Goal: Task Accomplishment & Management: Use online tool/utility

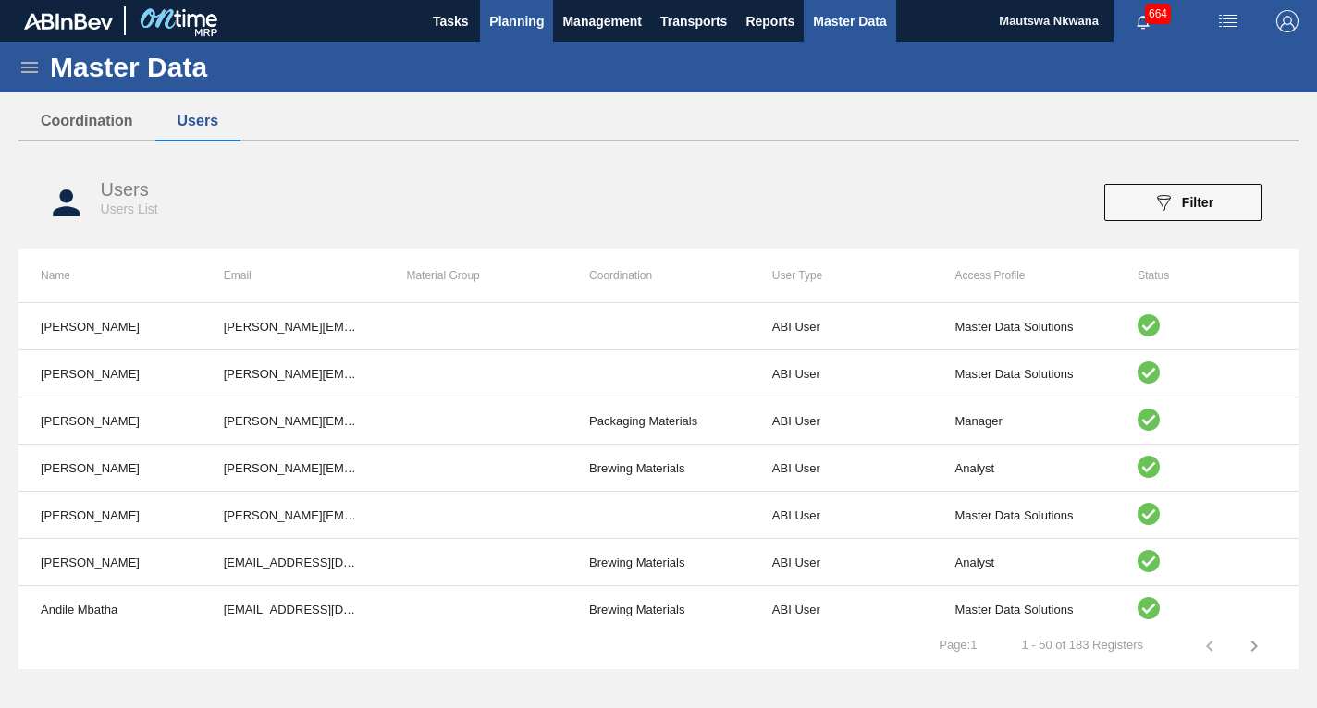
click at [531, 14] on span "Planning" at bounding box center [516, 21] width 55 height 22
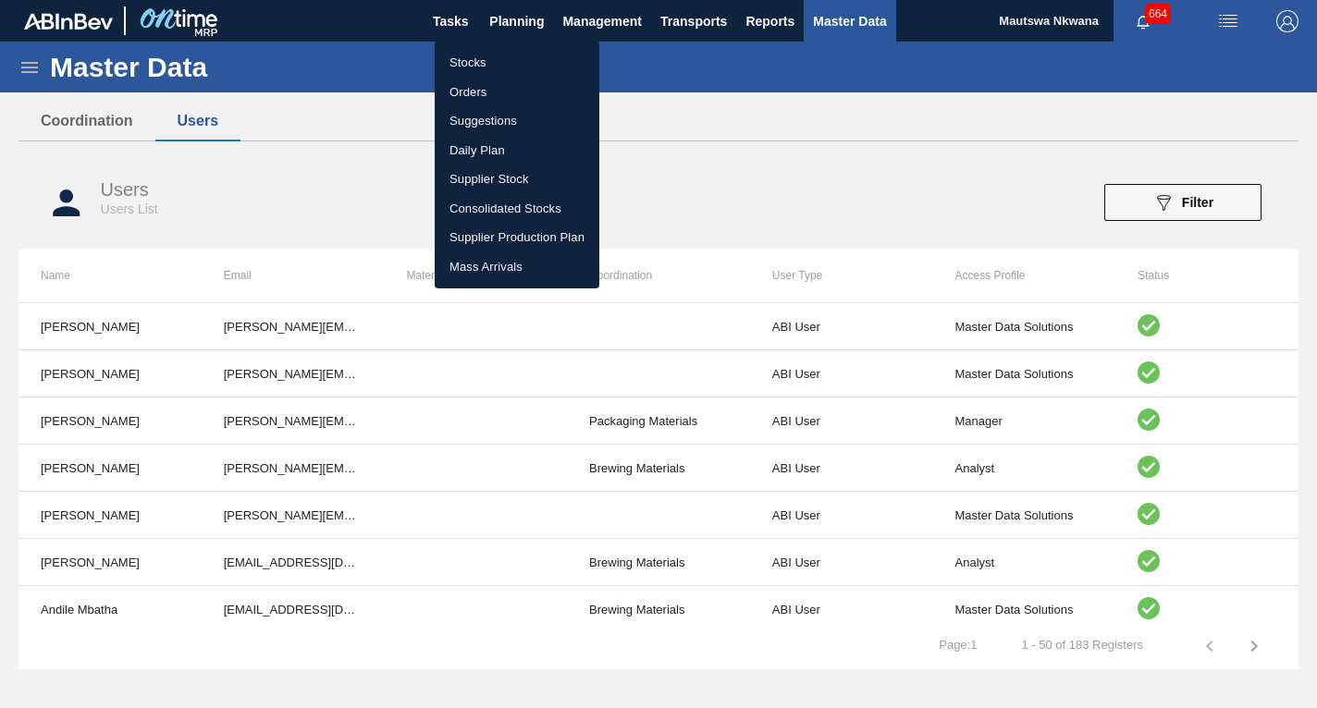
click at [471, 117] on li "Suggestions" at bounding box center [517, 121] width 165 height 30
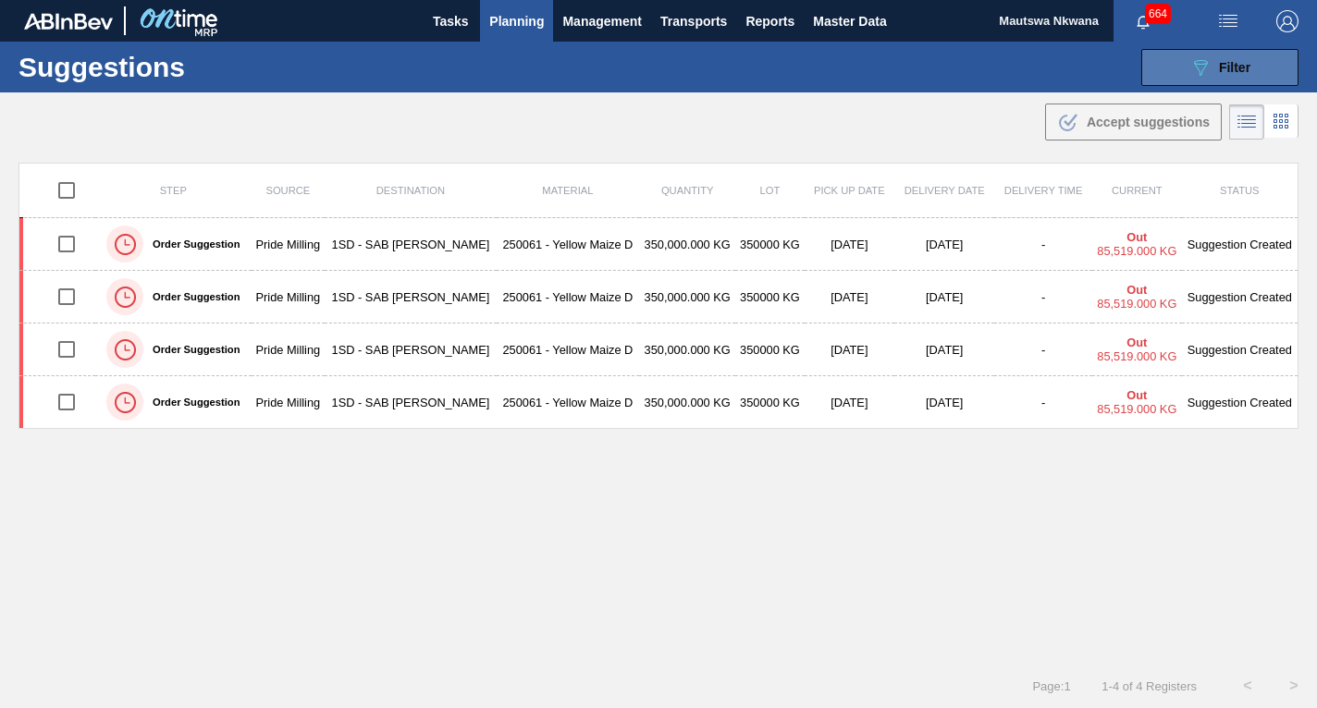
click at [1233, 58] on div "089F7B8B-B2A5-4AFE-B5C0-19BA573D28AC Filter" at bounding box center [1219, 67] width 61 height 22
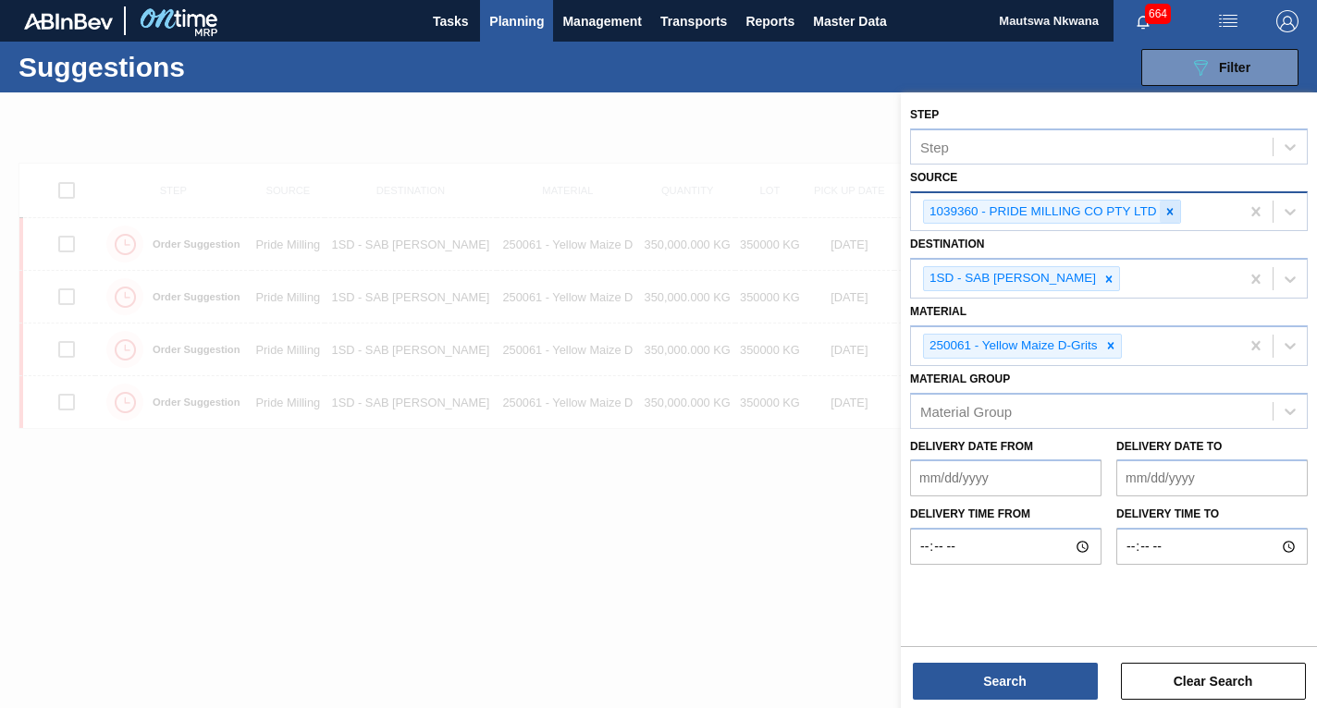
click at [1167, 210] on icon at bounding box center [1169, 211] width 6 height 6
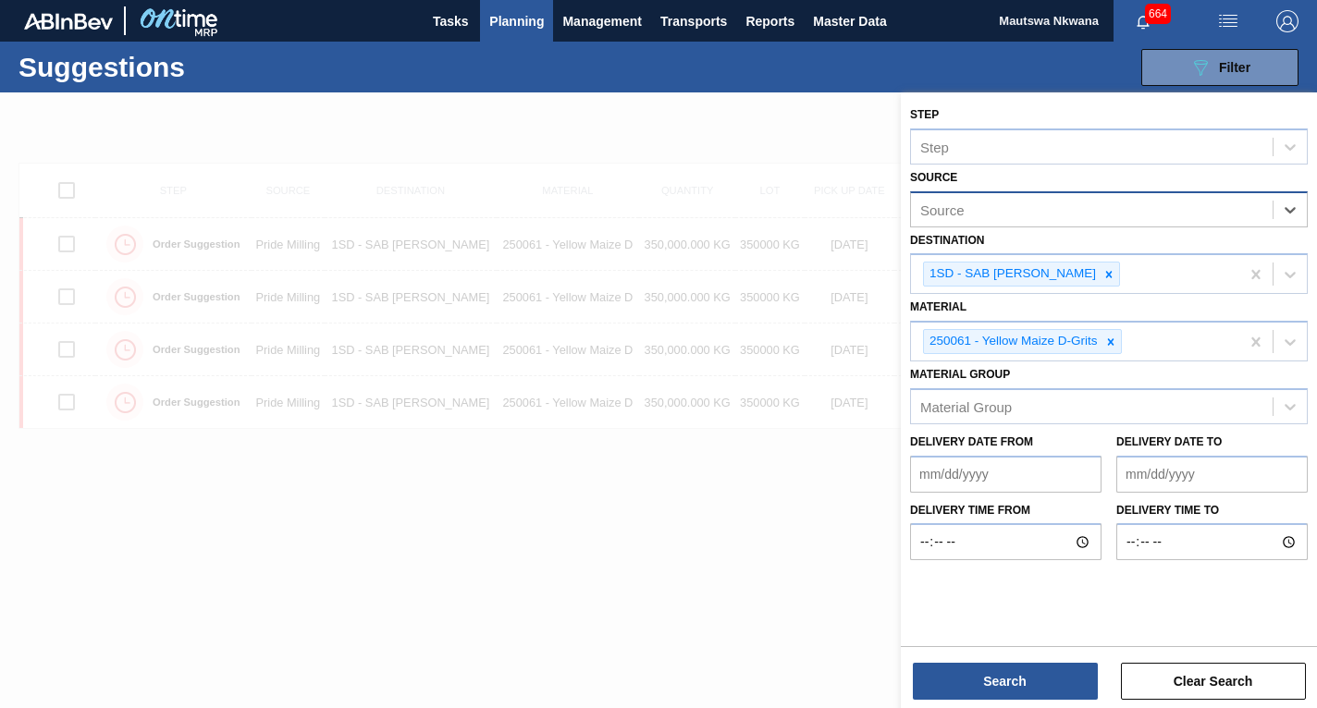
click at [1025, 214] on div "Source" at bounding box center [1092, 209] width 362 height 27
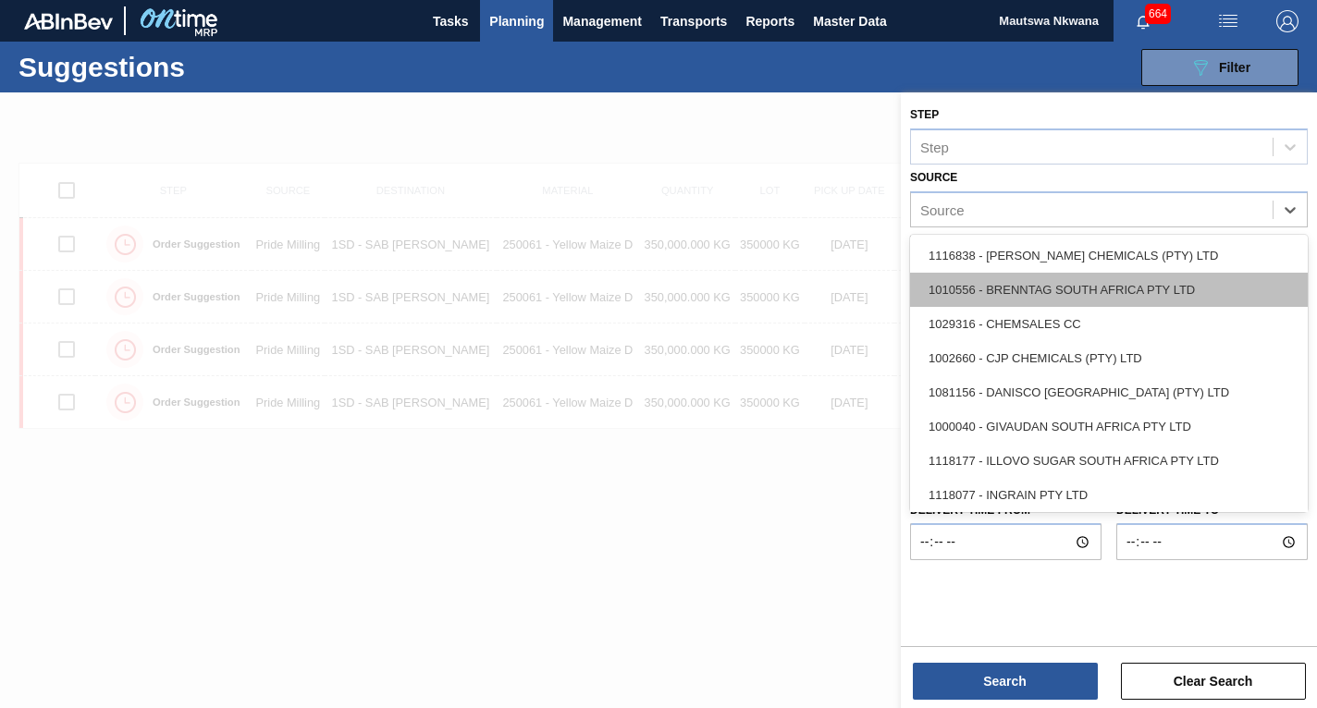
click at [1025, 291] on div "1010556 - BRENNTAG SOUTH AFRICA PTY LTD" at bounding box center [1109, 290] width 398 height 34
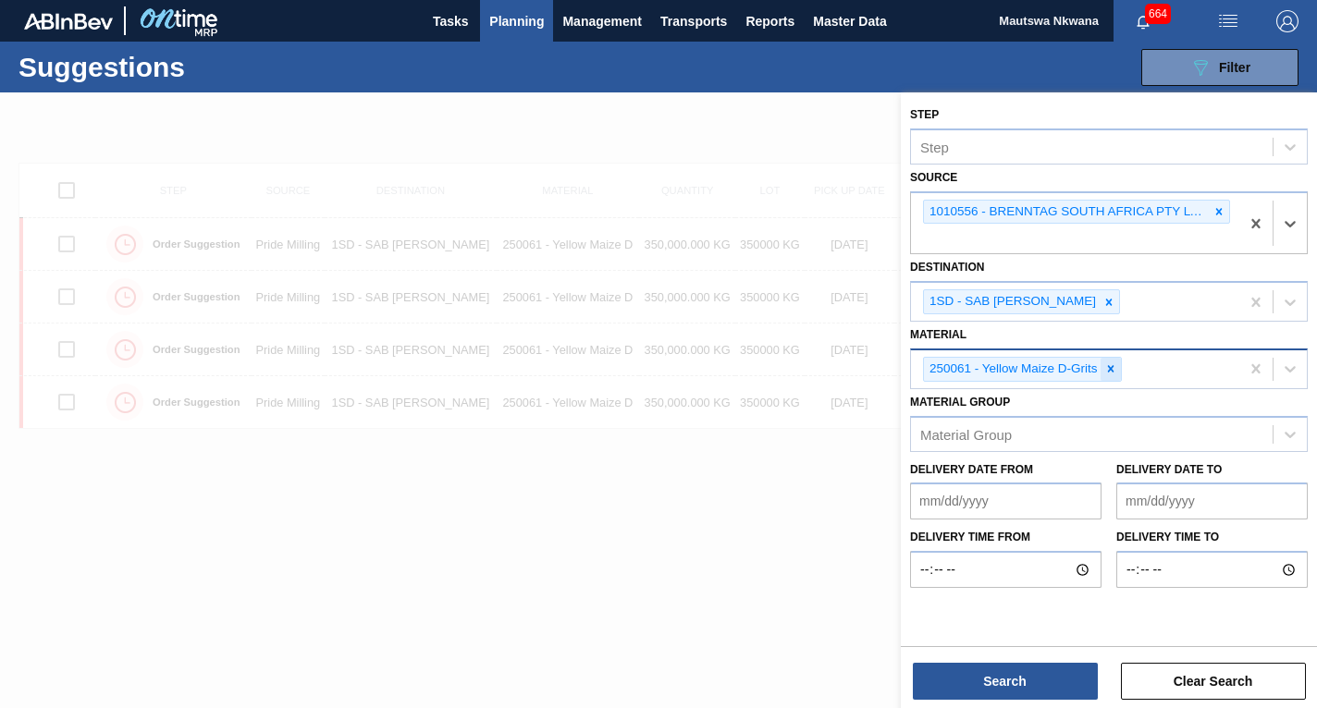
click at [1107, 368] on icon at bounding box center [1110, 368] width 13 height 13
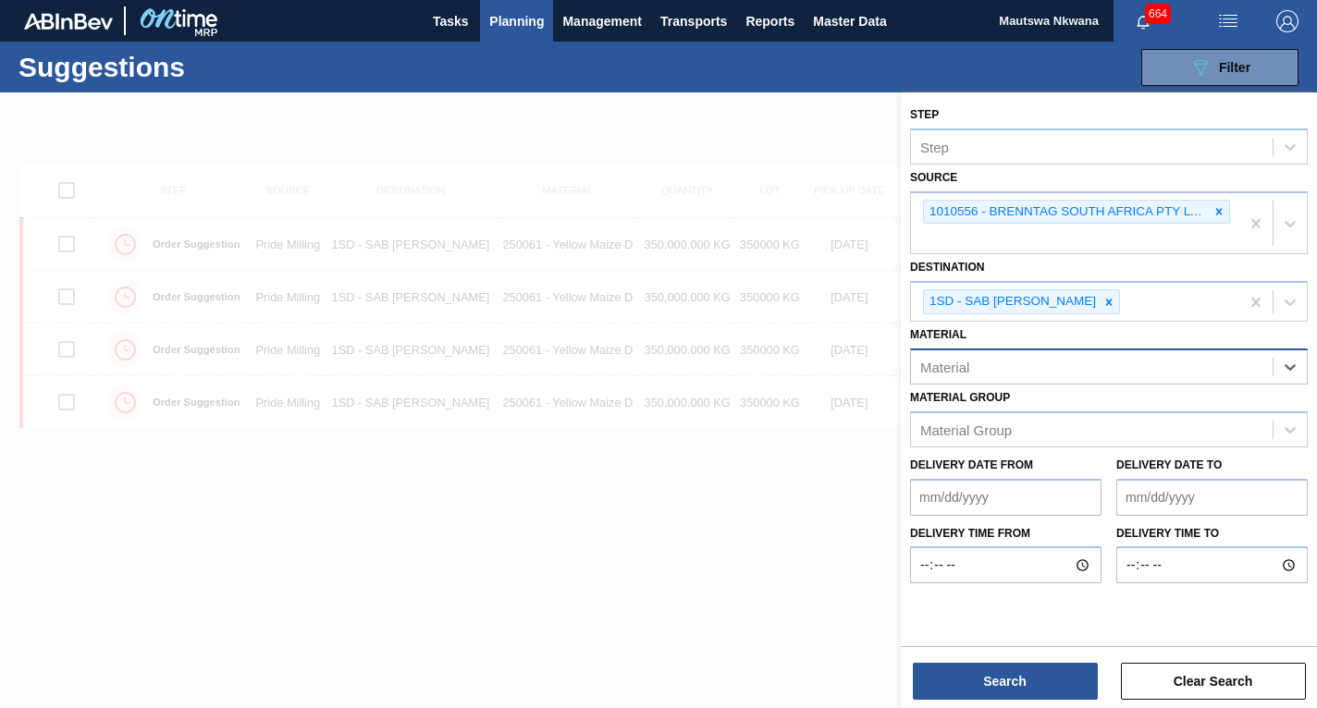
click at [1066, 374] on div "Material" at bounding box center [1092, 366] width 362 height 27
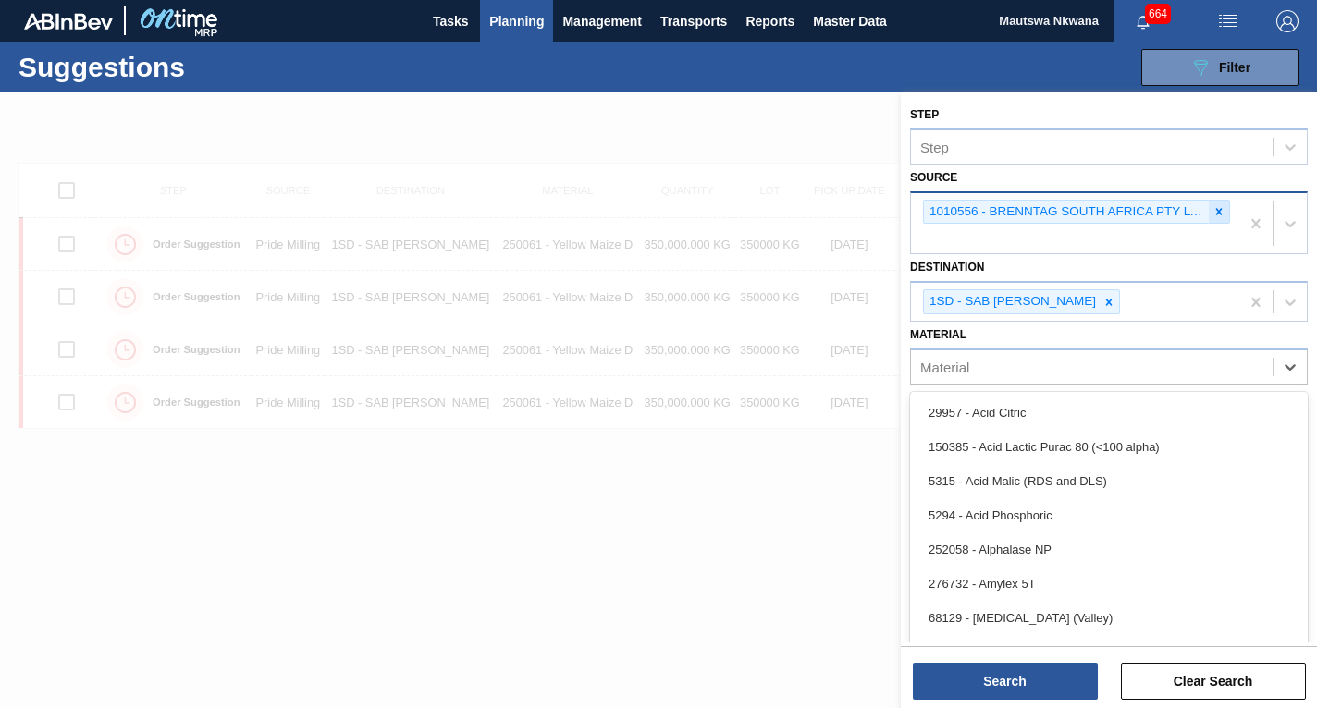
click at [1211, 219] on div at bounding box center [1219, 212] width 20 height 23
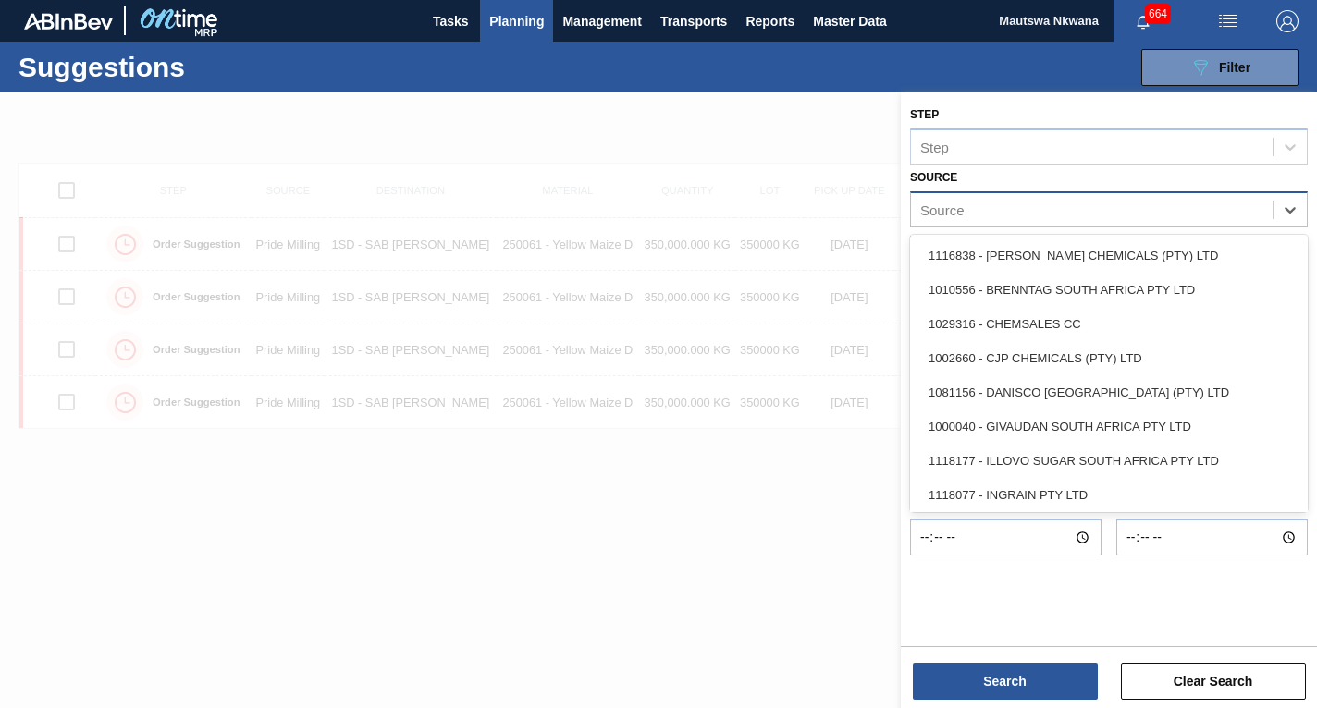
click at [1066, 213] on div "Source" at bounding box center [1092, 209] width 362 height 27
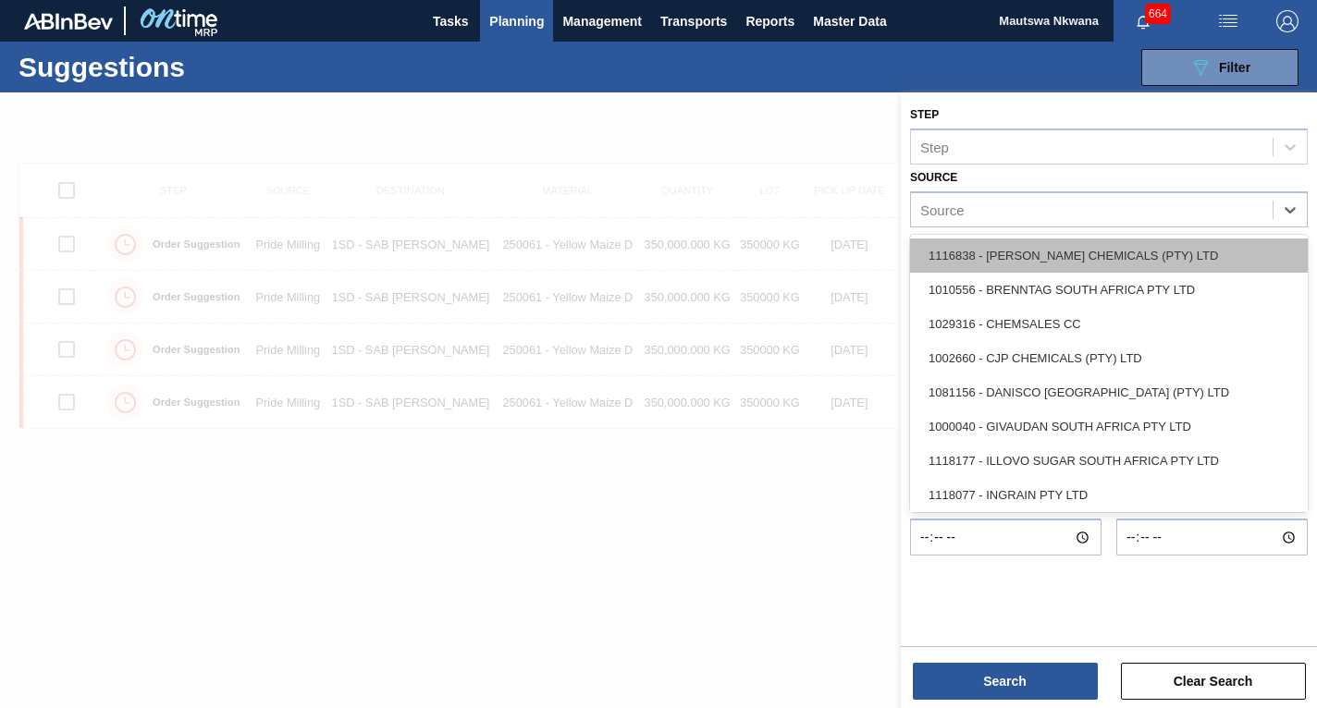
click at [1007, 251] on div "1116838 - [PERSON_NAME] CHEMICALS (PTY) LTD" at bounding box center [1109, 256] width 398 height 34
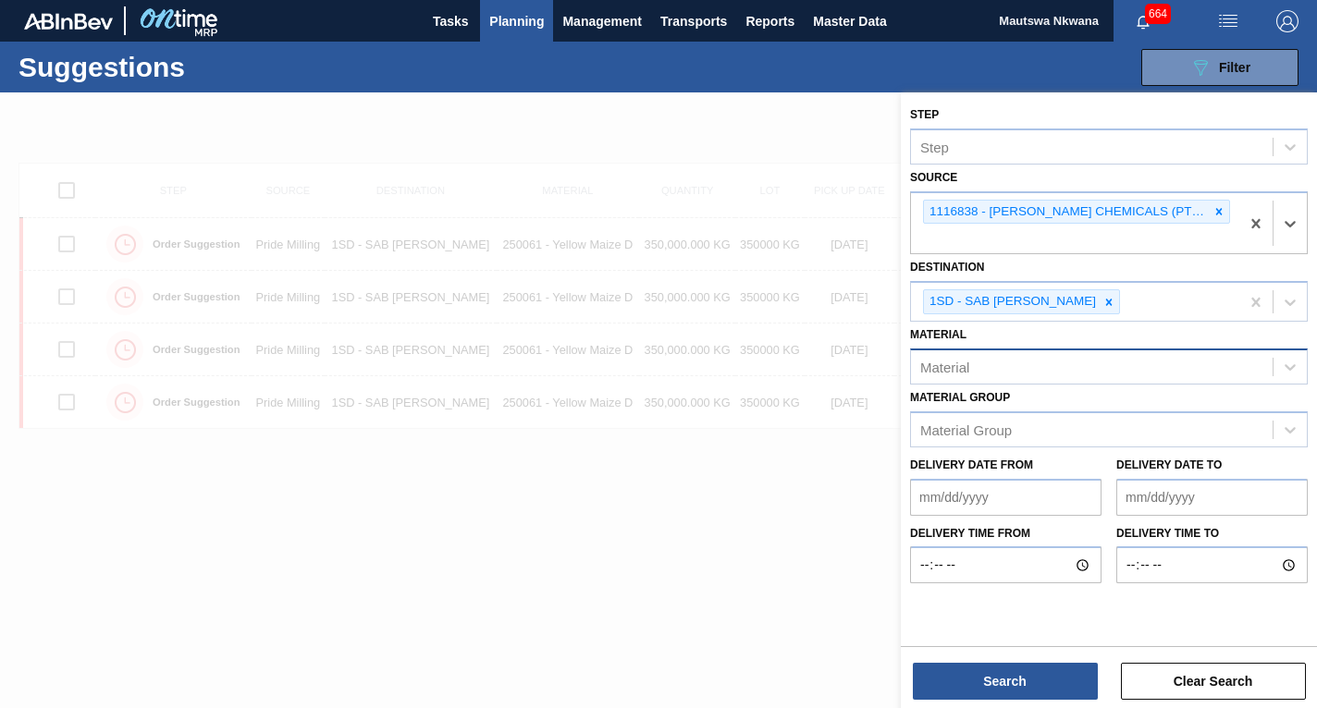
click at [1041, 353] on div "Material" at bounding box center [1092, 366] width 362 height 27
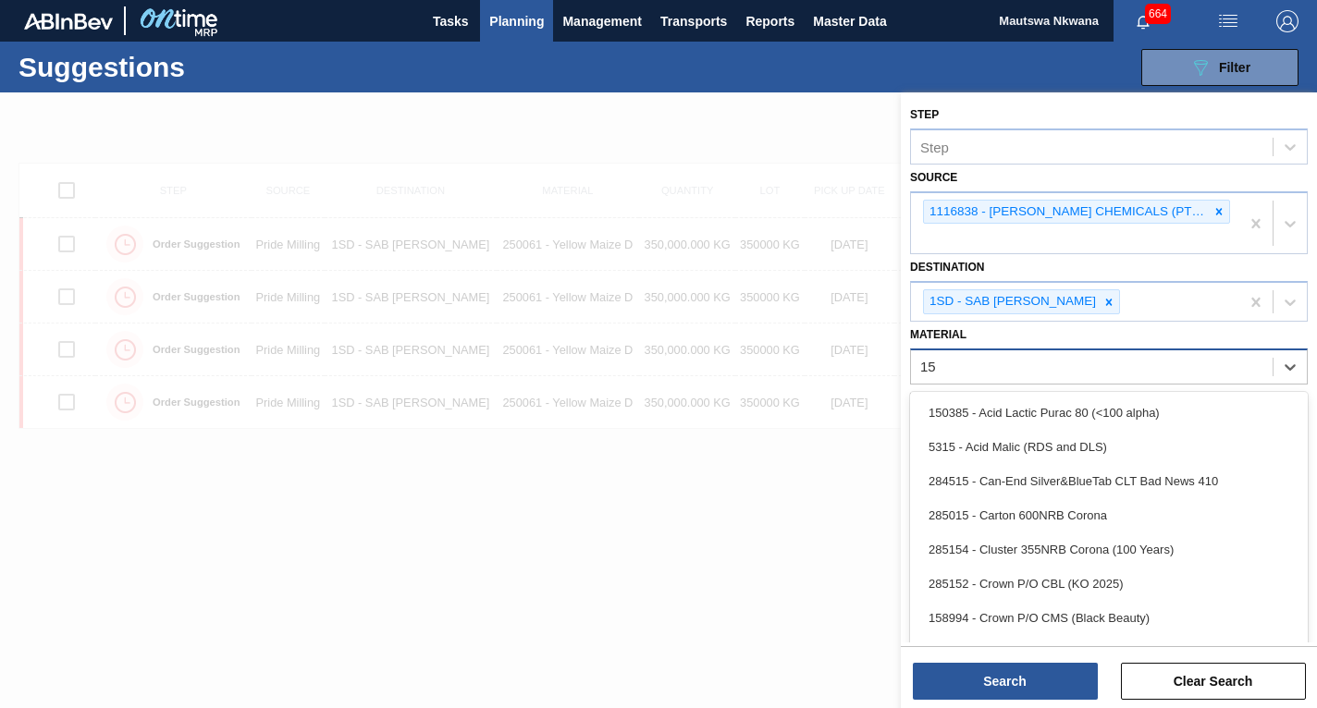
type input "150"
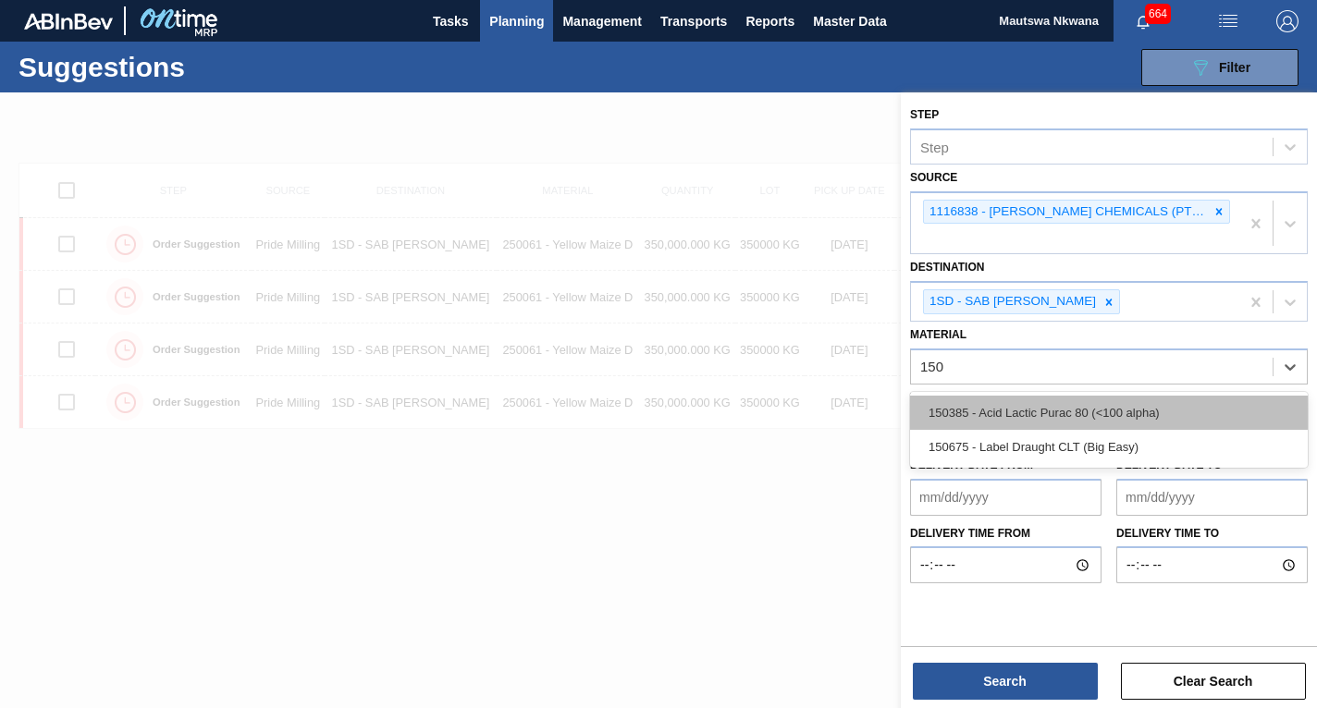
click at [1033, 396] on div "150385 - Acid Lactic Purac 80 (<100 alpha)" at bounding box center [1109, 413] width 398 height 34
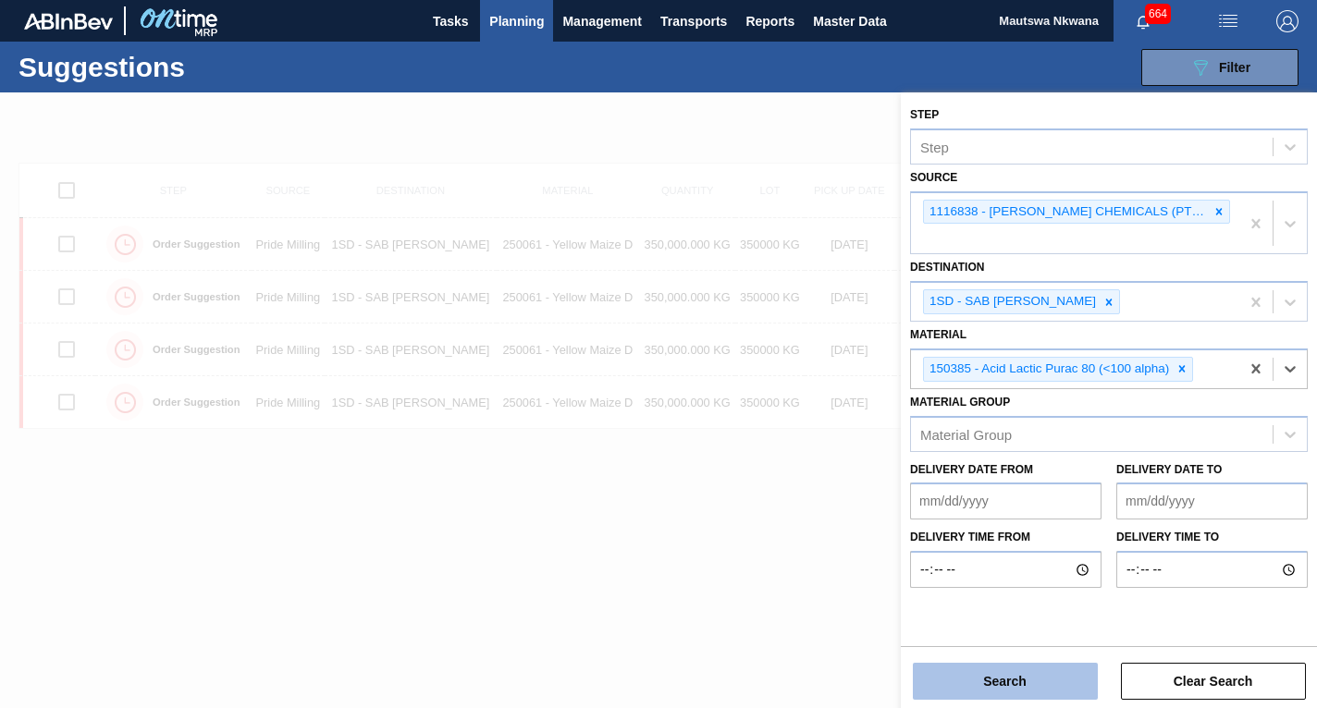
click at [1016, 683] on button "Search" at bounding box center [1005, 681] width 185 height 37
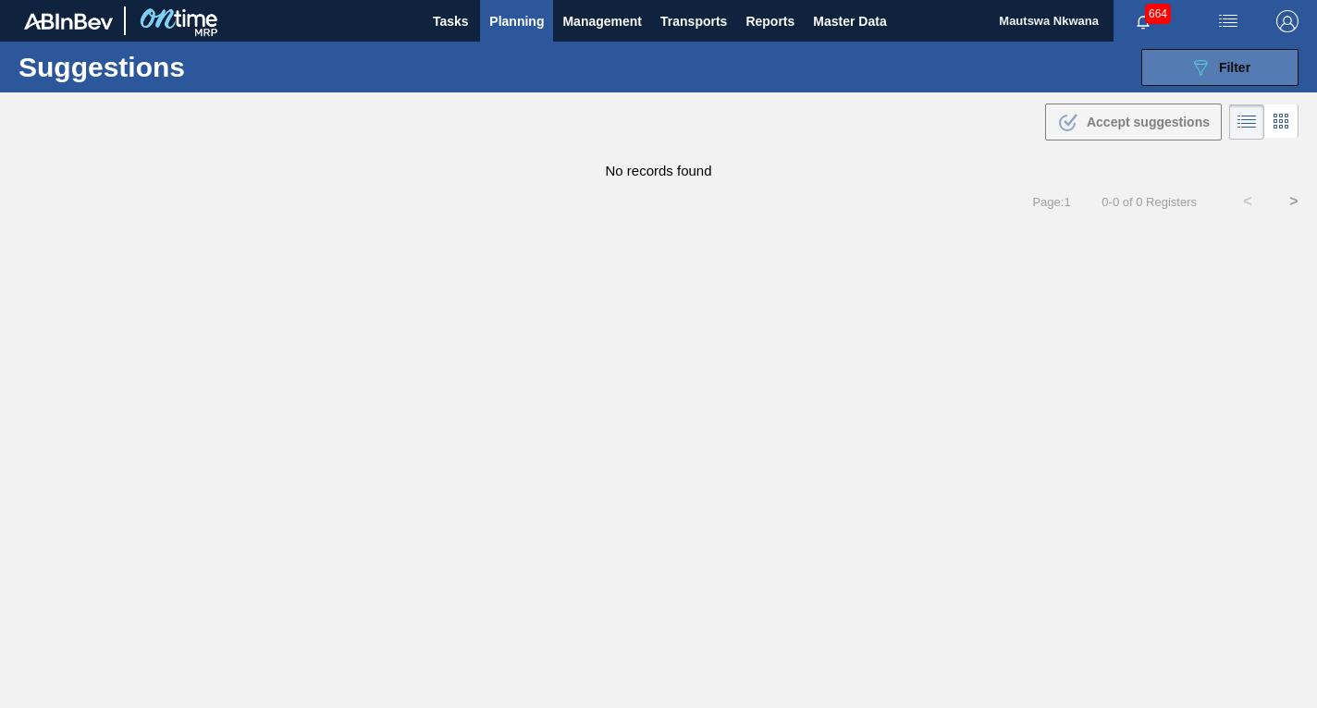
click at [1220, 65] on span "Filter" at bounding box center [1234, 67] width 31 height 15
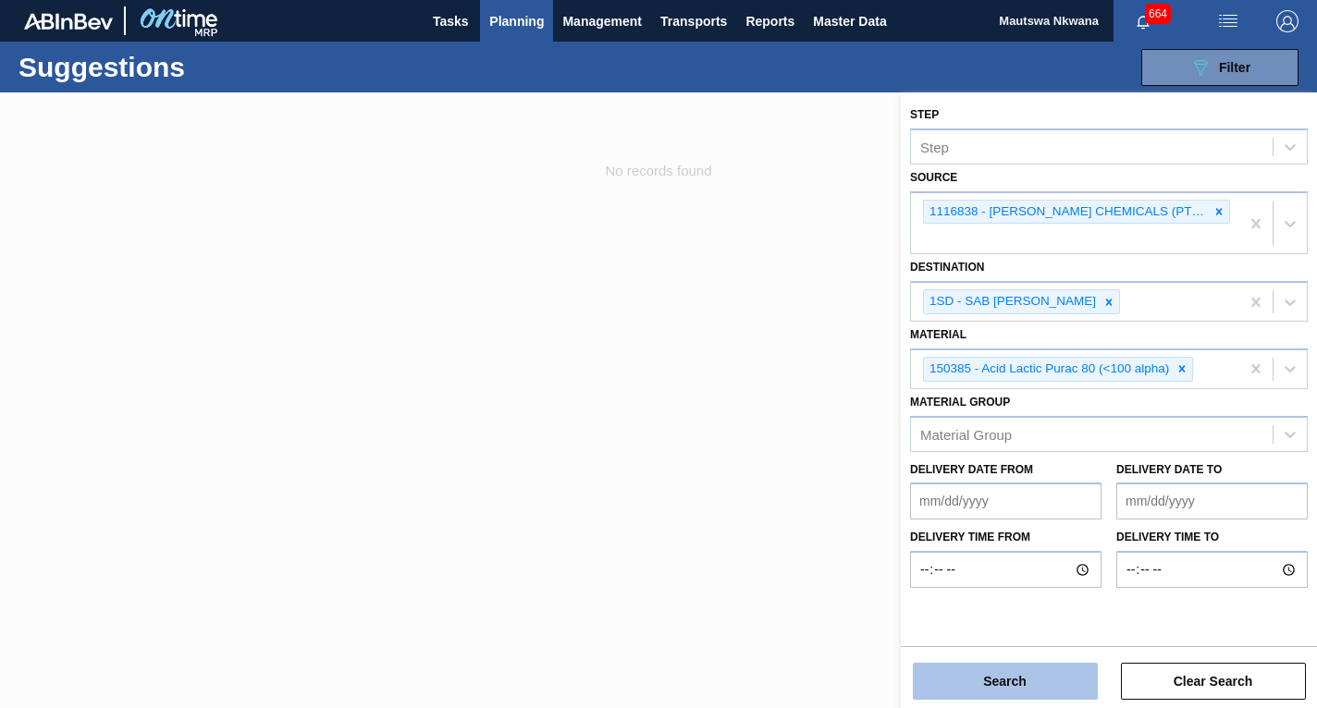
click at [1029, 681] on button "Search" at bounding box center [1005, 681] width 185 height 37
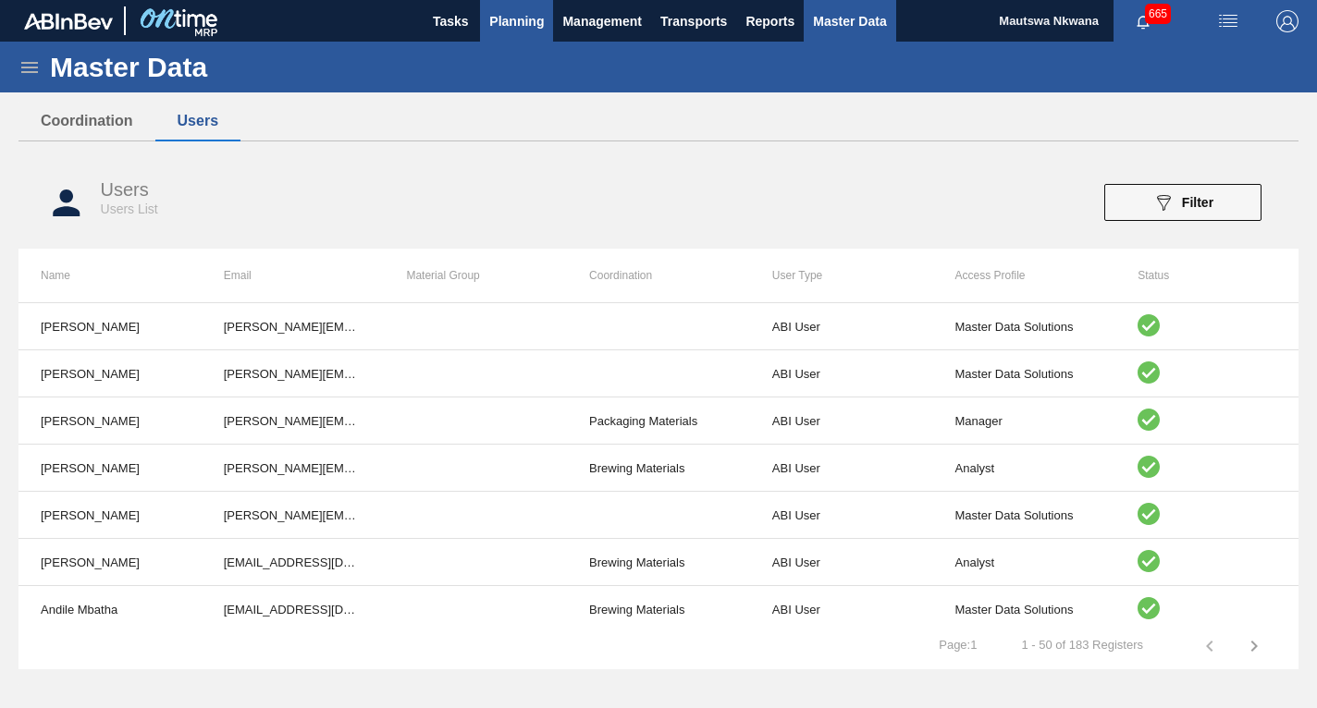
click at [506, 10] on span "Planning" at bounding box center [516, 21] width 55 height 22
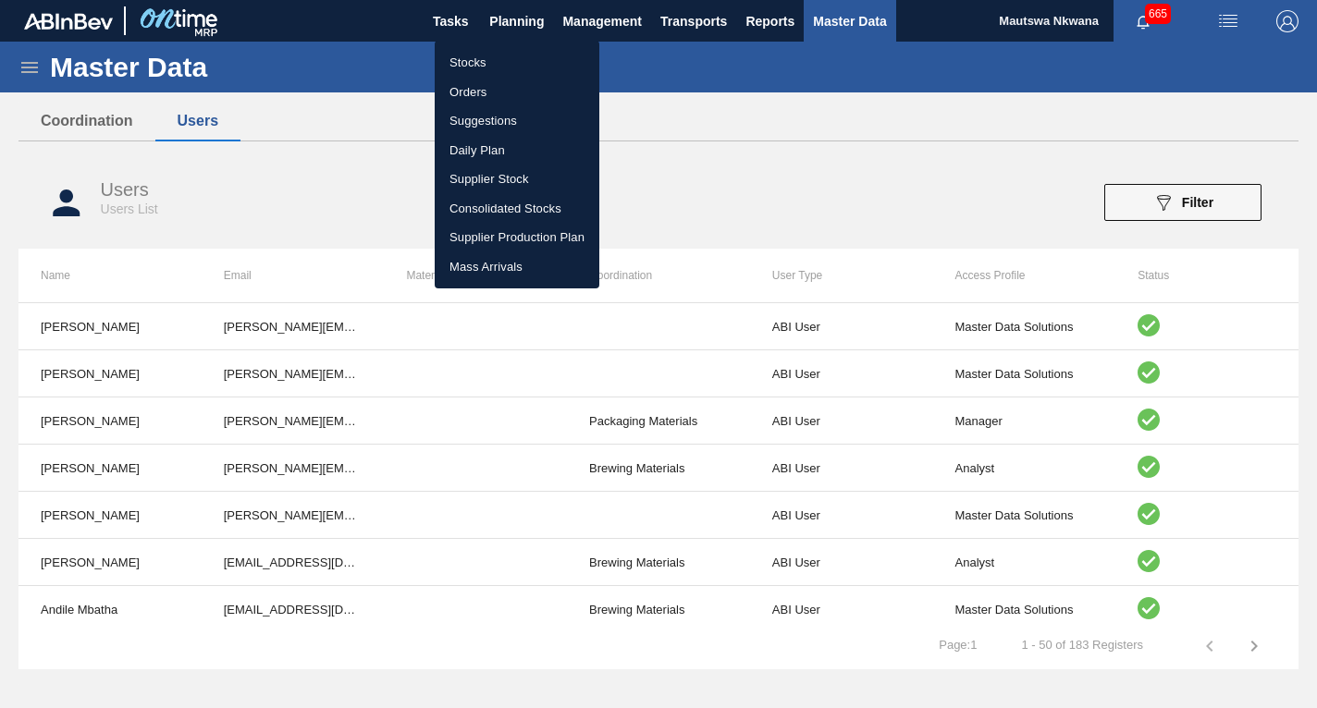
click at [478, 117] on li "Suggestions" at bounding box center [517, 121] width 165 height 30
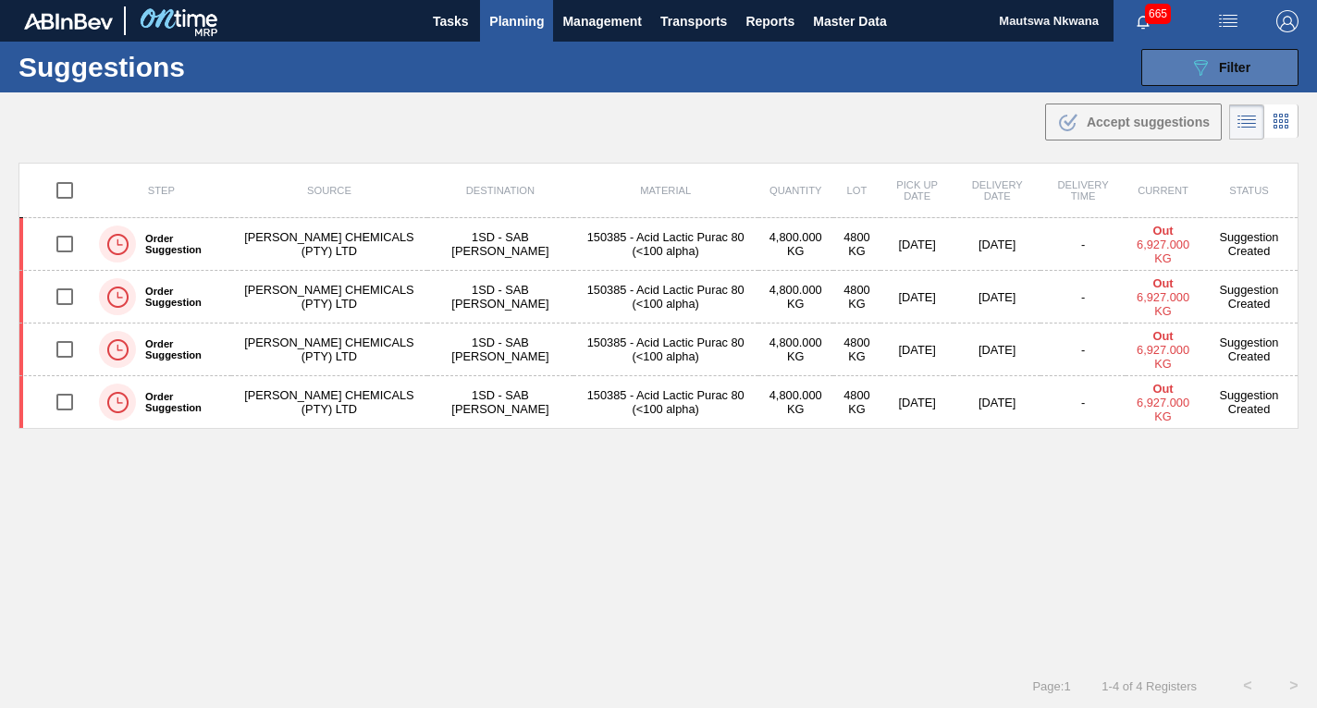
click at [1232, 71] on span "Filter" at bounding box center [1234, 67] width 31 height 15
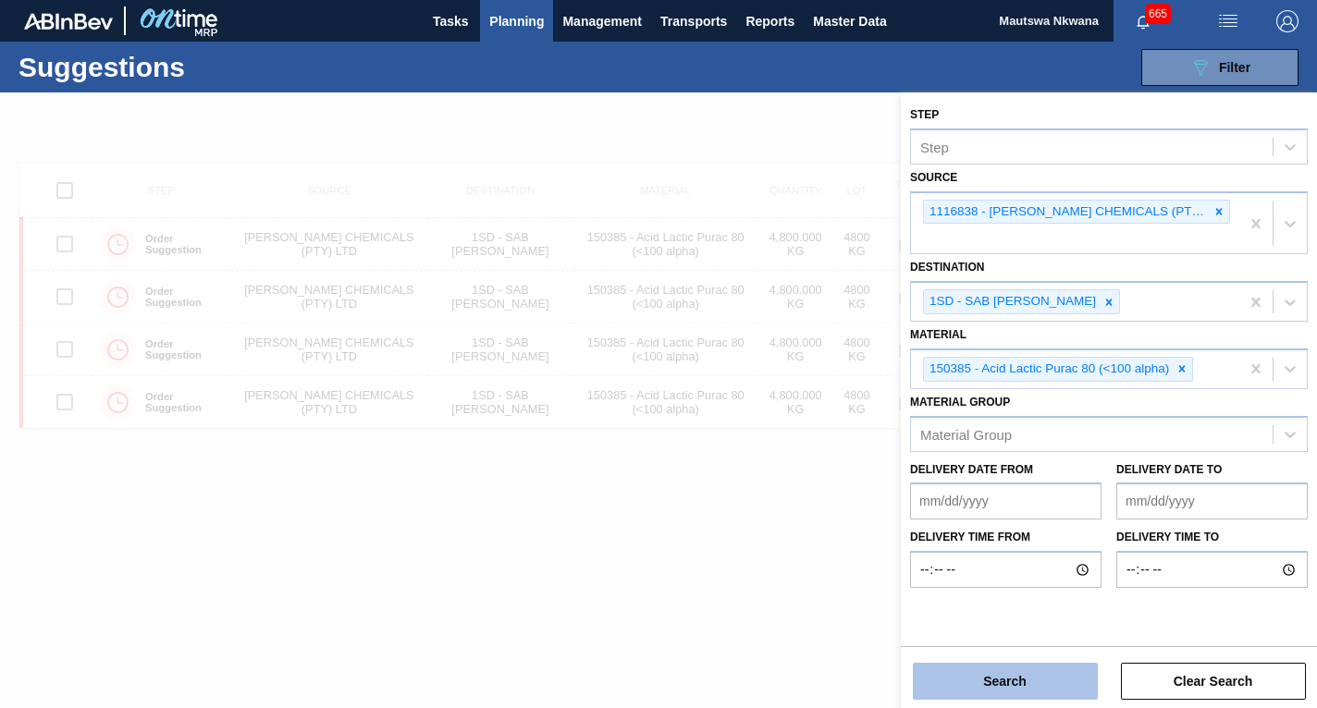
click at [1039, 680] on button "Search" at bounding box center [1005, 681] width 185 height 37
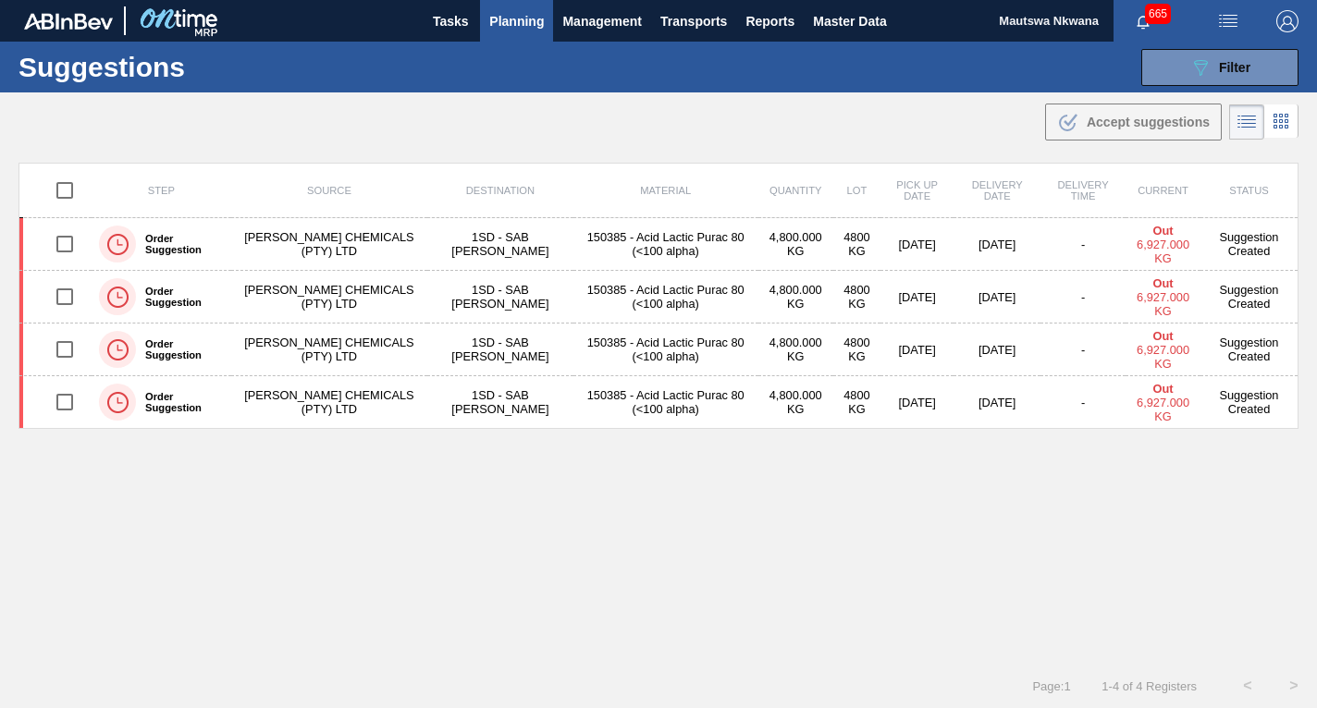
click at [516, 16] on span "Planning" at bounding box center [516, 21] width 55 height 22
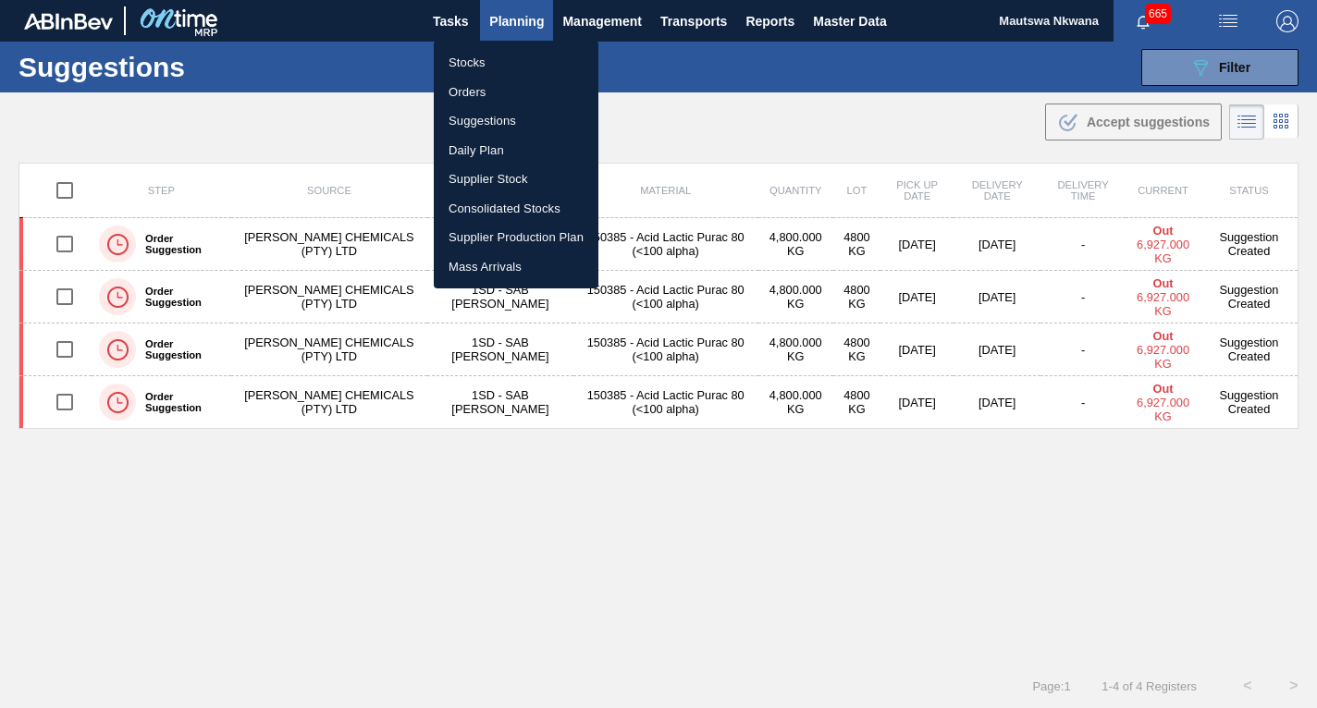
click at [476, 87] on li "Orders" at bounding box center [516, 93] width 165 height 30
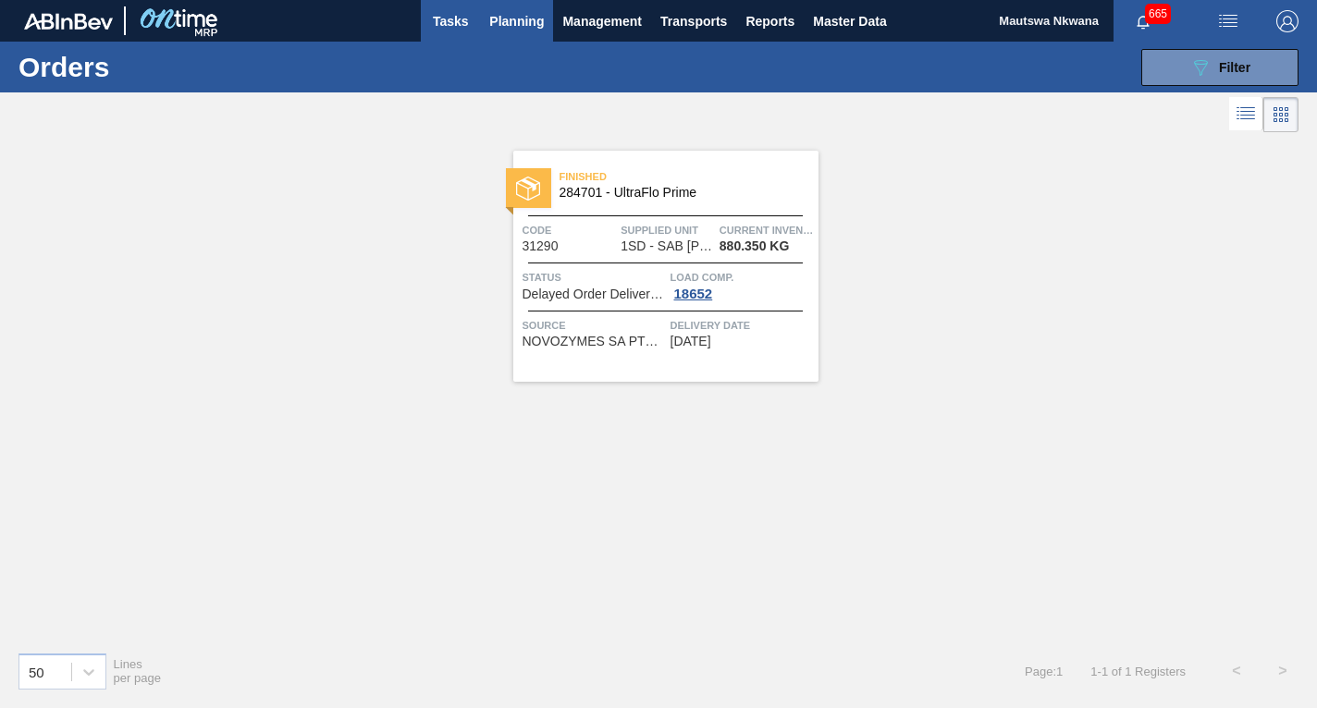
click at [452, 20] on span "Tasks" at bounding box center [450, 21] width 41 height 22
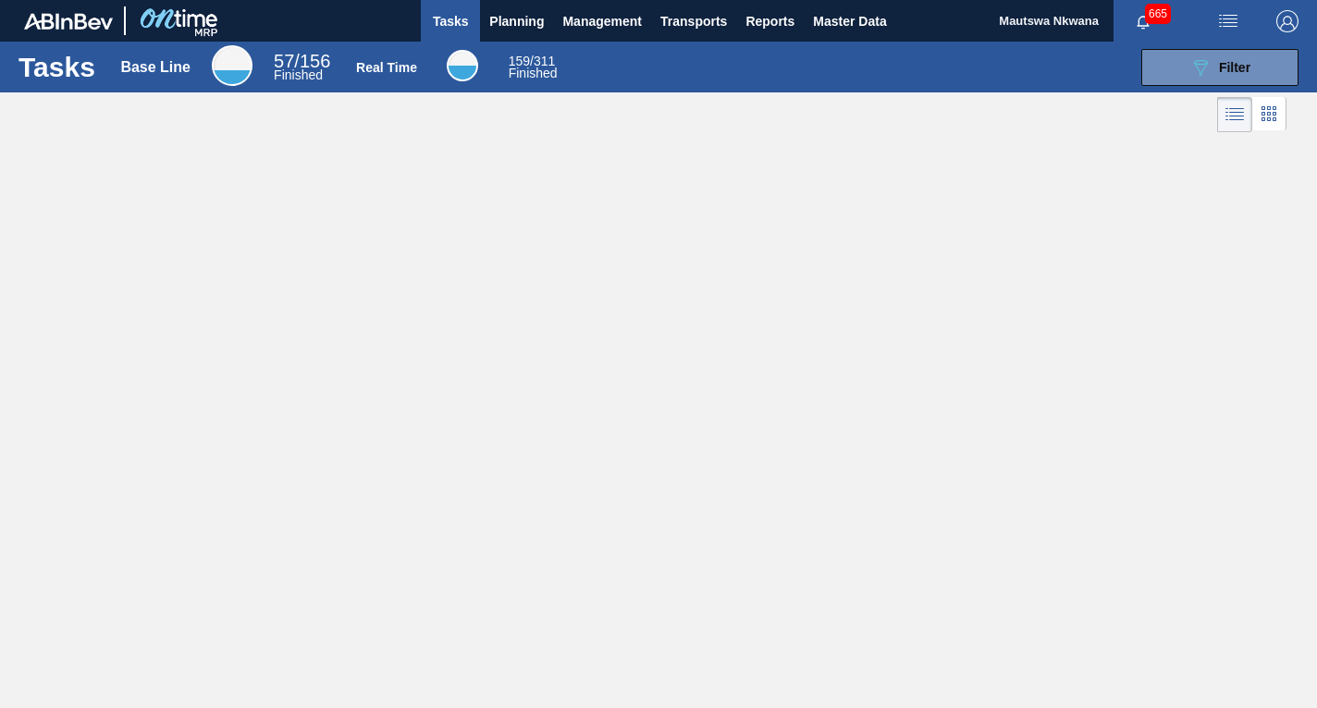
click at [452, 20] on span "Tasks" at bounding box center [450, 21] width 41 height 22
click at [517, 18] on span "Planning" at bounding box center [516, 21] width 55 height 22
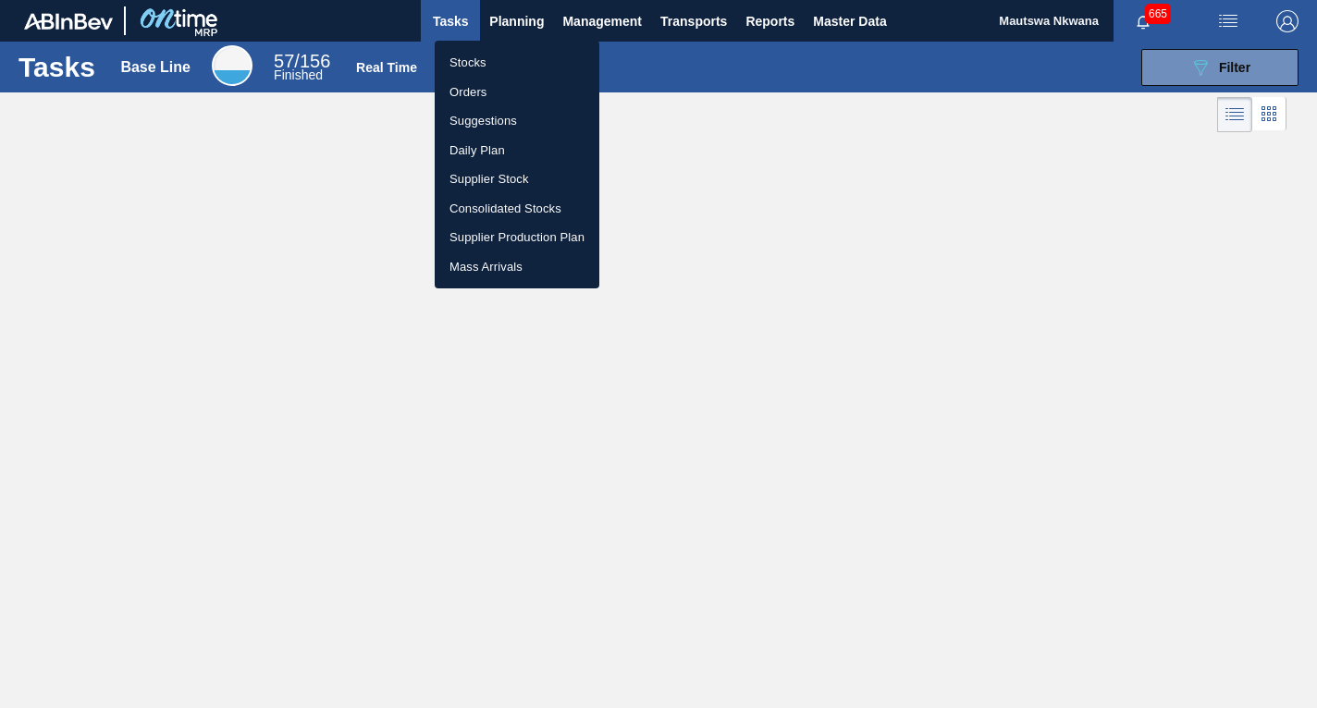
click at [478, 145] on li "Daily Plan" at bounding box center [517, 151] width 165 height 30
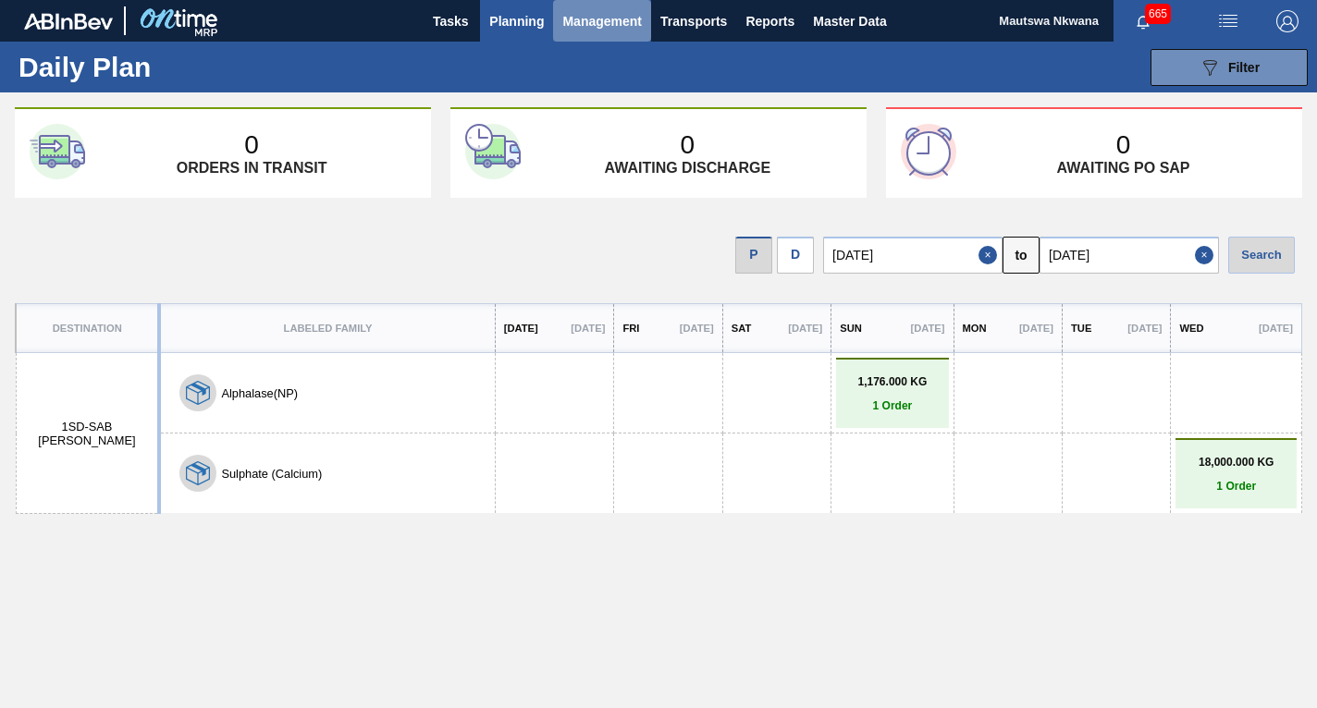
click at [576, 22] on span "Management" at bounding box center [602, 21] width 80 height 22
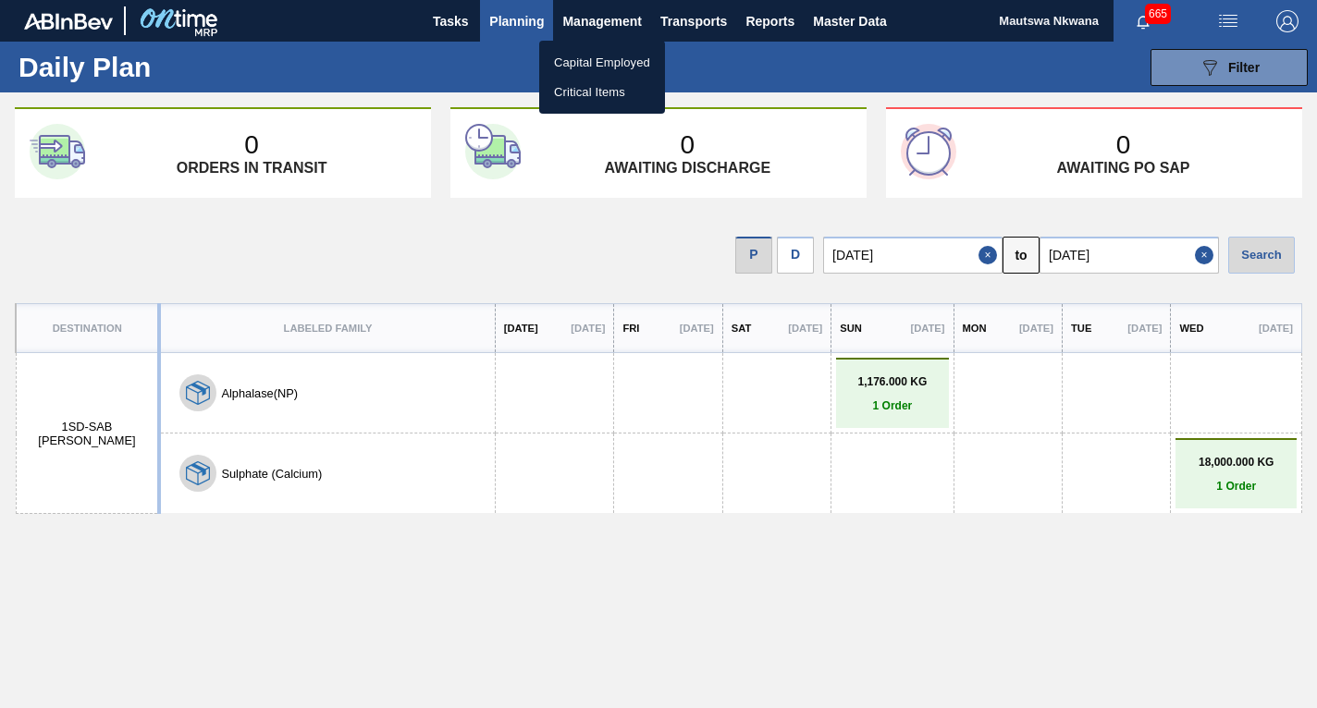
click at [519, 17] on div at bounding box center [658, 354] width 1317 height 708
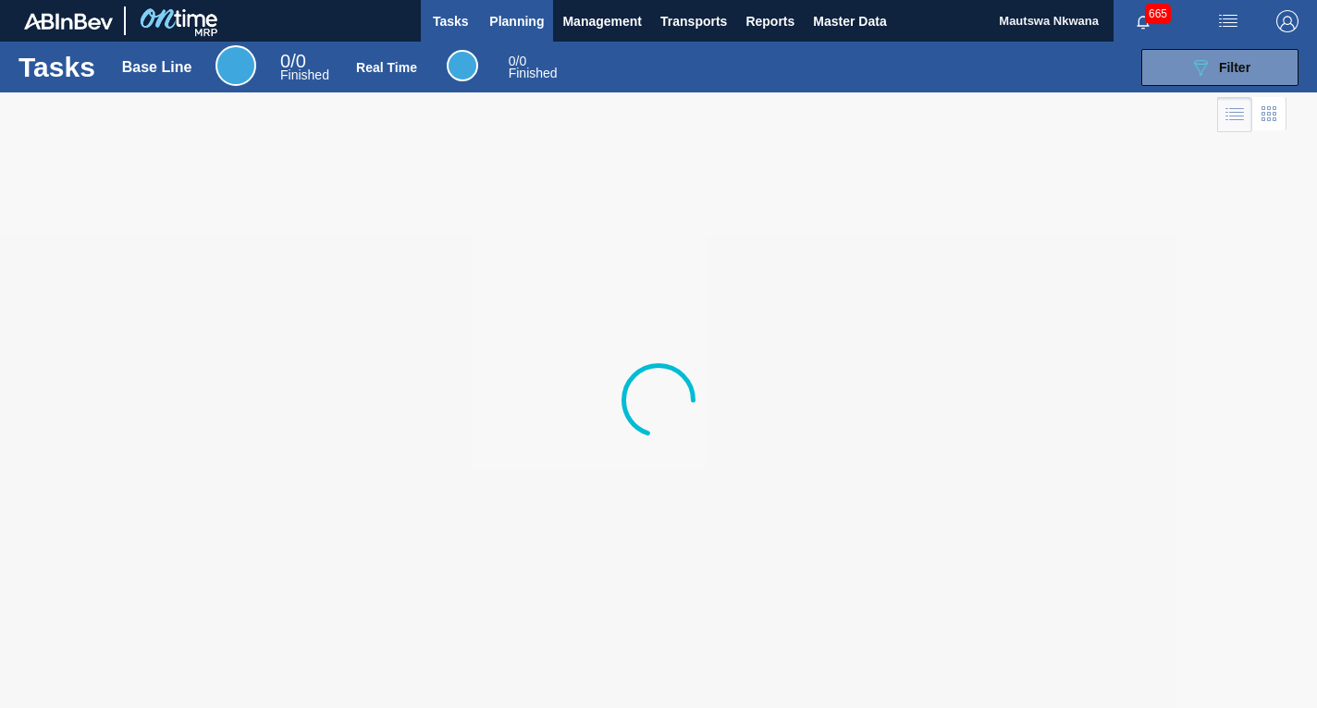
click at [498, 26] on span "Planning" at bounding box center [516, 21] width 55 height 22
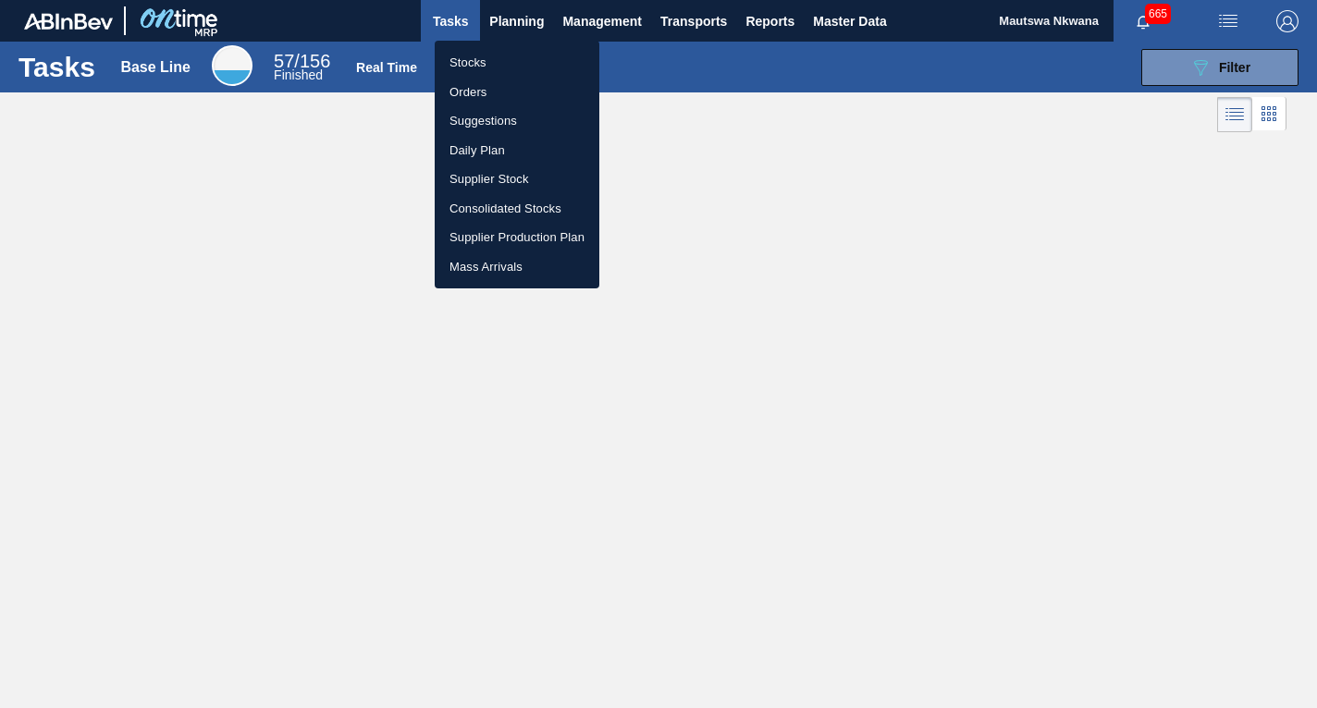
click at [463, 85] on li "Orders" at bounding box center [517, 93] width 165 height 30
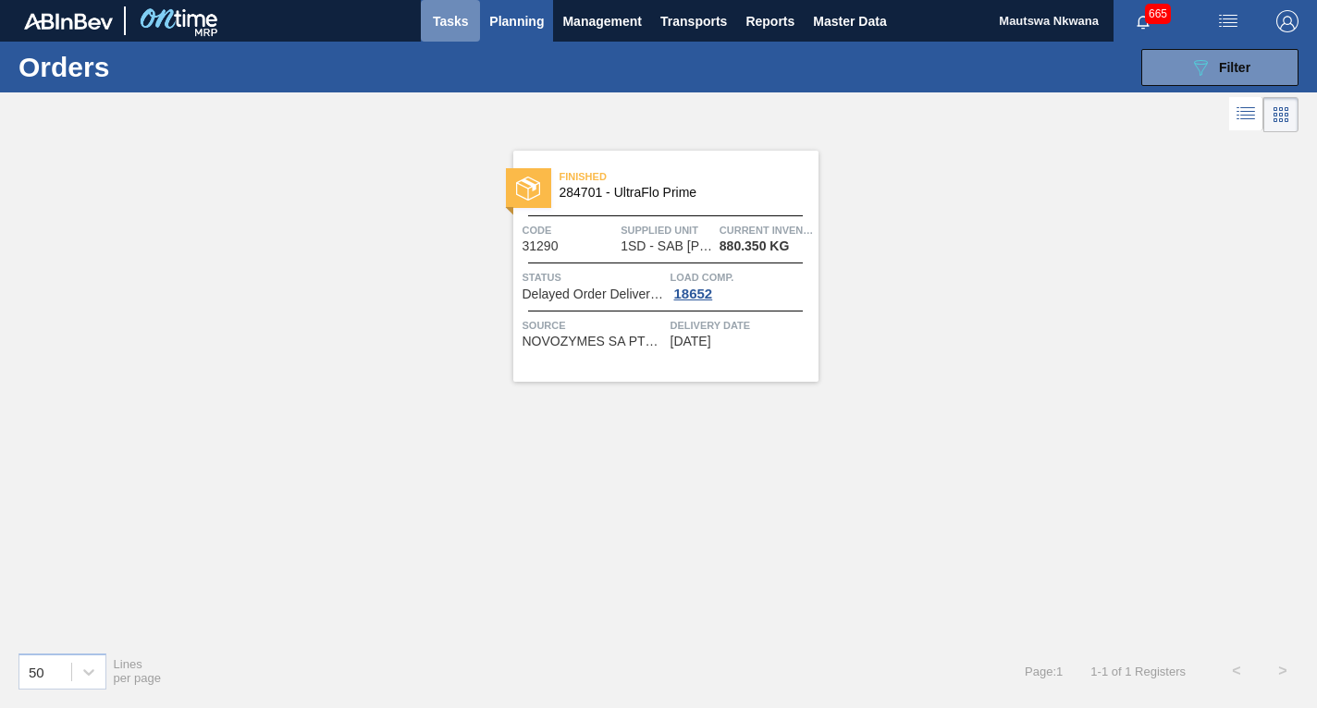
click at [458, 16] on span "Tasks" at bounding box center [450, 21] width 41 height 22
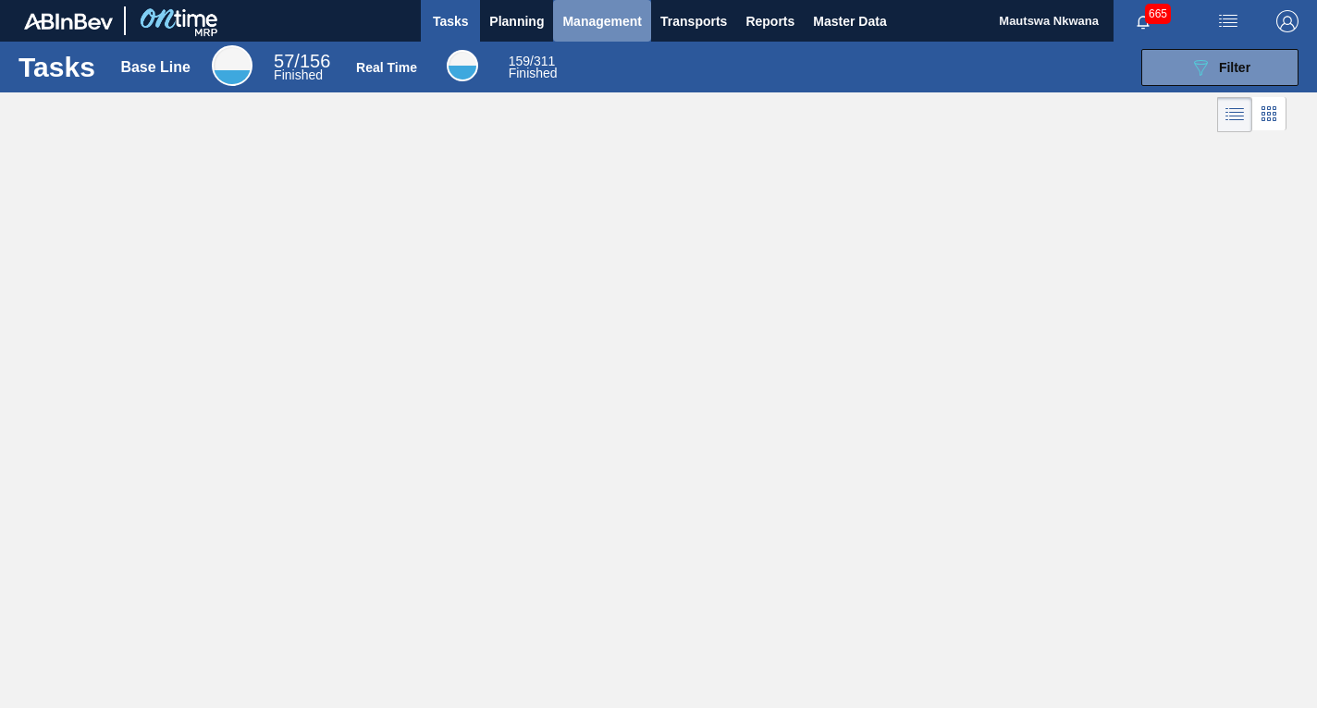
click at [589, 15] on span "Management" at bounding box center [602, 21] width 80 height 22
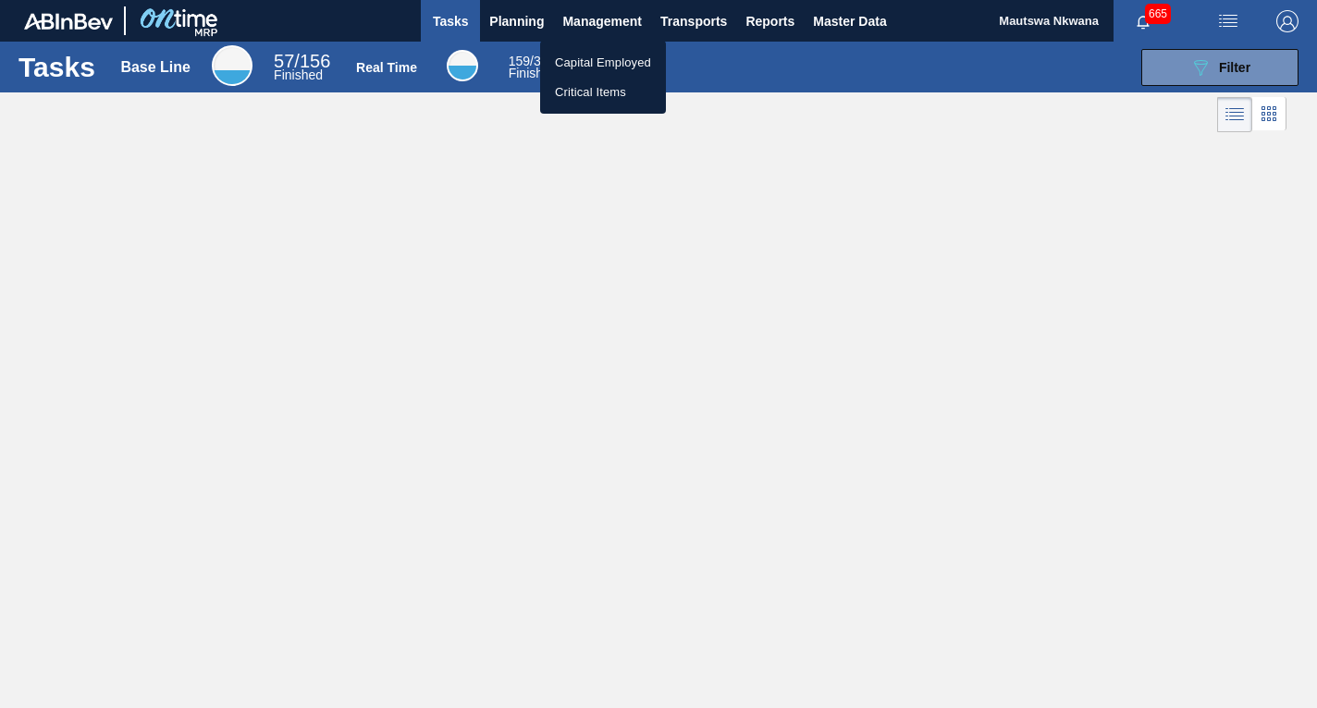
click at [914, 246] on div at bounding box center [658, 354] width 1317 height 708
click at [447, 13] on span "Tasks" at bounding box center [450, 21] width 41 height 22
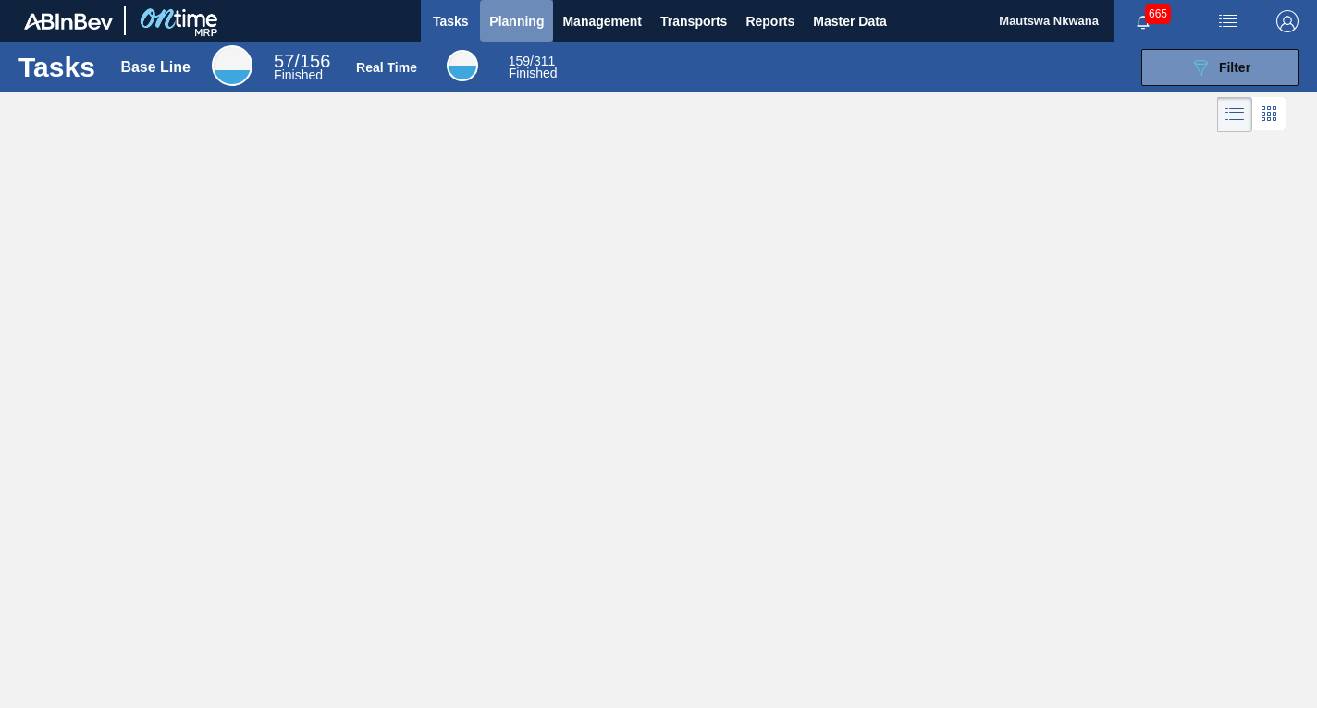
click at [514, 17] on span "Planning" at bounding box center [516, 21] width 55 height 22
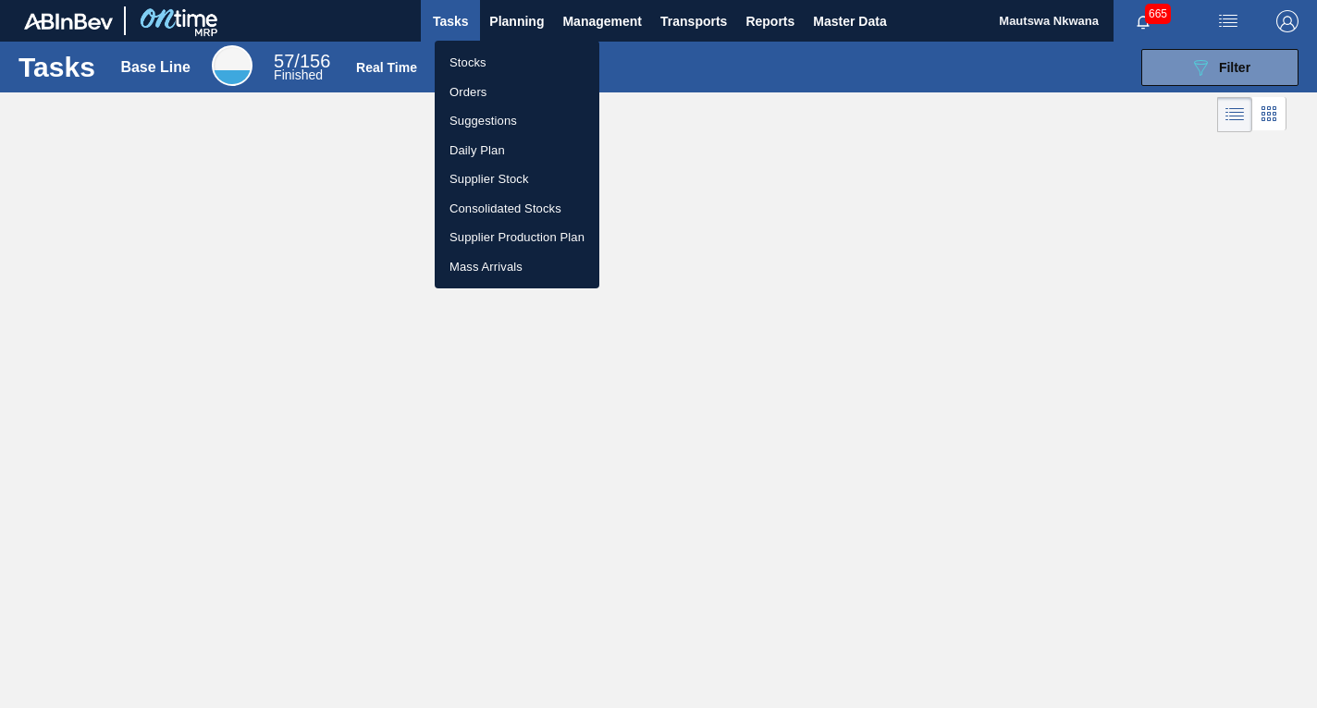
click at [471, 60] on li "Stocks" at bounding box center [517, 63] width 165 height 30
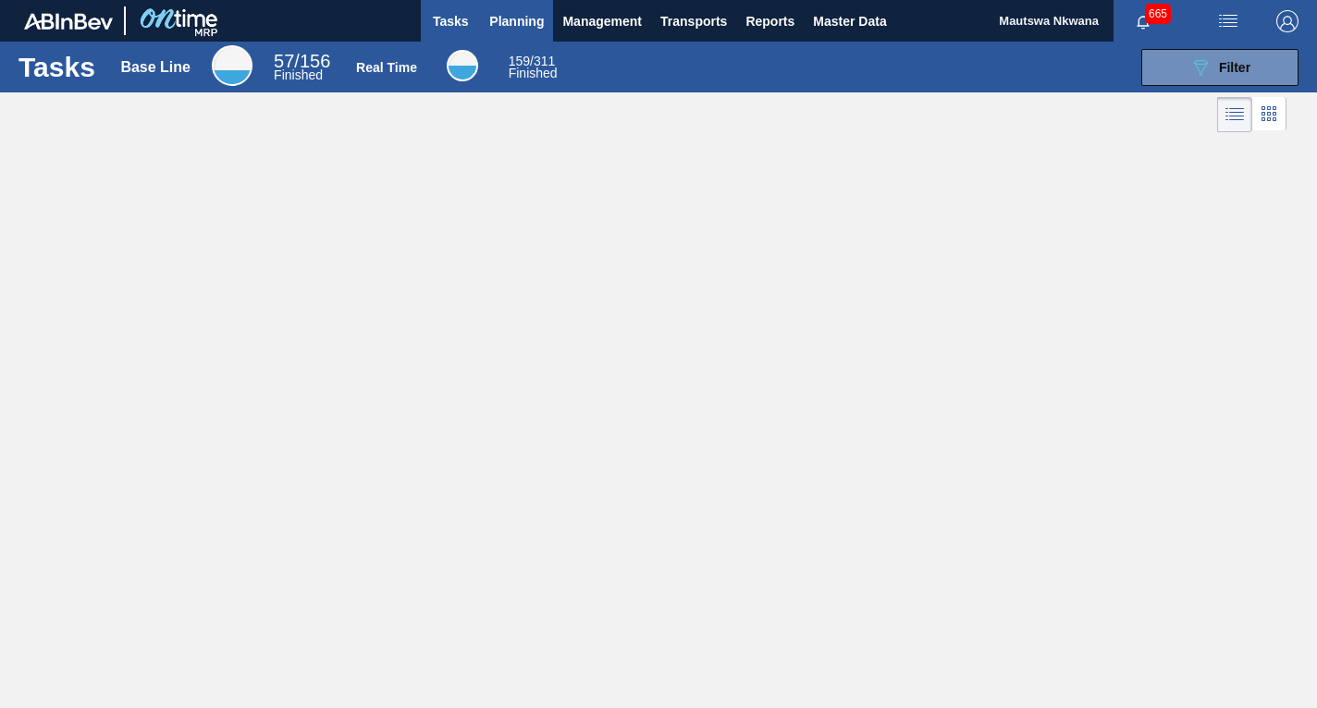
click at [512, 14] on span "Planning" at bounding box center [516, 21] width 55 height 22
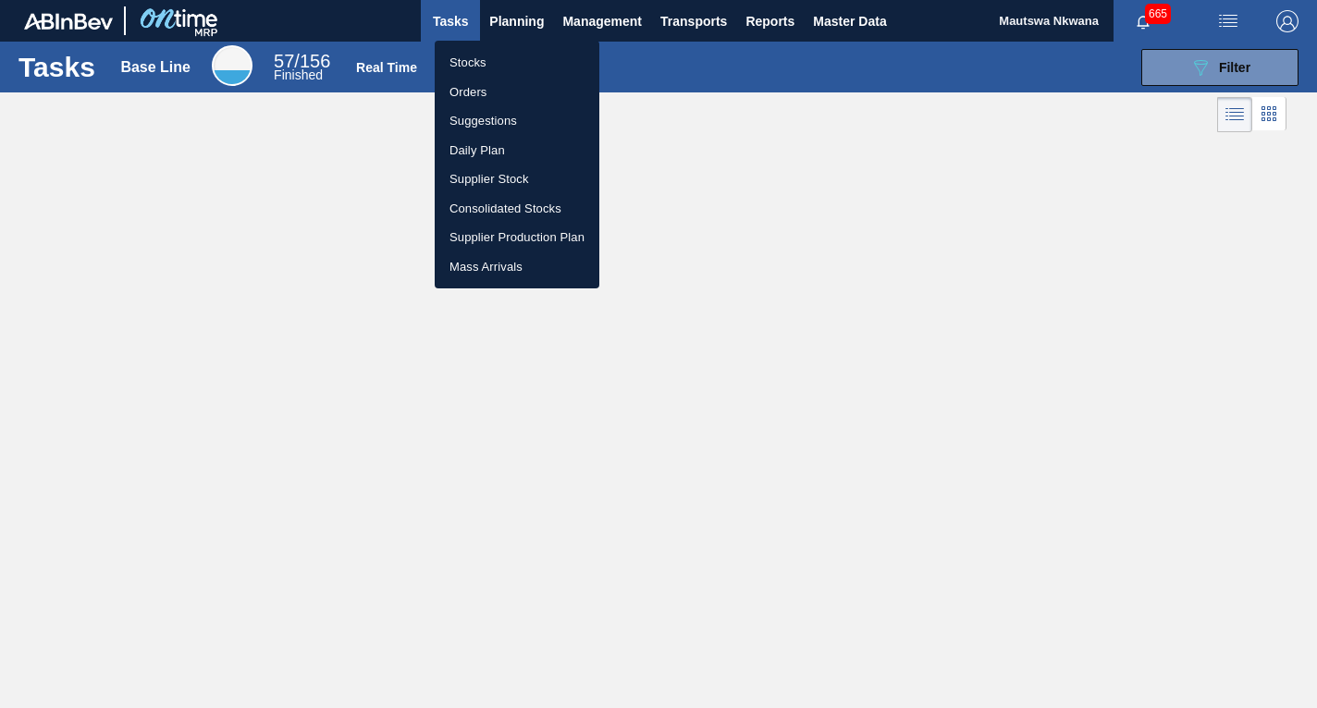
click at [461, 117] on li "Suggestions" at bounding box center [517, 121] width 165 height 30
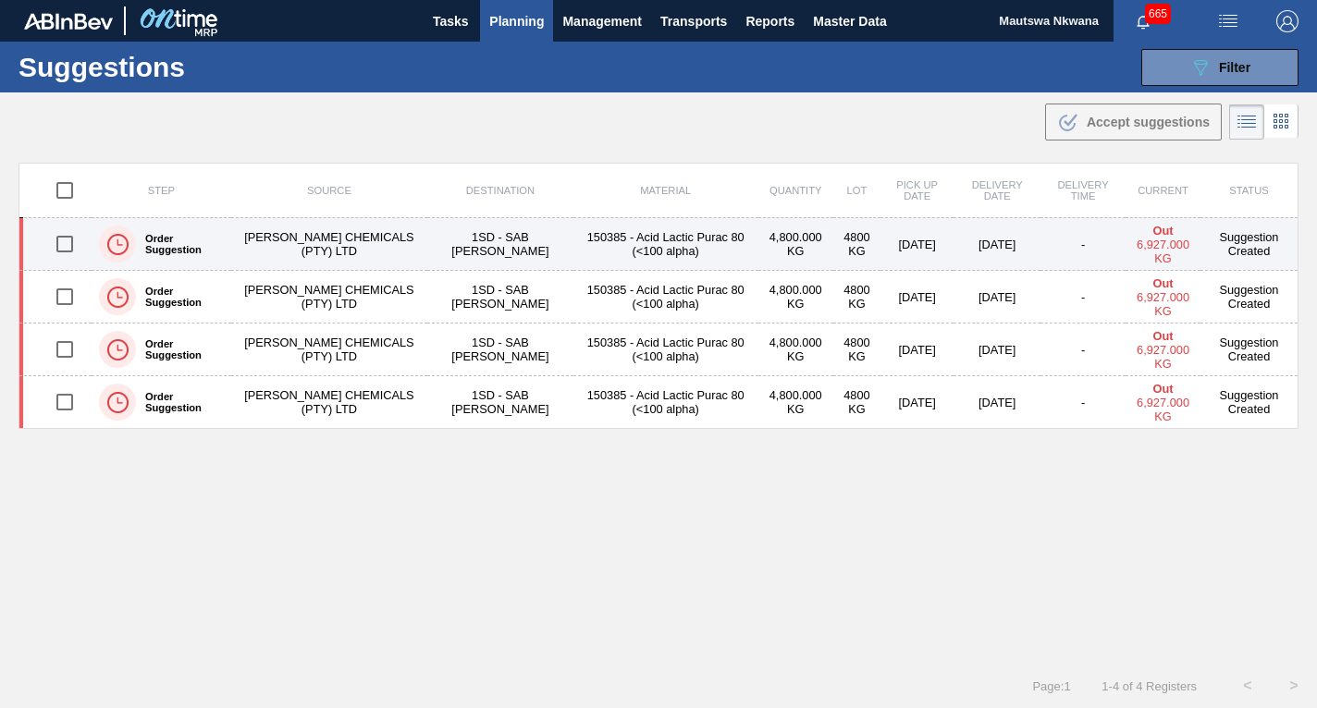
click at [58, 243] on input "checkbox" at bounding box center [64, 244] width 39 height 39
checkbox input "true"
click at [315, 238] on td "[PERSON_NAME] CHEMICALS (PTY) LTD" at bounding box center [329, 244] width 196 height 53
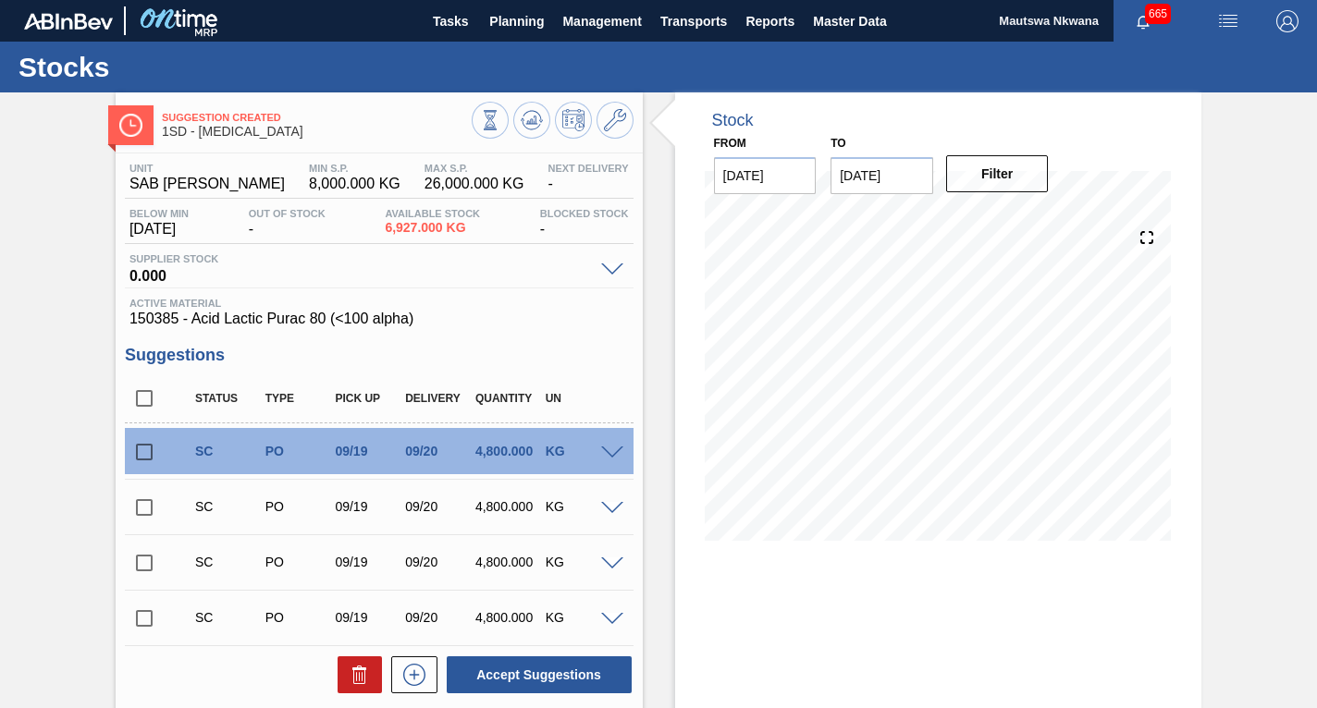
click at [144, 625] on input "checkbox" at bounding box center [144, 618] width 39 height 39
click at [606, 614] on span at bounding box center [612, 620] width 22 height 14
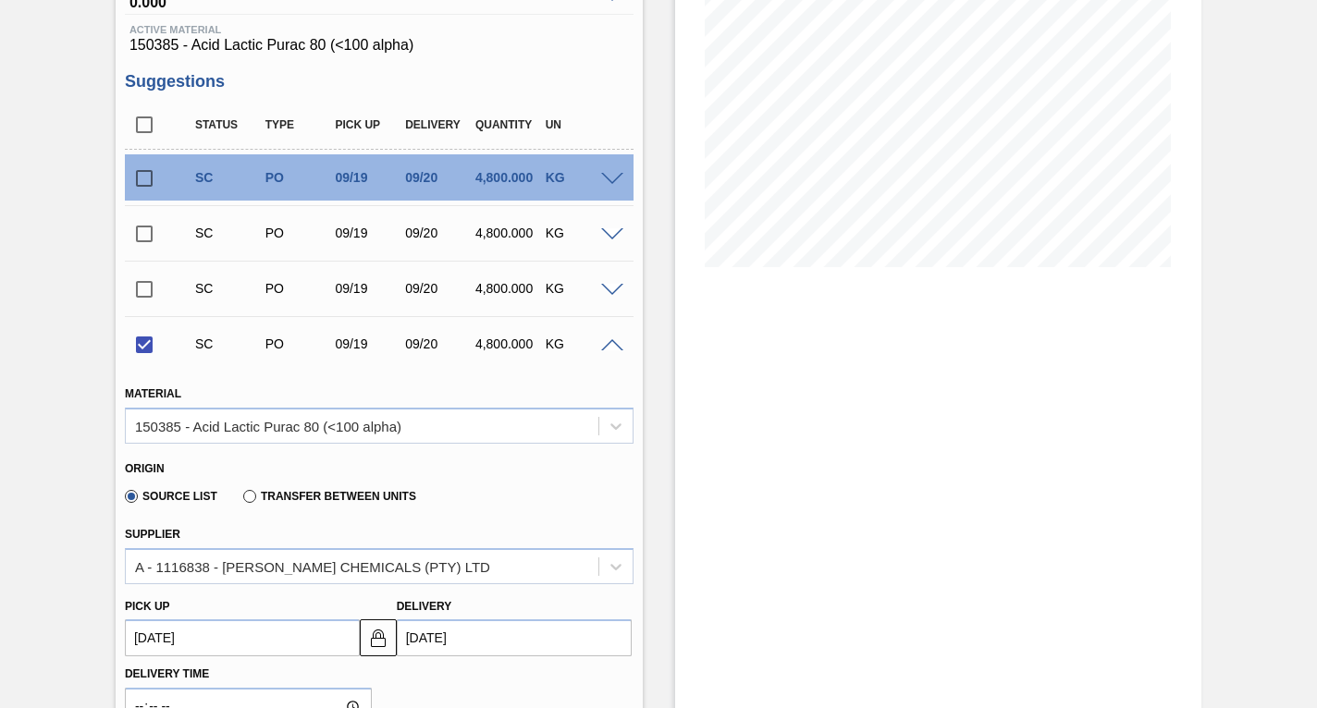
scroll to position [370, 0]
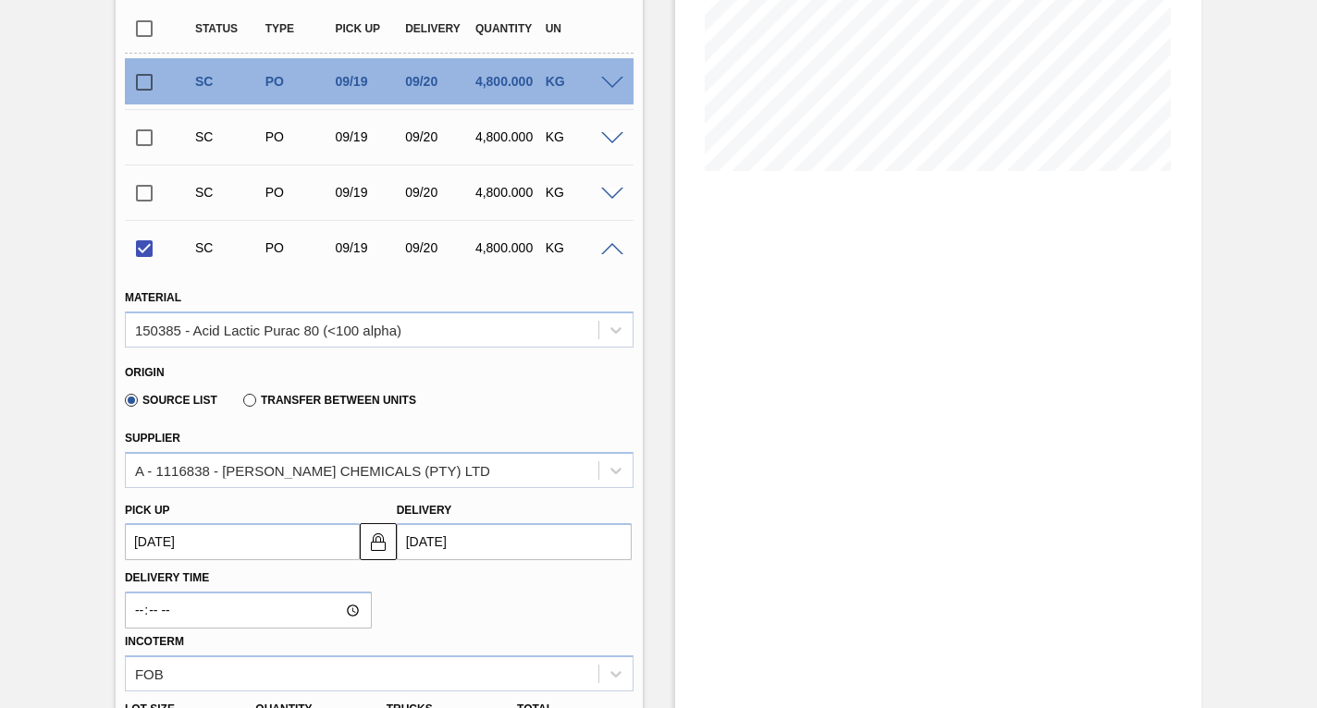
click at [249, 539] on up3249036359 "[DATE]" at bounding box center [242, 541] width 235 height 37
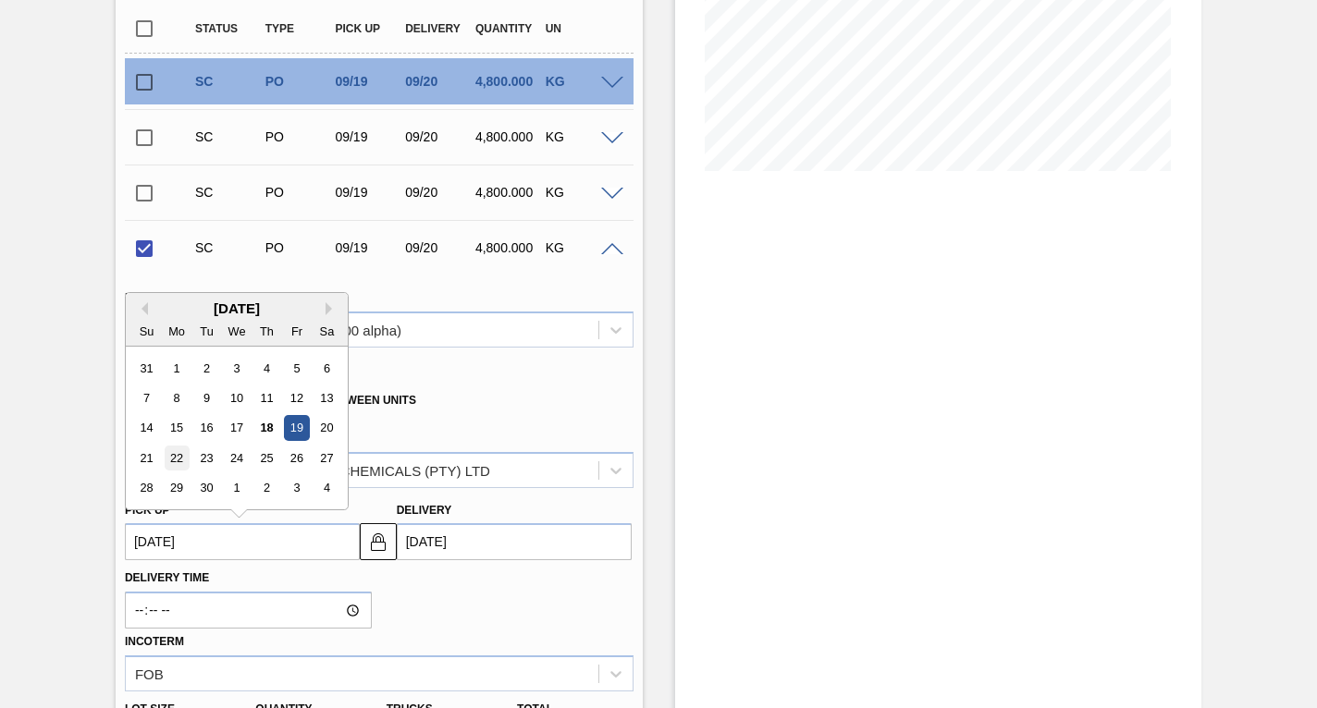
click at [177, 460] on div "22" at bounding box center [176, 458] width 25 height 25
checkbox input "false"
type up3249036359 "[DATE]"
type input "[DATE]"
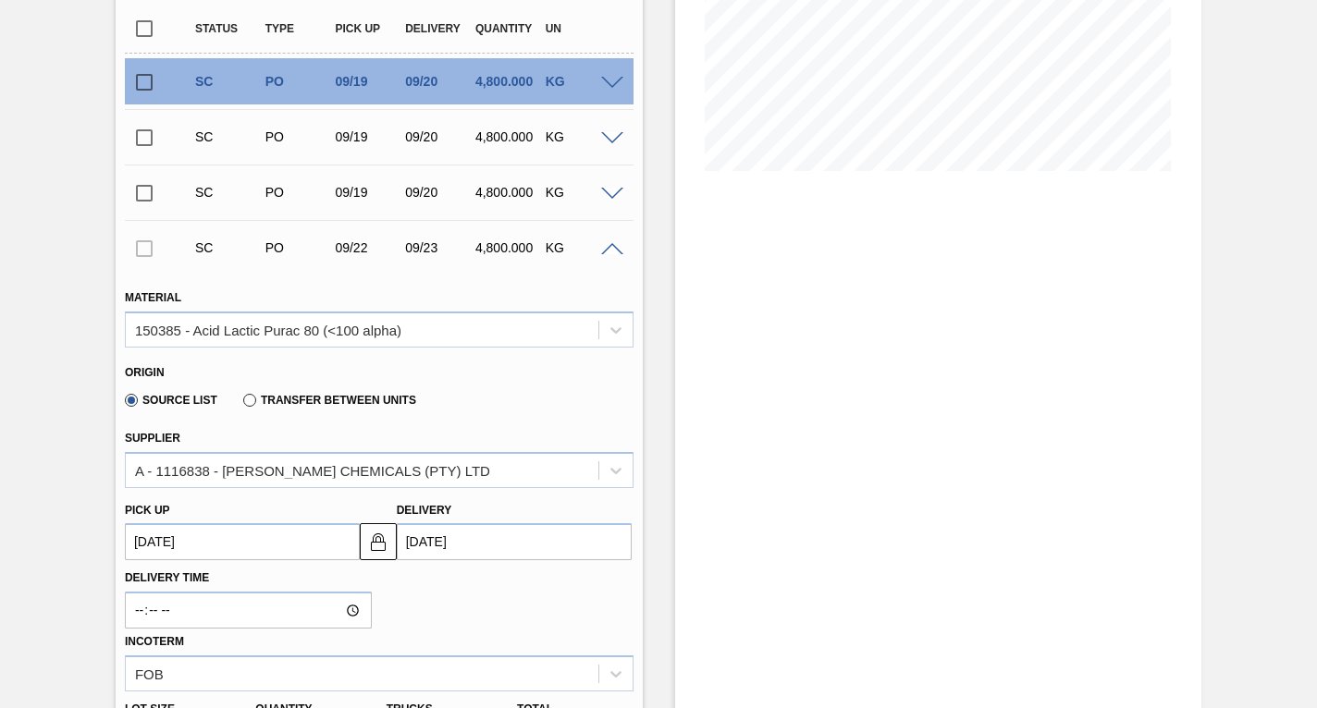
click at [255, 534] on up3249036359 "[DATE]" at bounding box center [242, 541] width 235 height 37
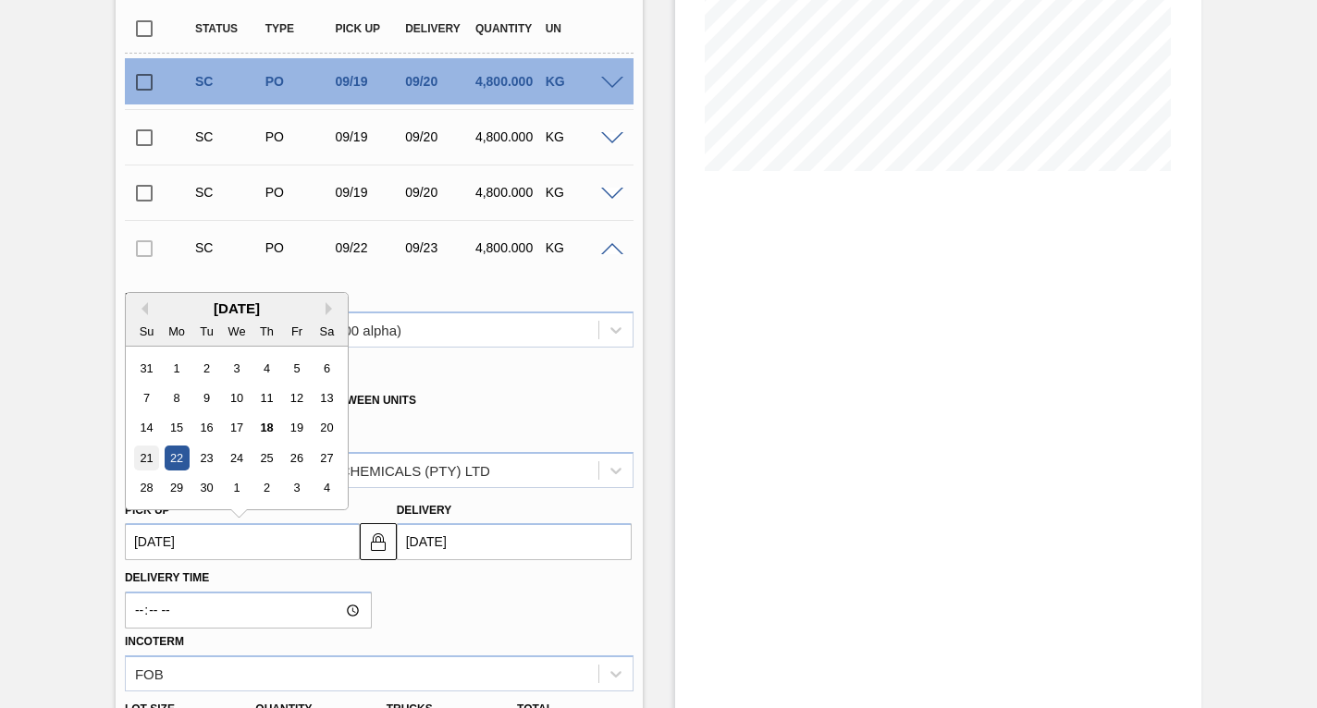
click at [150, 457] on div "21" at bounding box center [146, 458] width 25 height 25
type up3249036359 "[DATE]"
type input "[DATE]"
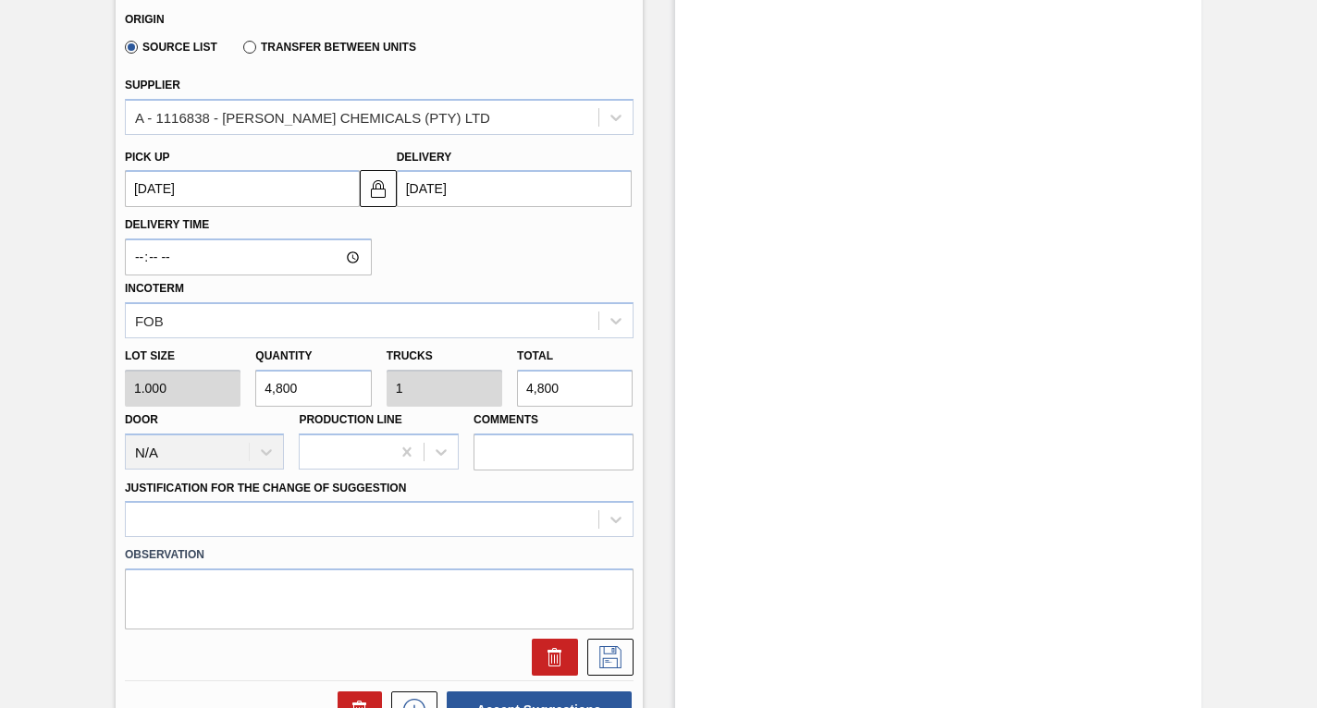
scroll to position [832, 0]
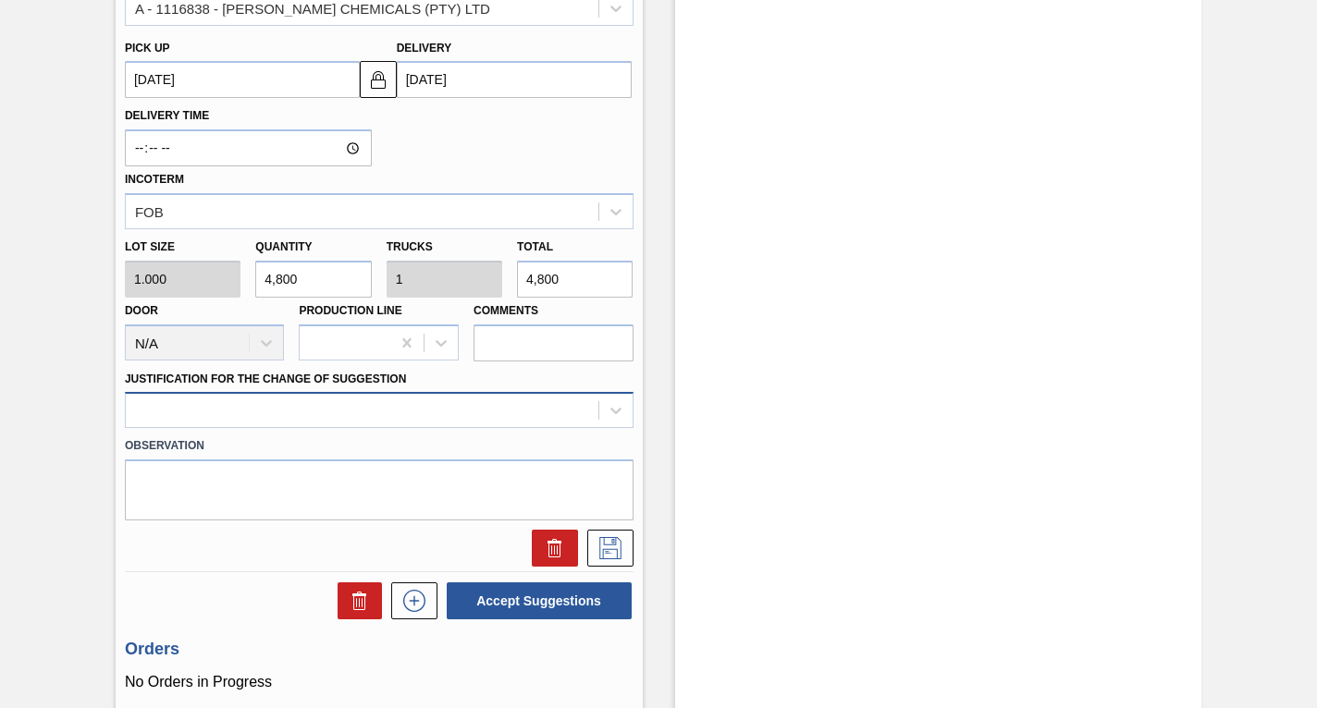
click at [397, 407] on div at bounding box center [362, 411] width 472 height 27
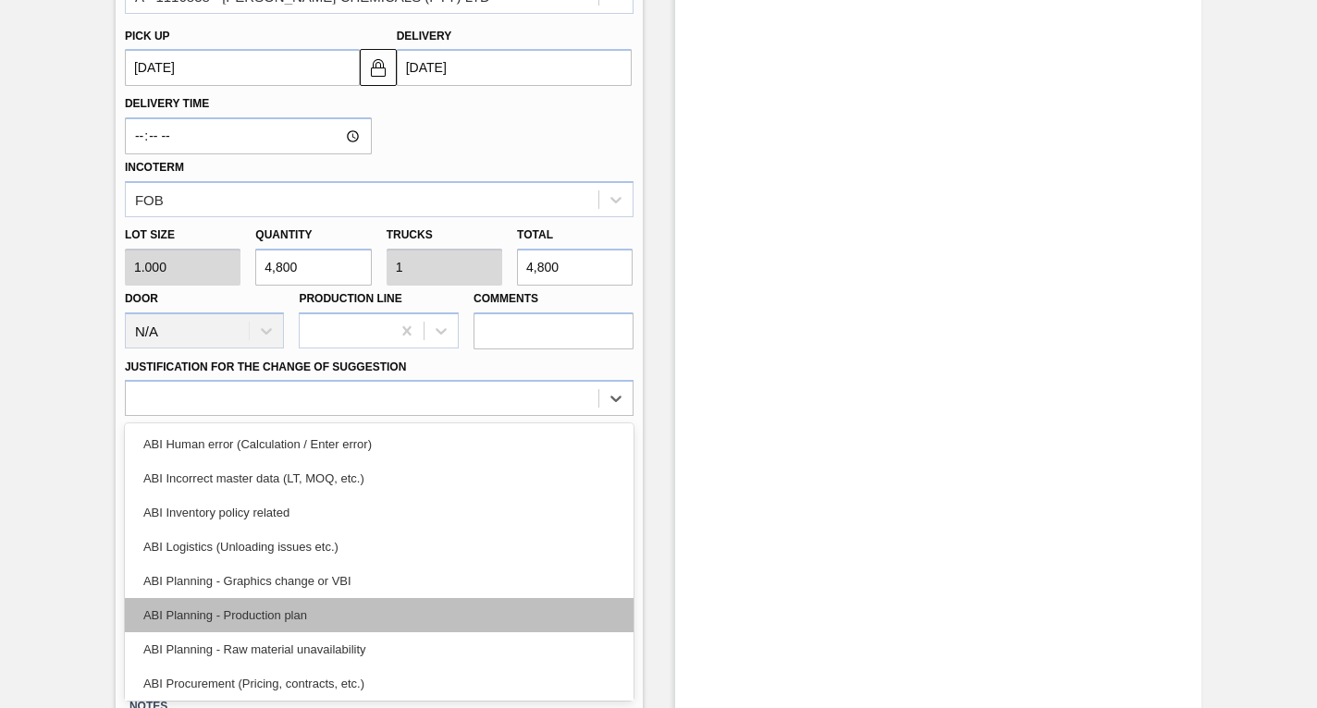
click at [221, 617] on div "ABI Planning - Production plan" at bounding box center [379, 615] width 509 height 34
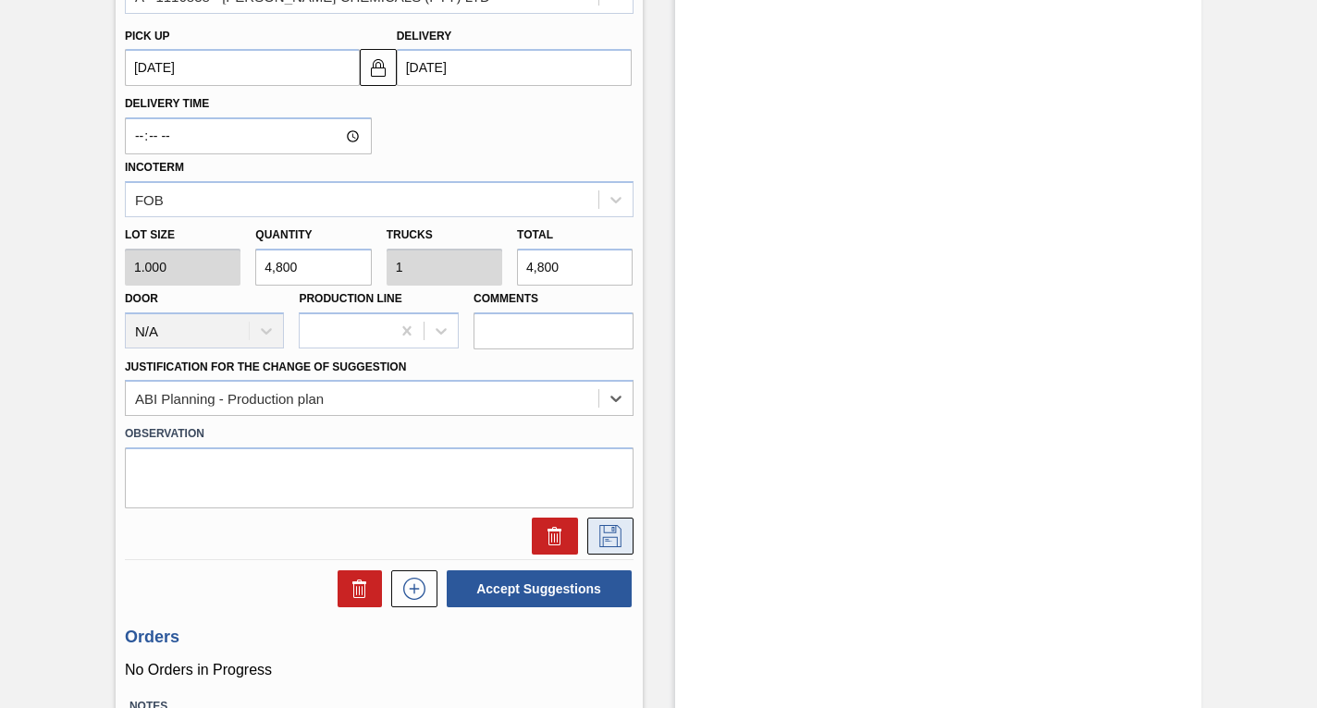
click at [610, 529] on icon at bounding box center [609, 534] width 9 height 15
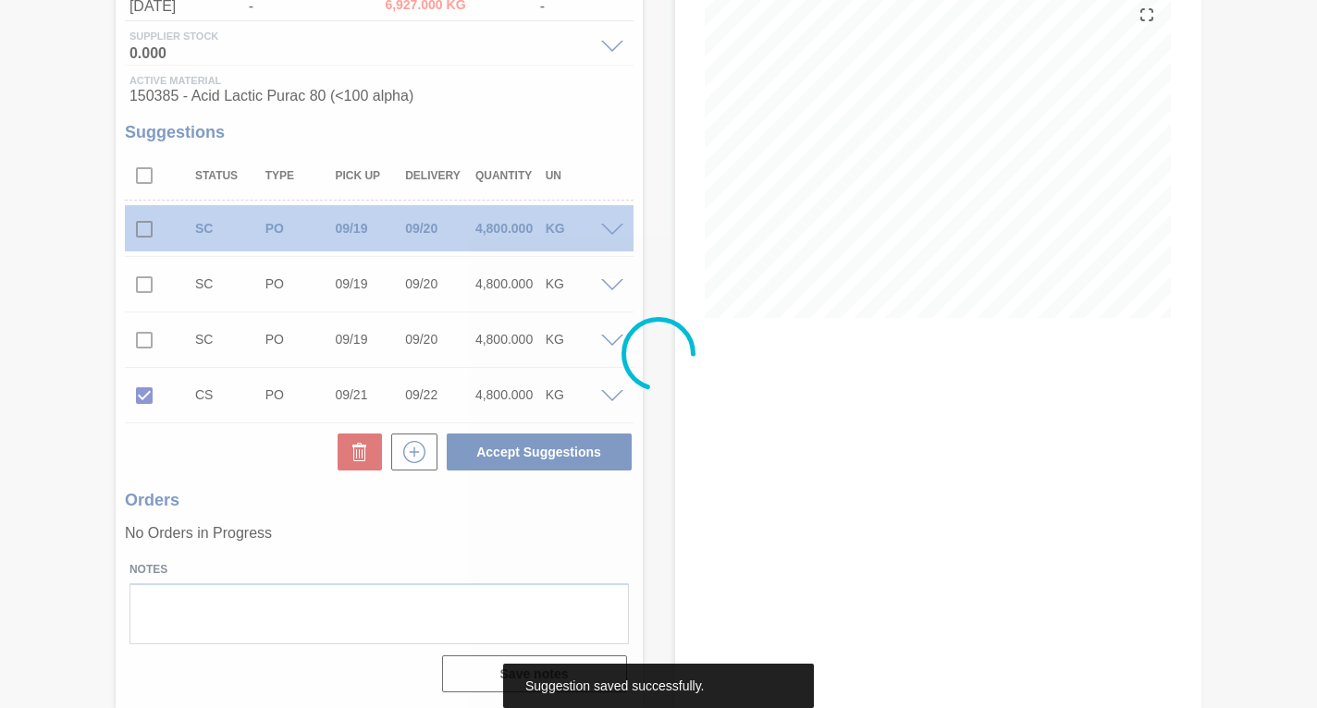
scroll to position [223, 0]
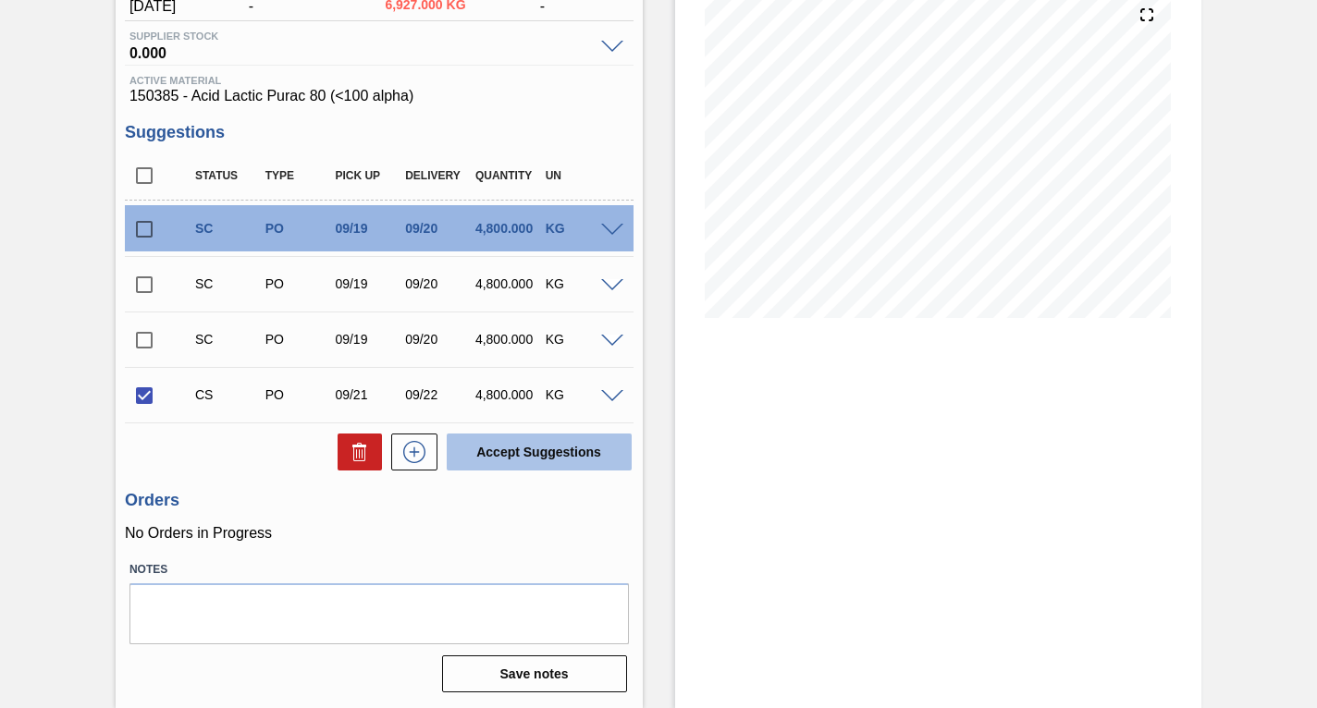
click at [537, 453] on button "Accept Suggestions" at bounding box center [539, 452] width 185 height 37
checkbox input "false"
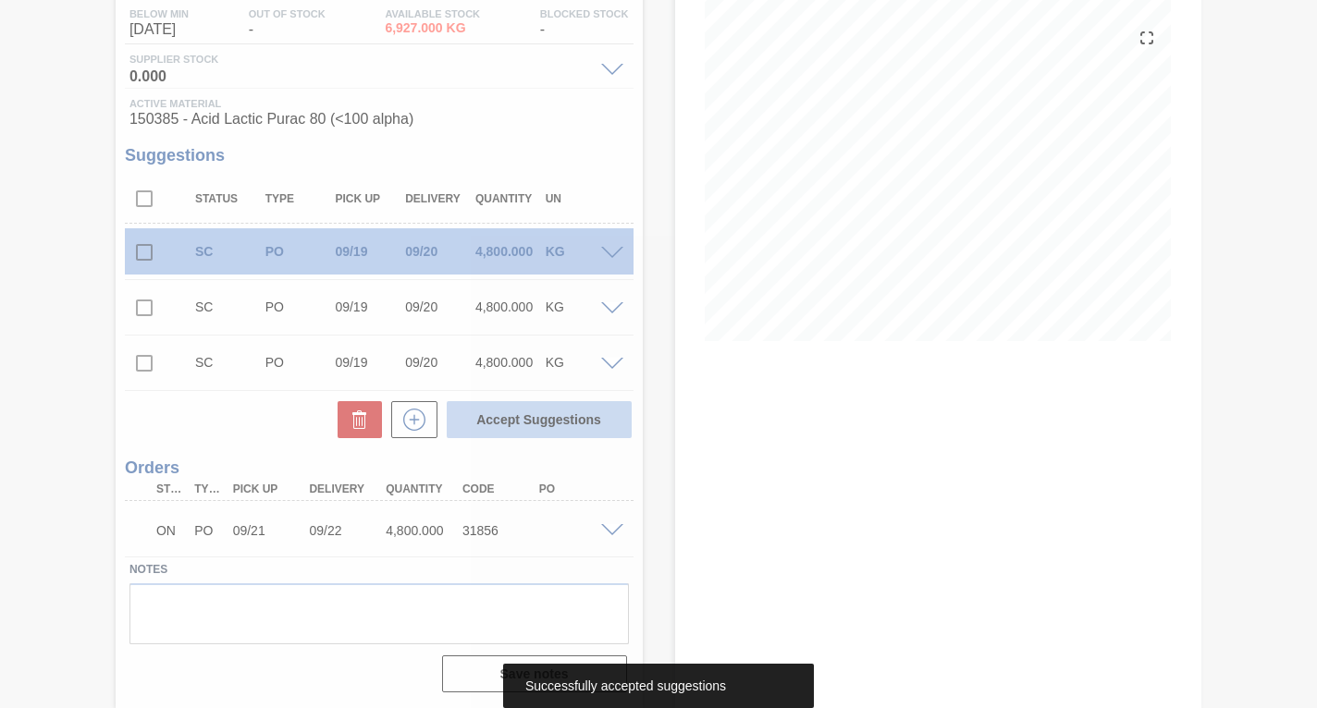
scroll to position [200, 0]
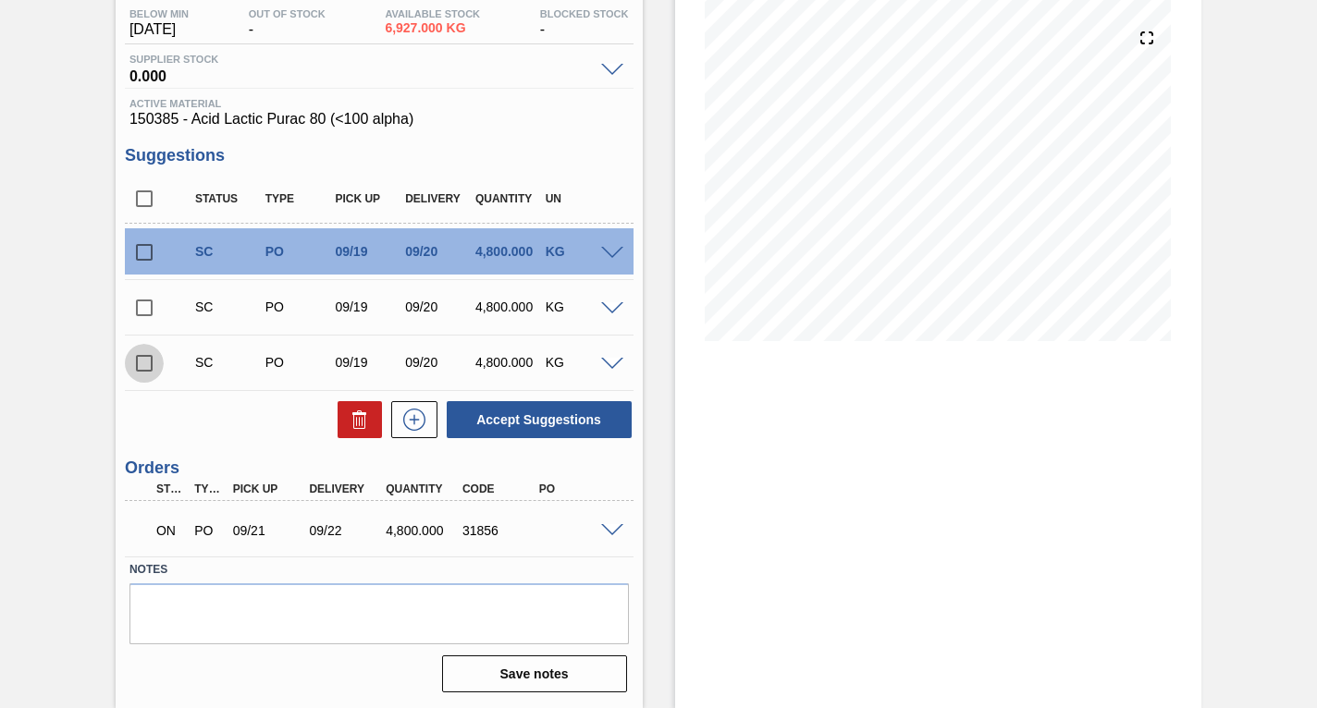
click at [139, 360] on input "checkbox" at bounding box center [144, 363] width 39 height 39
click at [603, 363] on span at bounding box center [612, 365] width 22 height 14
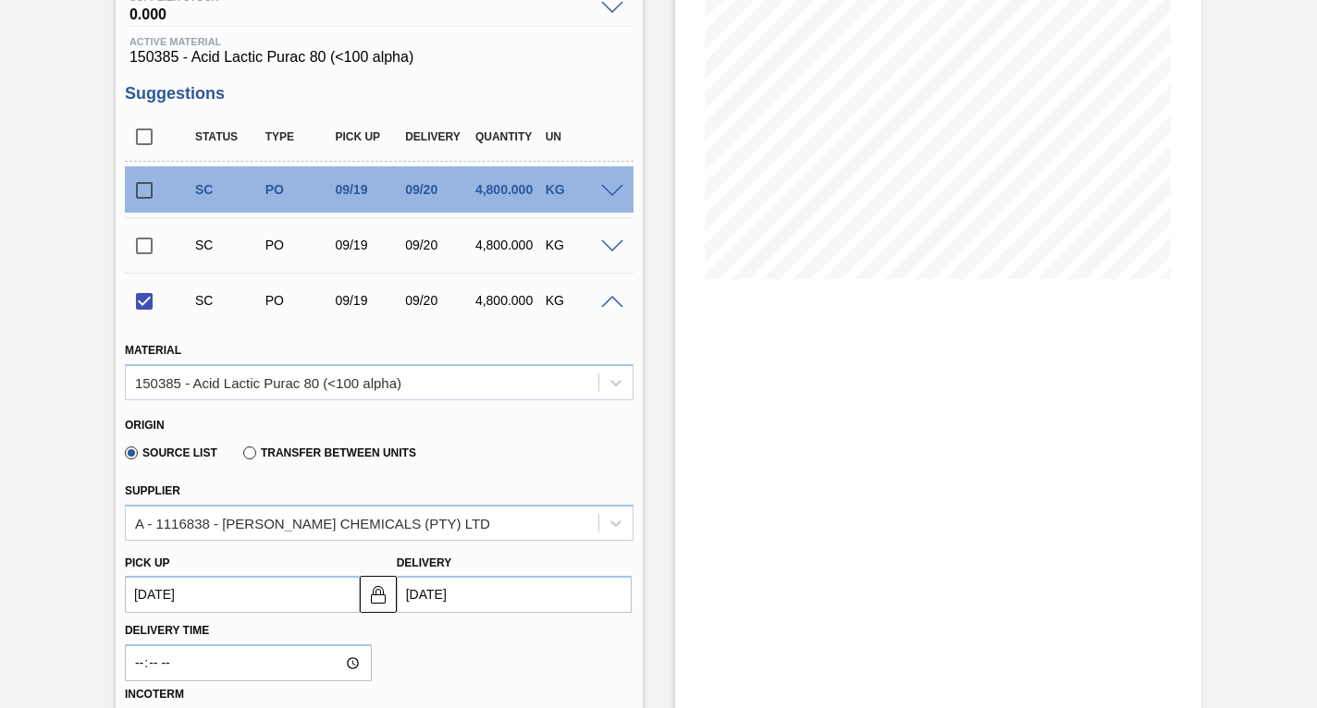
scroll to position [292, 0]
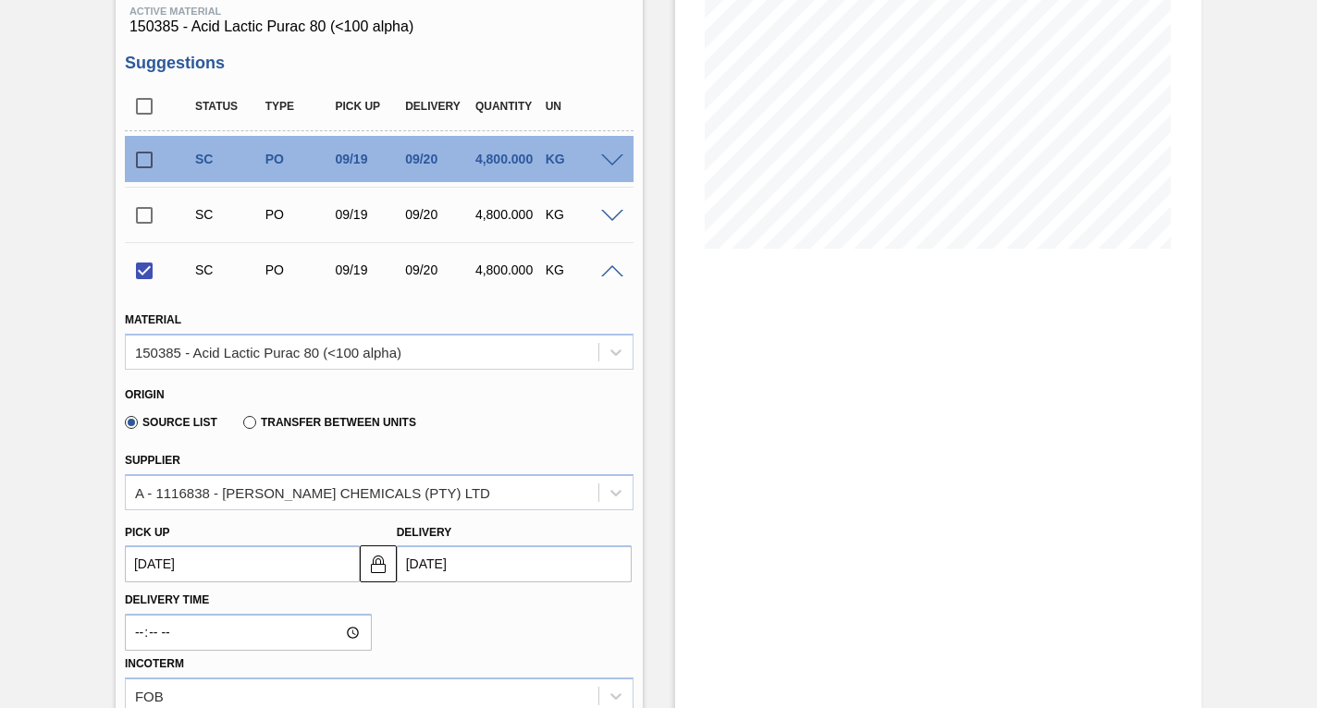
click at [210, 567] on up3249036358 "[DATE]" at bounding box center [242, 564] width 235 height 37
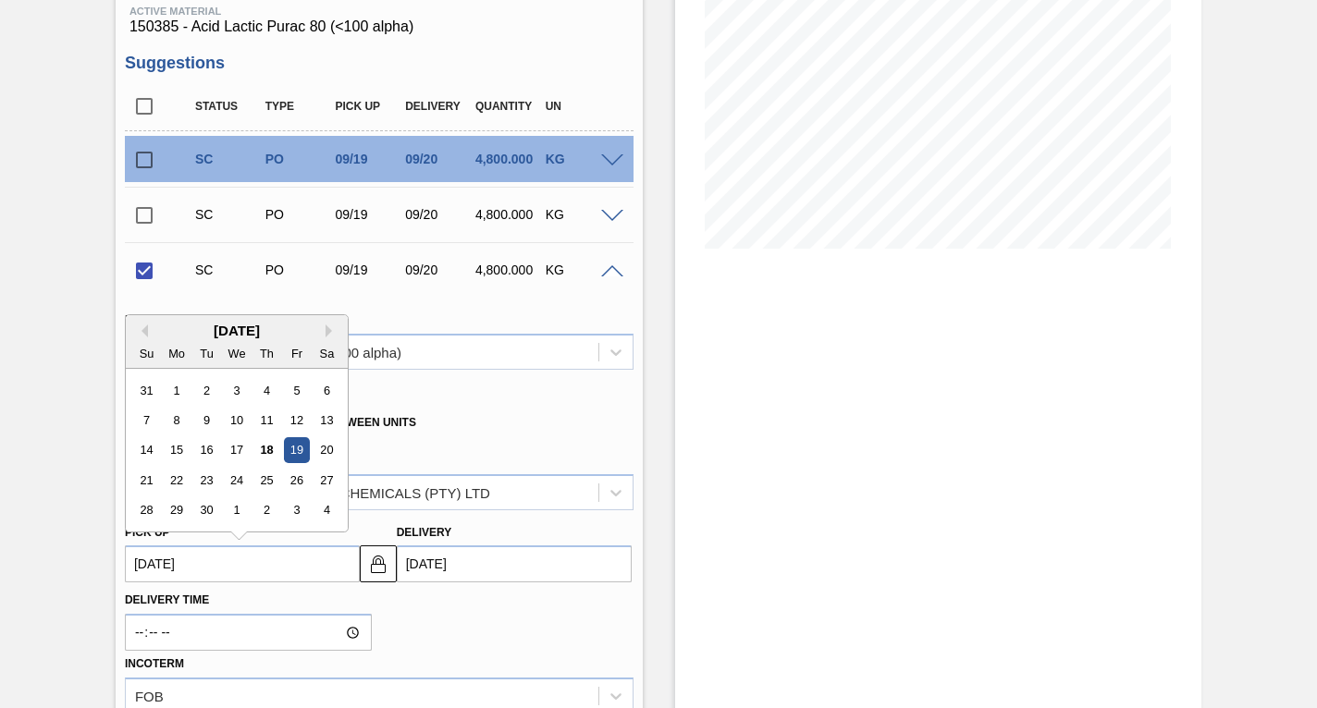
click at [325, 328] on div "[DATE]" at bounding box center [237, 331] width 222 height 16
click at [329, 330] on button "Next Month" at bounding box center [331, 331] width 13 height 13
click at [264, 421] on div "9" at bounding box center [266, 420] width 25 height 25
checkbox input "false"
type up3249036358 "[DATE]"
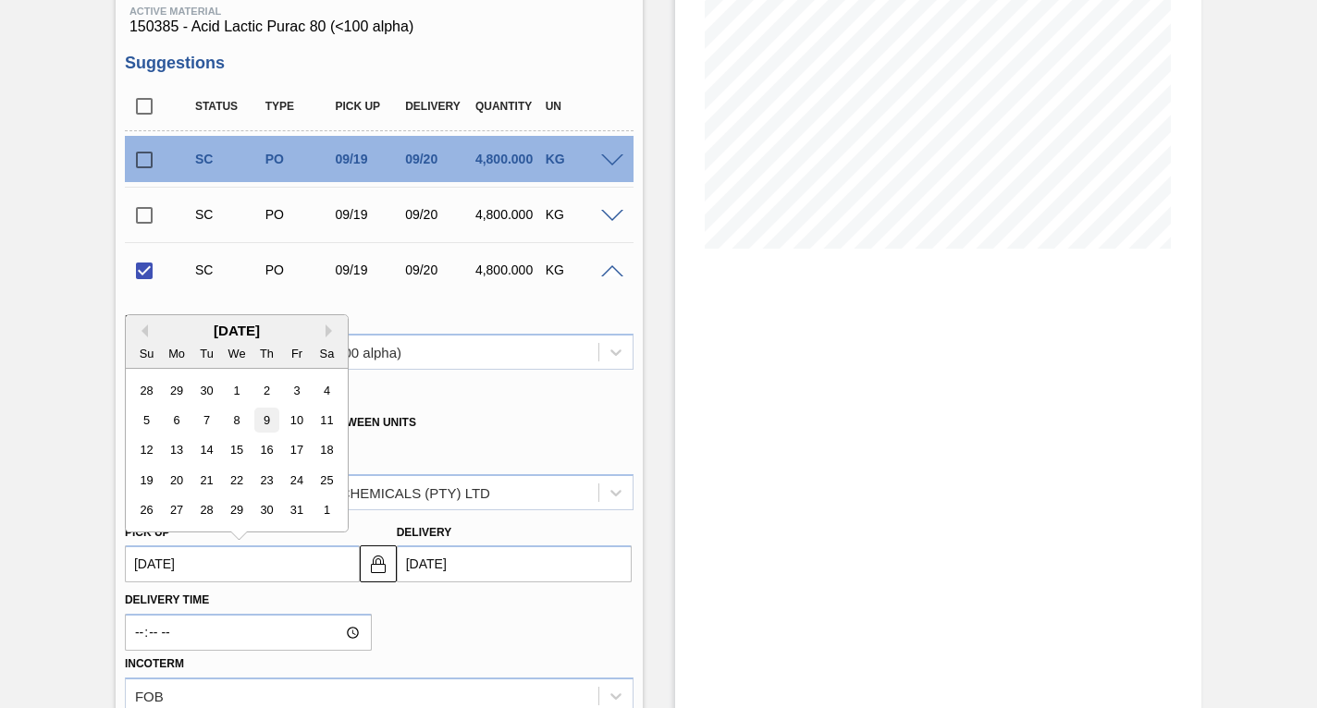
type input "[DATE]"
click at [306, 561] on up3249036358 "[DATE]" at bounding box center [242, 564] width 235 height 37
click at [149, 420] on div "5" at bounding box center [146, 420] width 25 height 25
type up3249036358 "[DATE]"
type input "[DATE]"
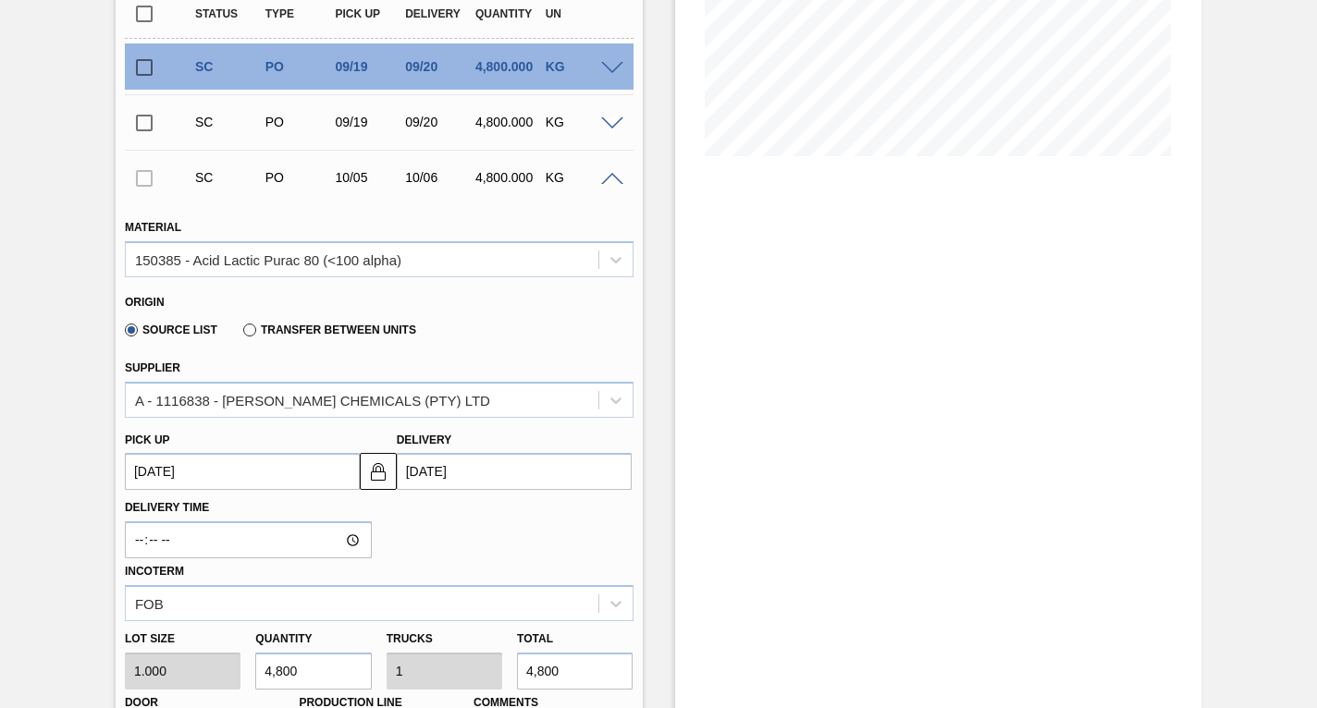
scroll to position [662, 0]
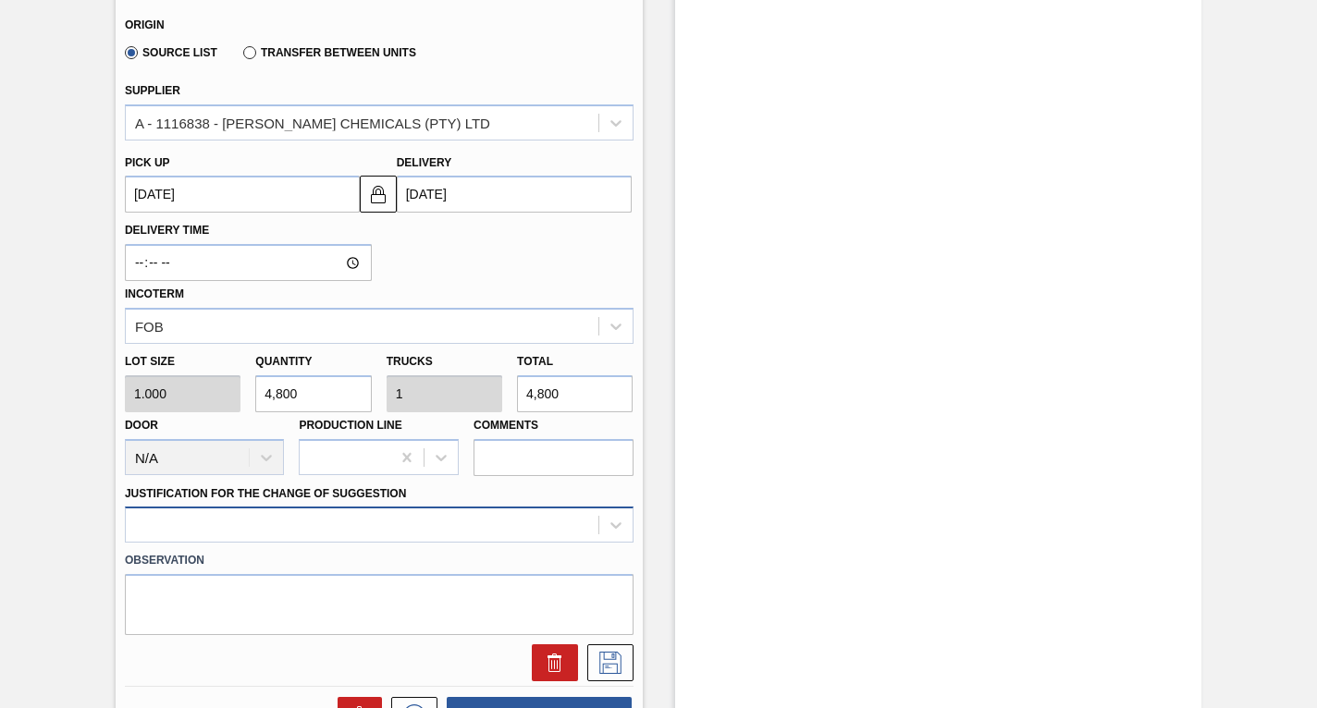
click at [313, 525] on div at bounding box center [379, 525] width 509 height 36
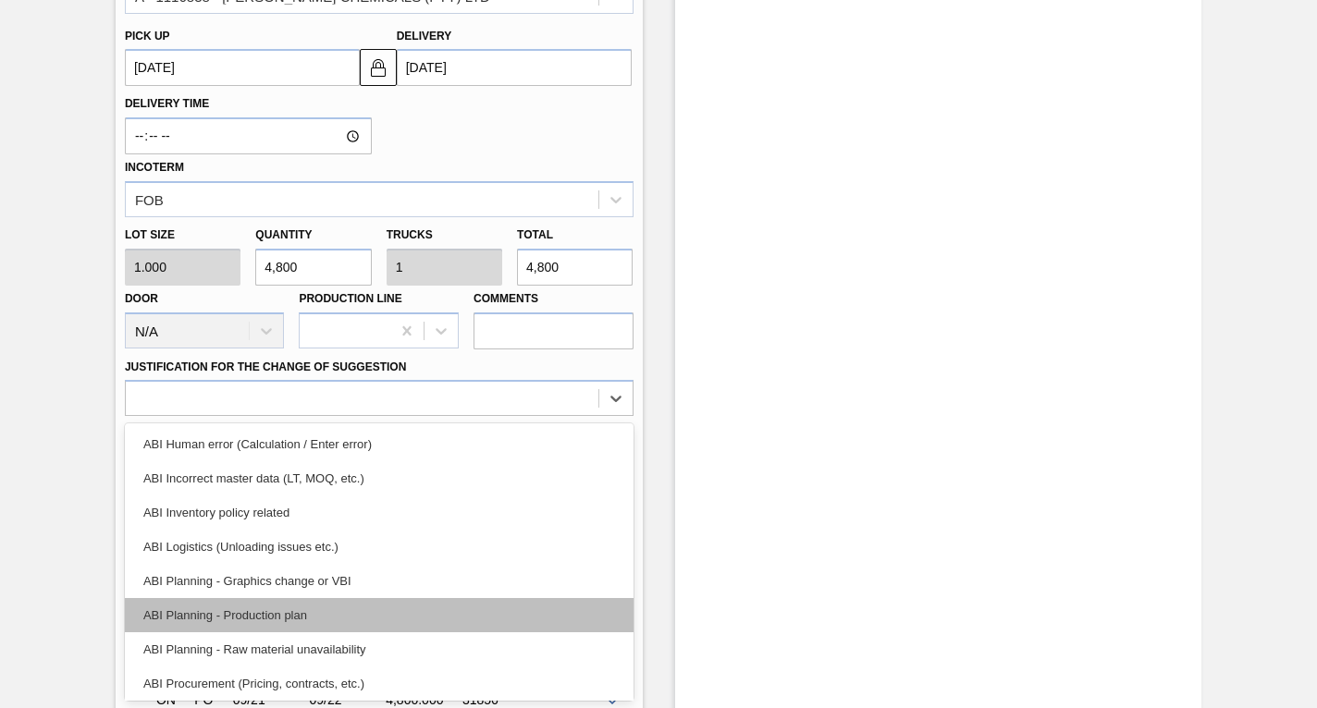
click at [230, 619] on div "ABI Planning - Production plan" at bounding box center [379, 615] width 509 height 34
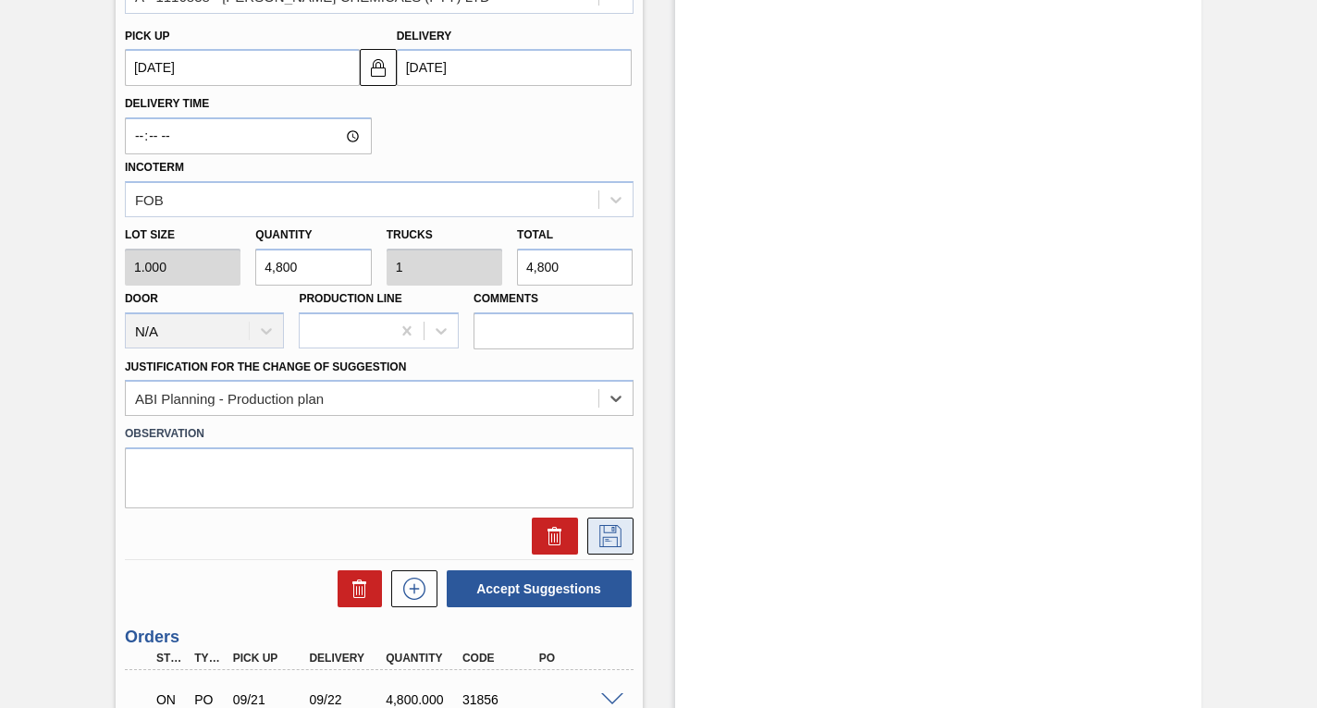
click at [608, 531] on icon at bounding box center [610, 536] width 30 height 22
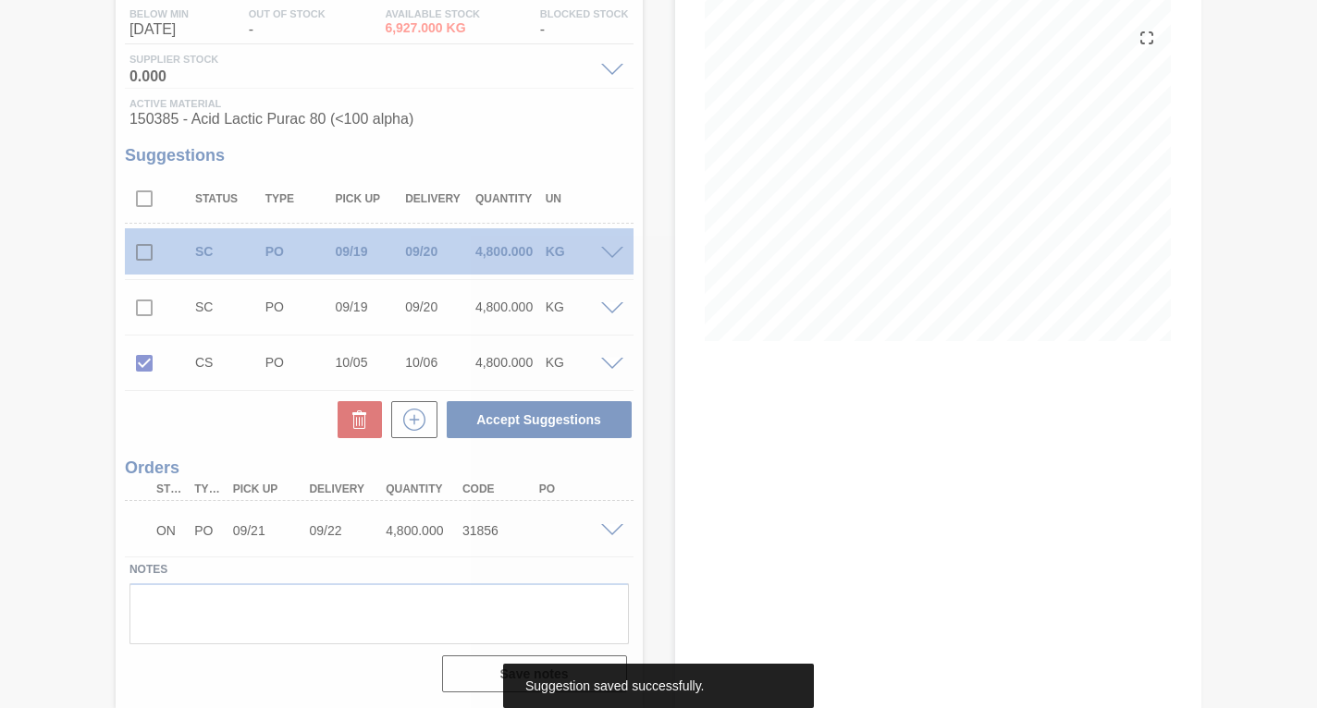
scroll to position [200, 0]
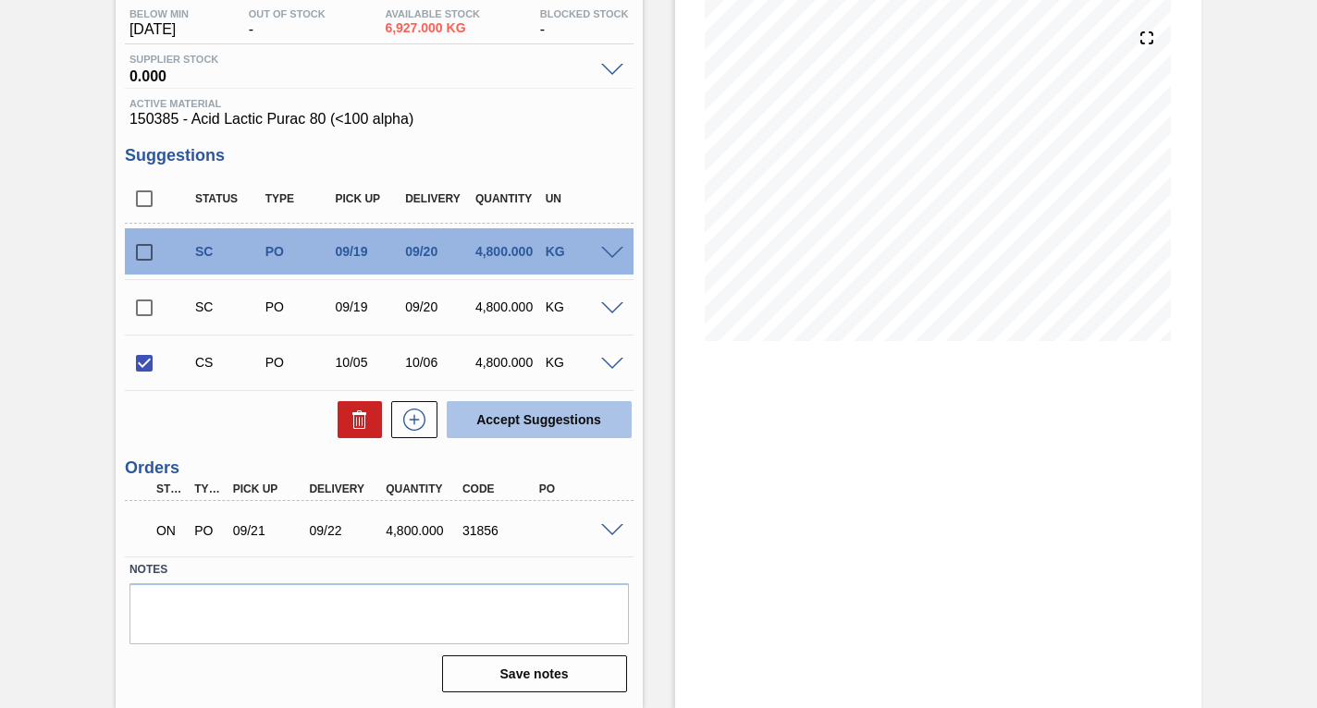
click at [537, 420] on button "Accept Suggestions" at bounding box center [539, 419] width 185 height 37
checkbox input "false"
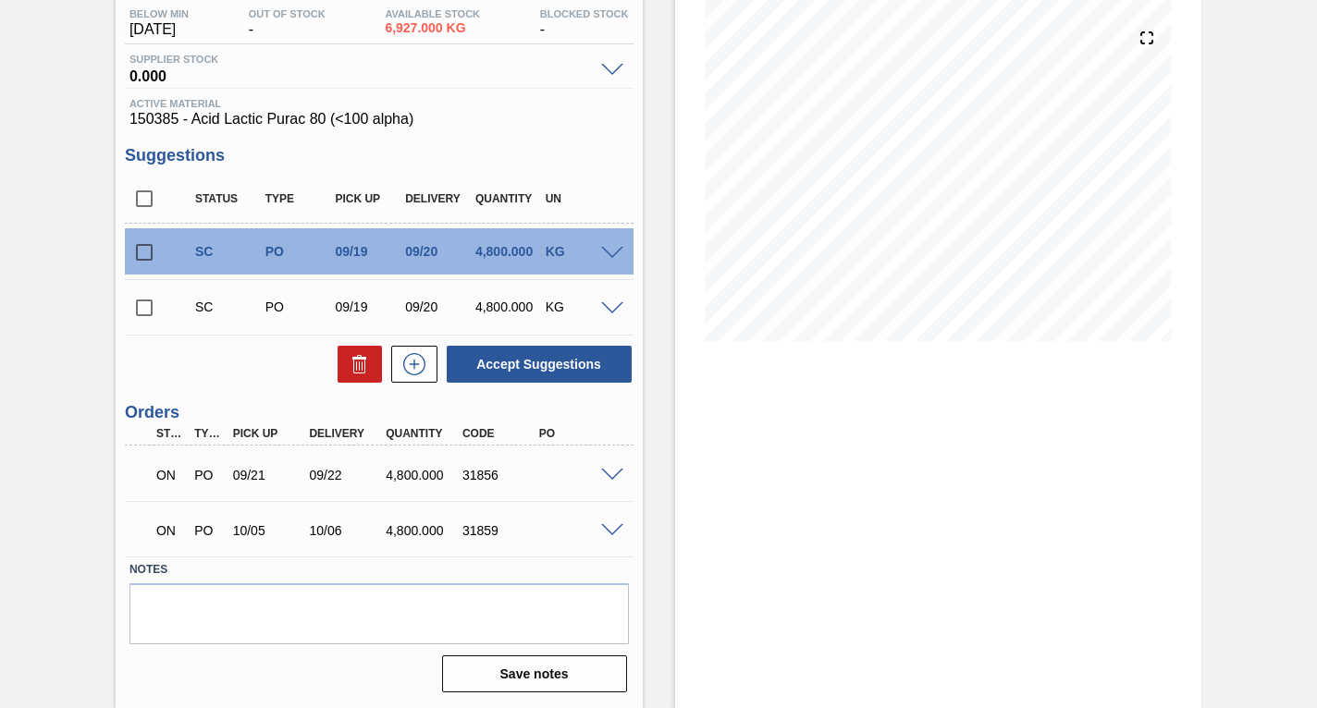
click at [145, 309] on input "checkbox" at bounding box center [144, 307] width 39 height 39
click at [612, 306] on span at bounding box center [612, 309] width 22 height 14
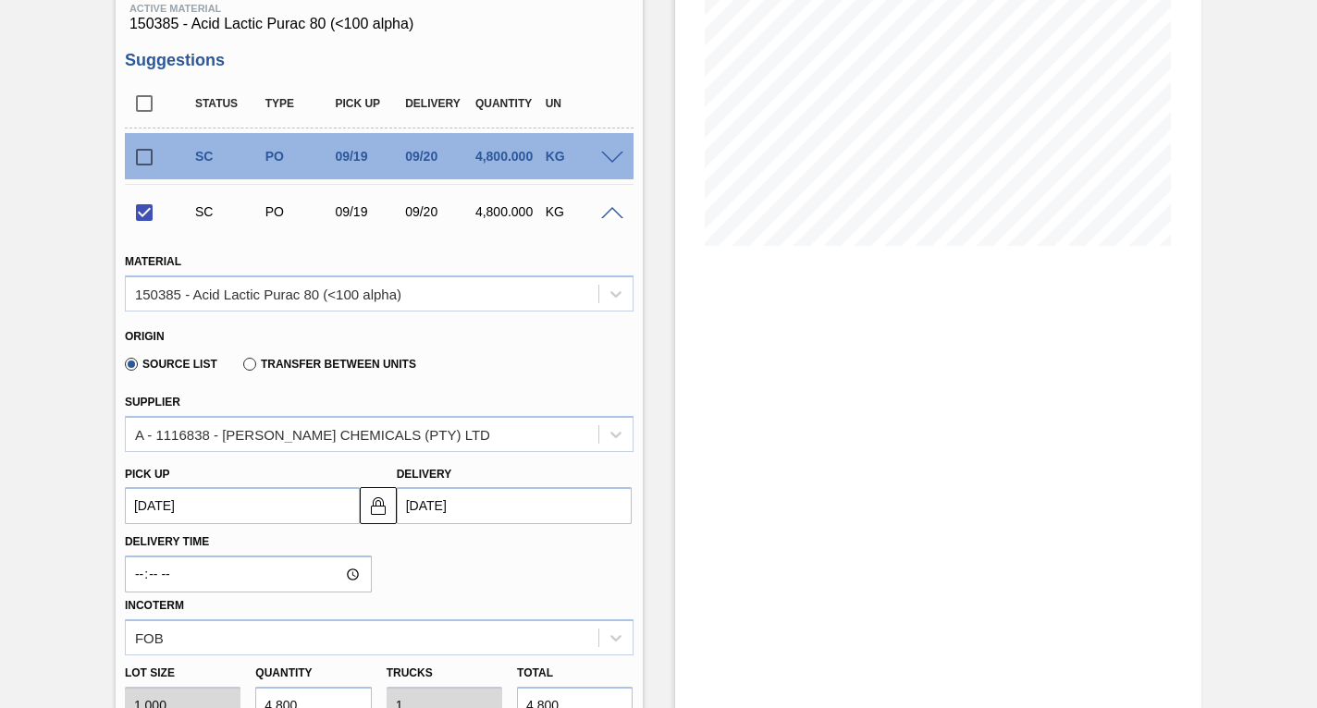
scroll to position [385, 0]
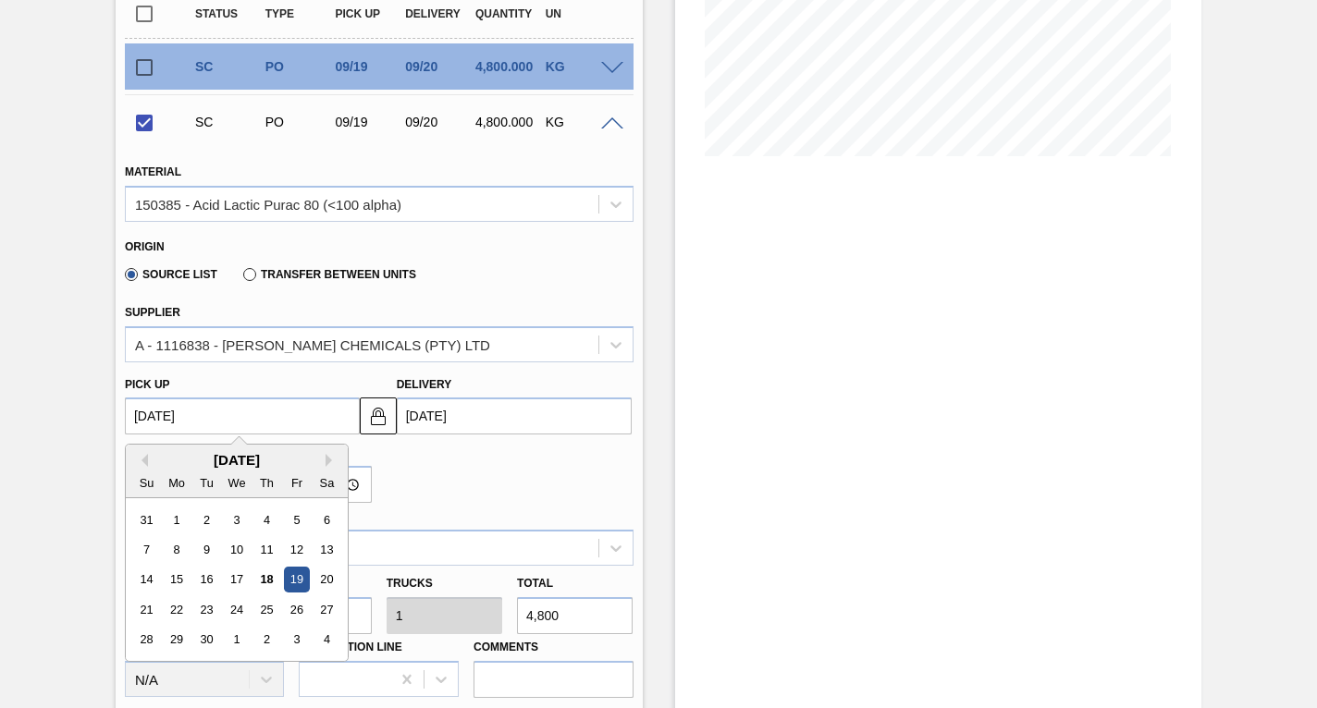
click at [286, 423] on up3249036357 "[DATE]" at bounding box center [242, 416] width 235 height 37
click at [331, 459] on button "Next Month" at bounding box center [331, 460] width 13 height 13
click at [147, 611] on div "19" at bounding box center [146, 609] width 25 height 25
checkbox input "false"
type up3249036357 "[DATE]"
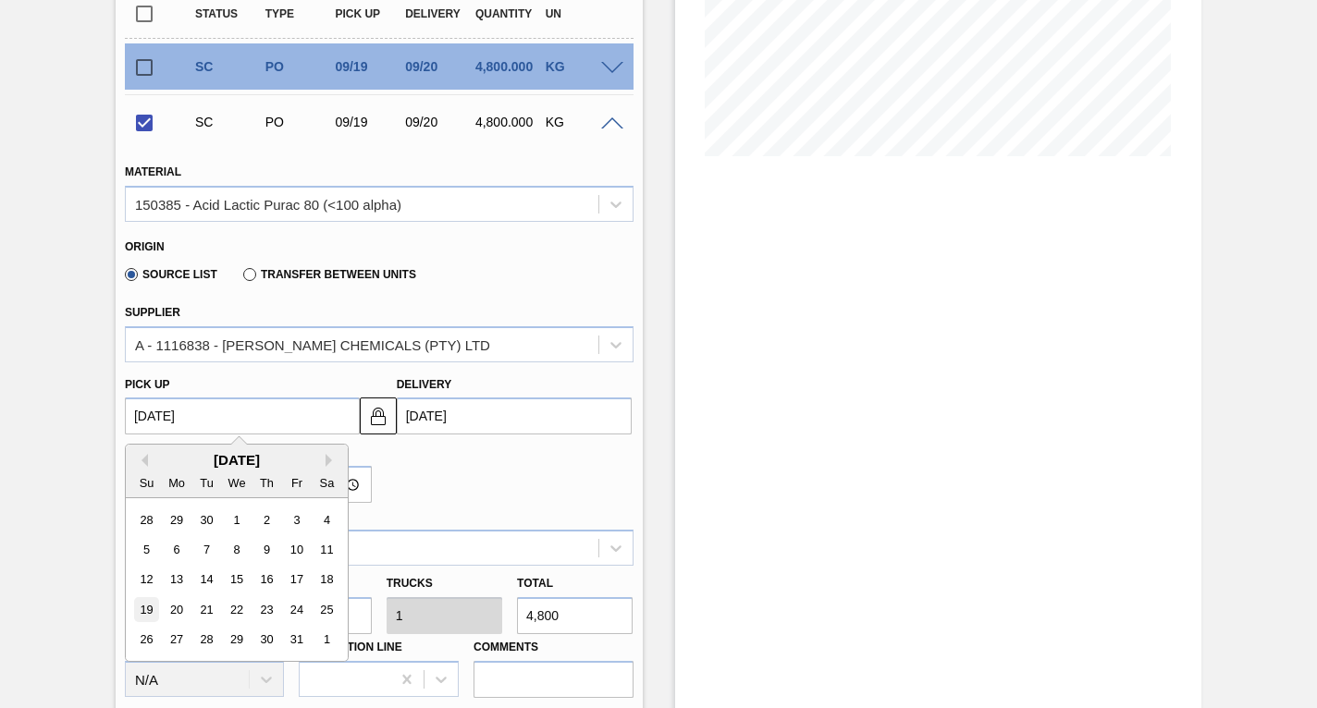
type input "[DATE]"
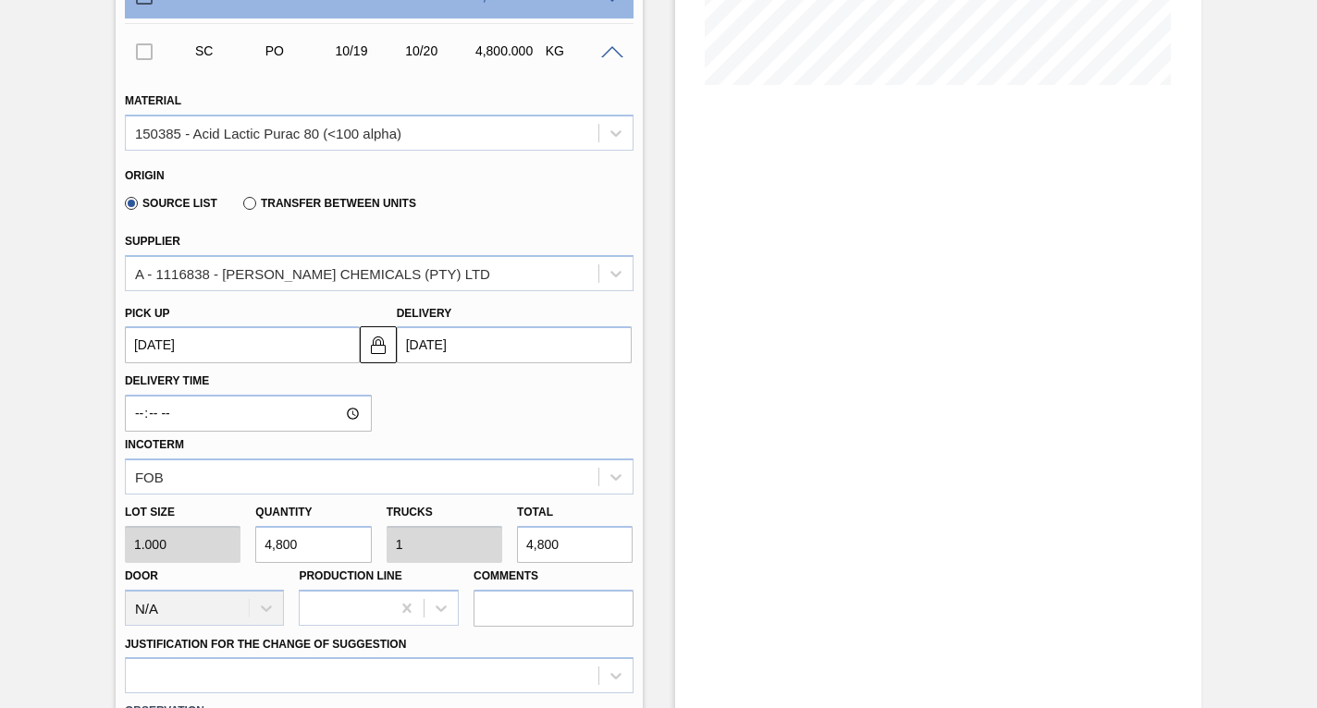
scroll to position [570, 0]
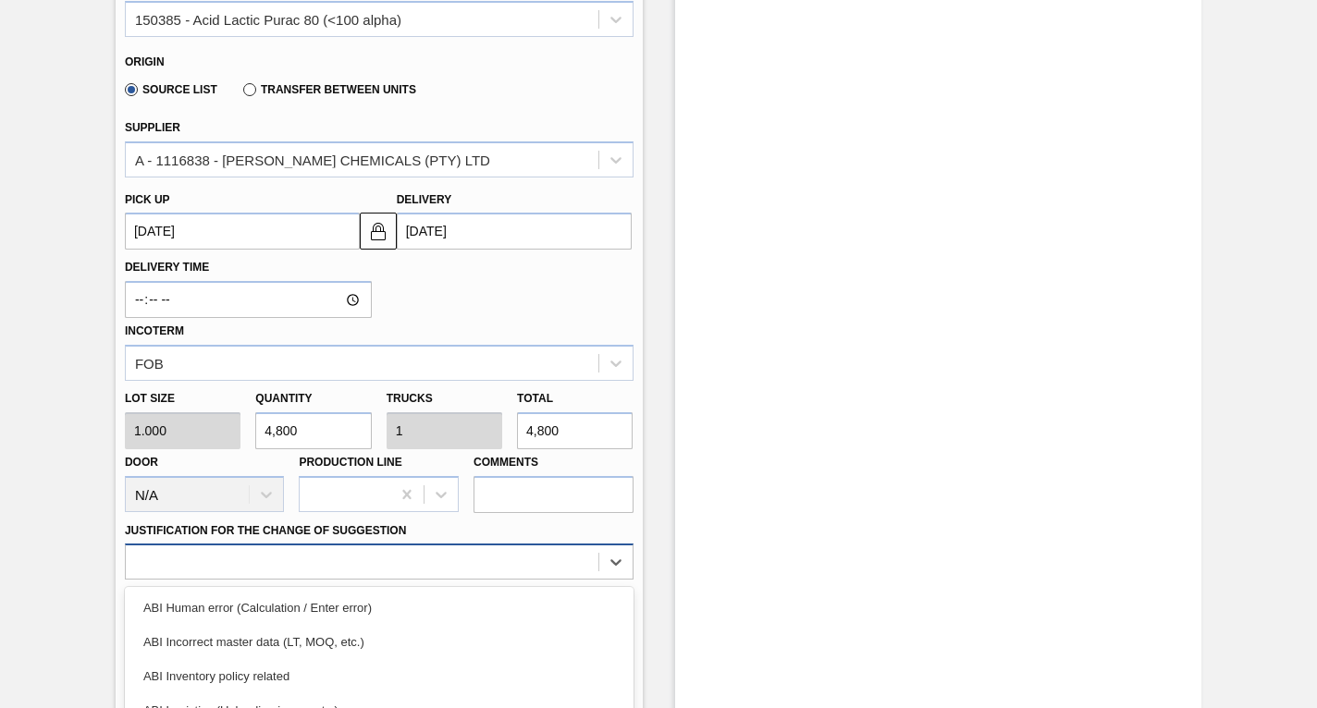
click at [313, 567] on div "option ABI Planning - Graphics change or VBI focused, 5 of 18. 18 results avail…" at bounding box center [379, 562] width 509 height 36
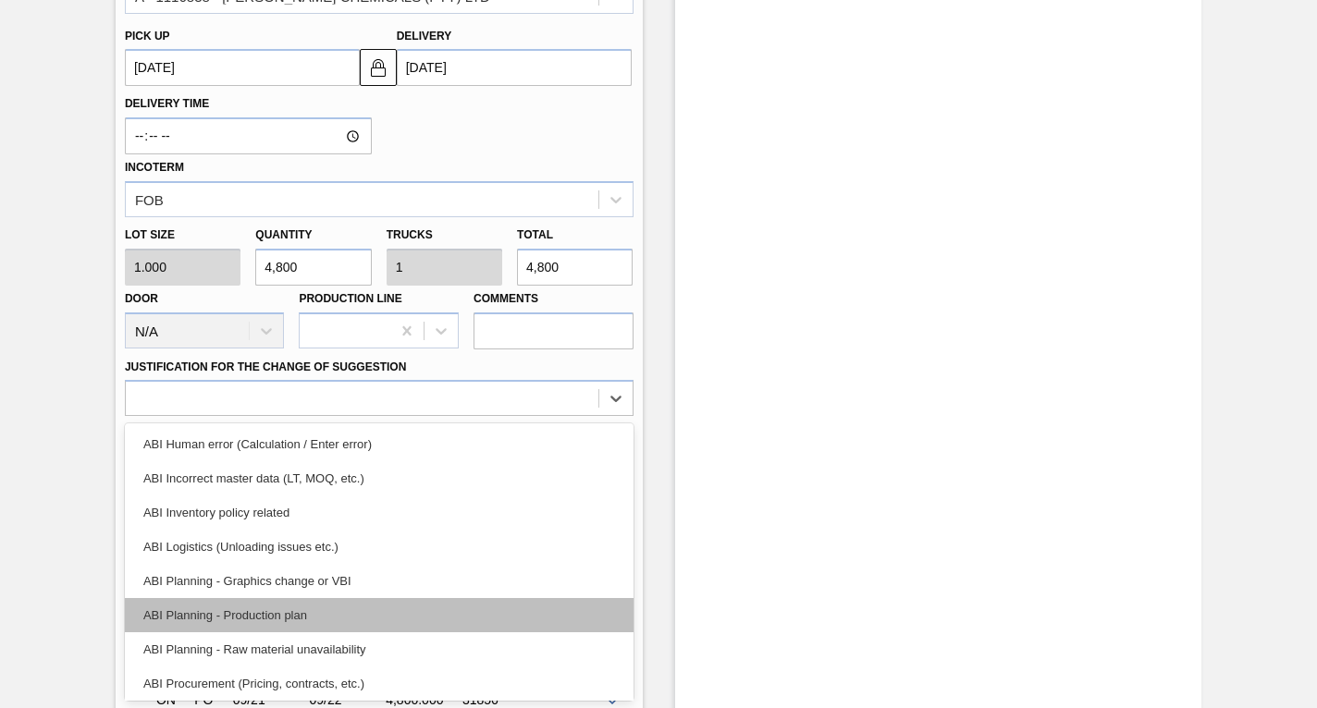
click at [250, 619] on div "ABI Planning - Production plan" at bounding box center [379, 615] width 509 height 34
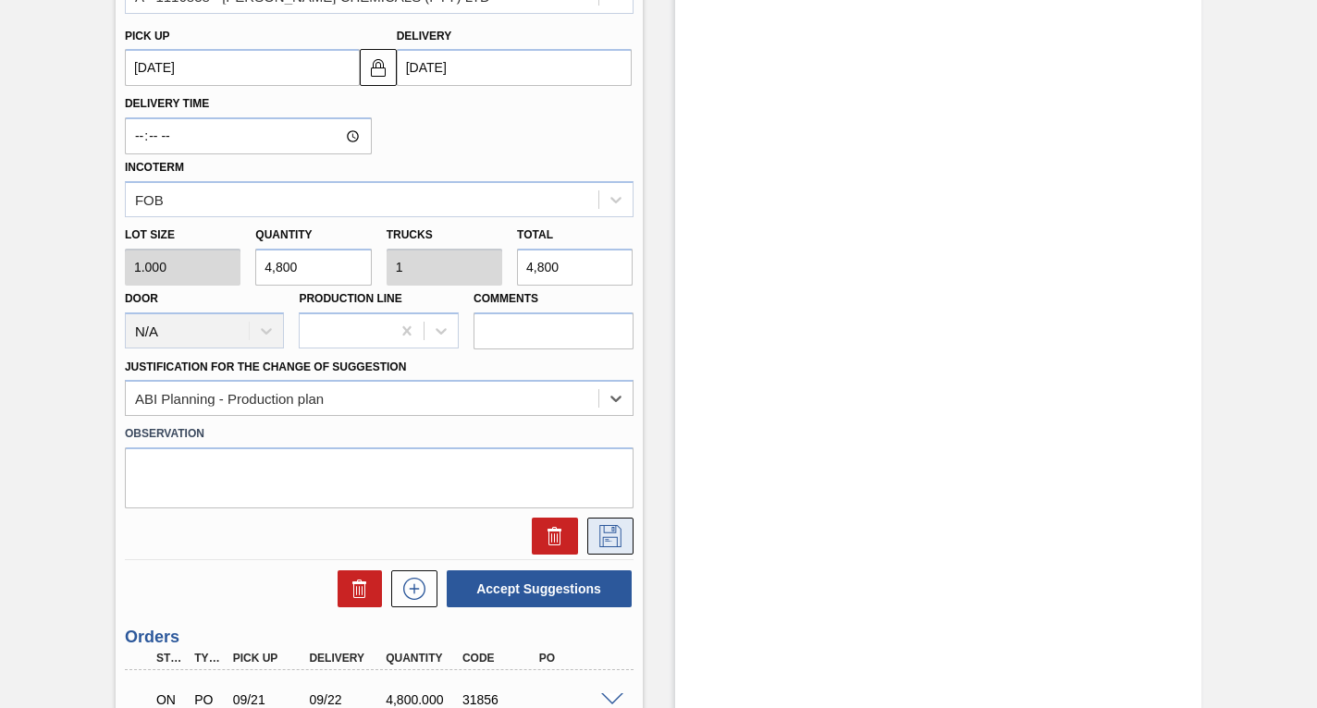
click at [597, 536] on icon at bounding box center [610, 536] width 30 height 22
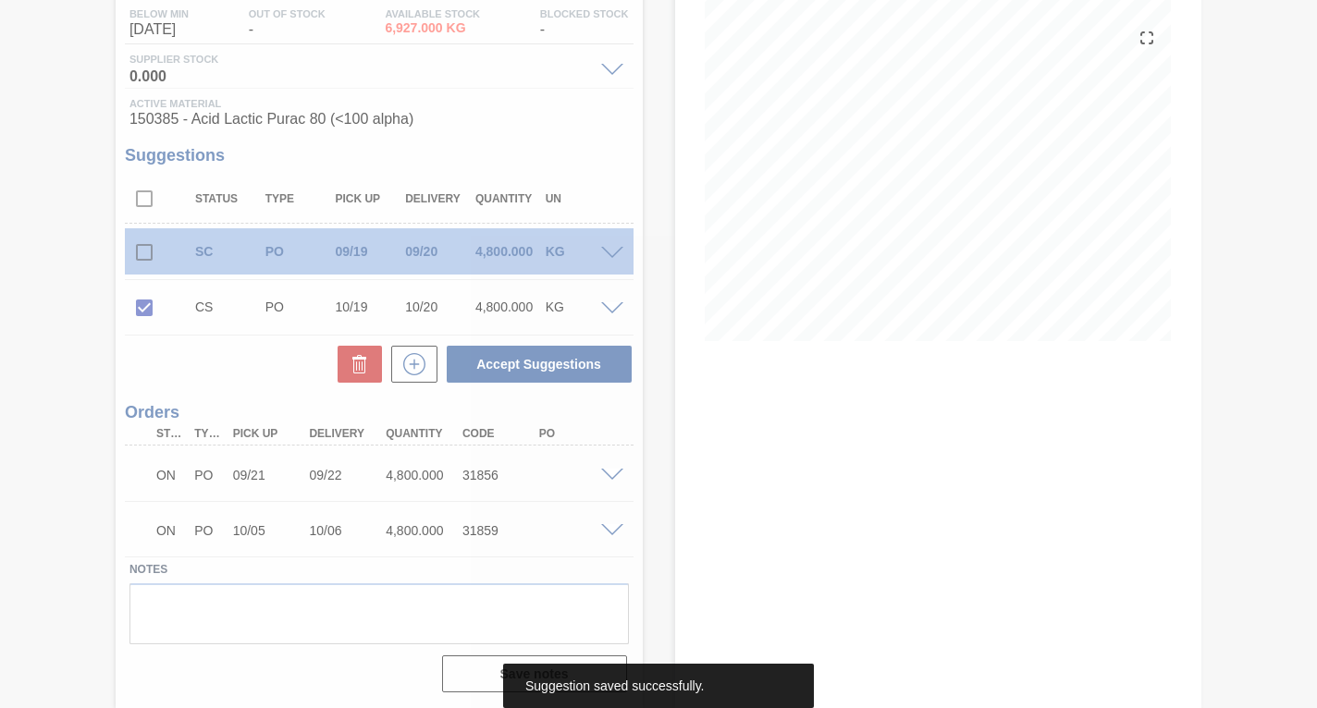
scroll to position [200, 0]
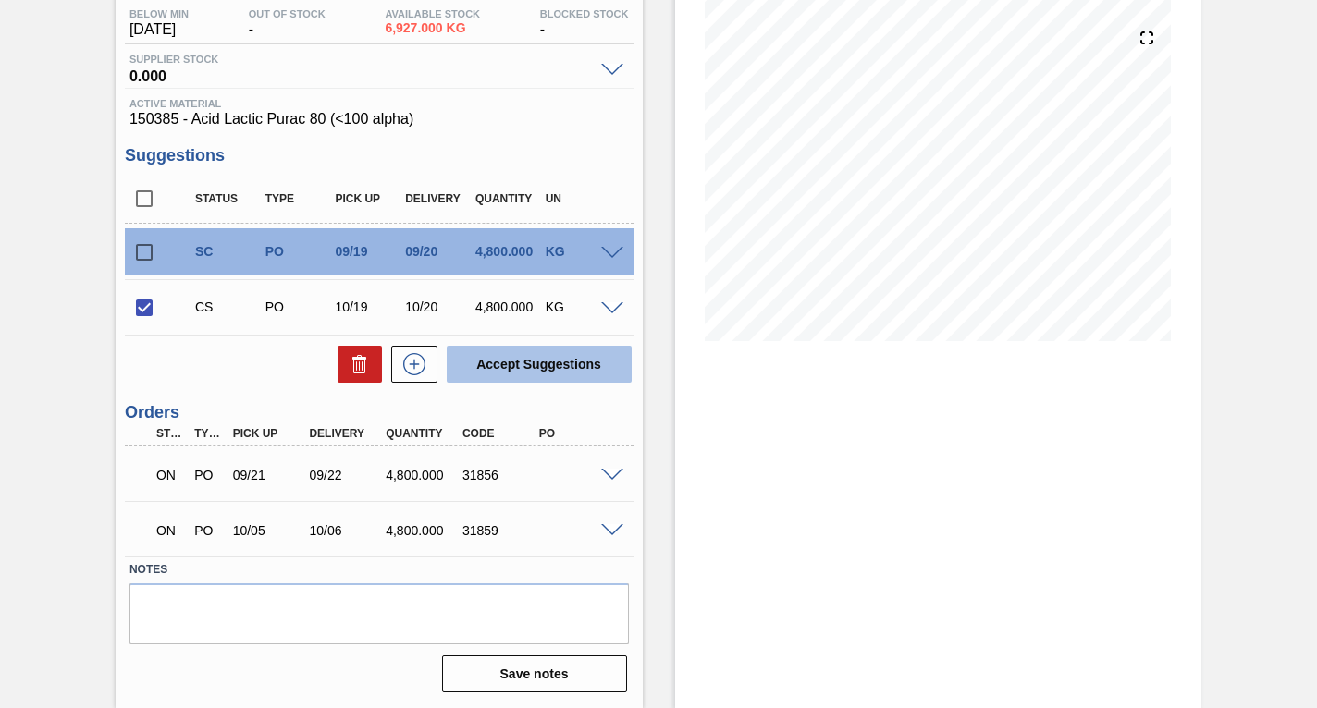
click at [546, 362] on button "Accept Suggestions" at bounding box center [539, 364] width 185 height 37
checkbox input "false"
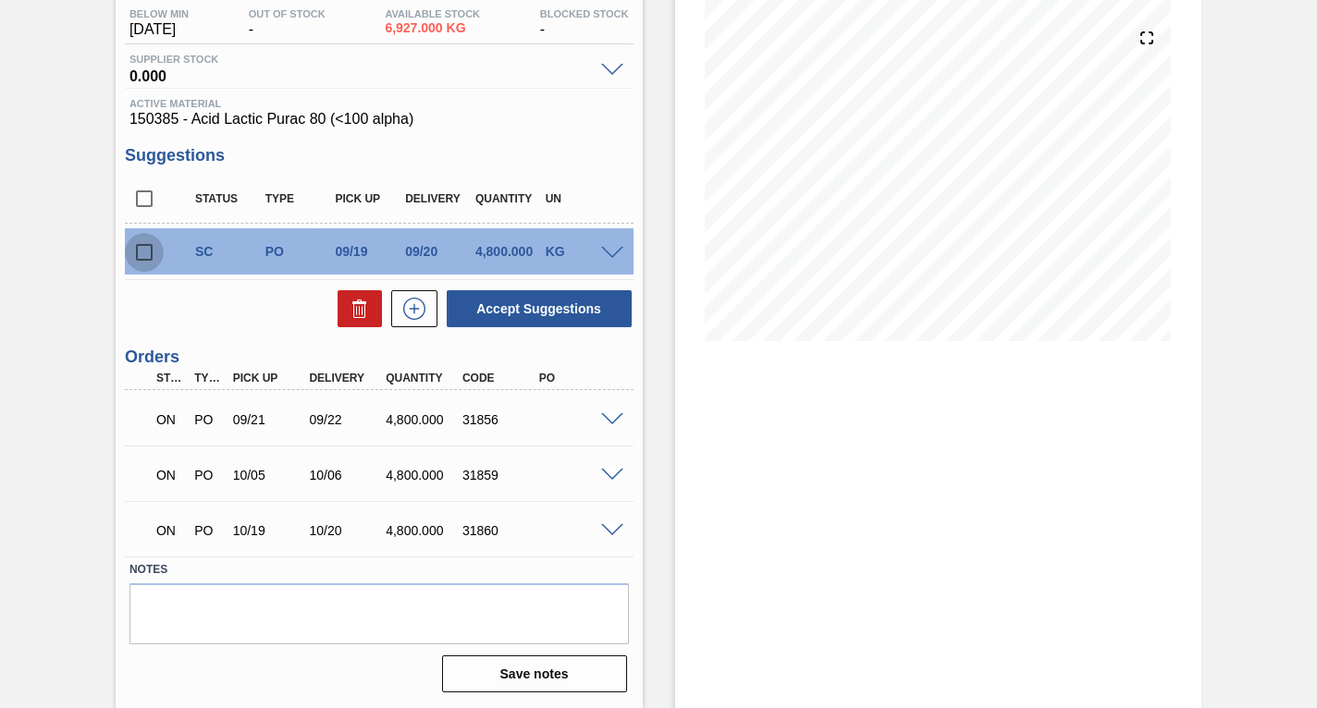
click at [142, 251] on input "checkbox" at bounding box center [144, 252] width 39 height 39
click at [613, 252] on span at bounding box center [612, 254] width 22 height 14
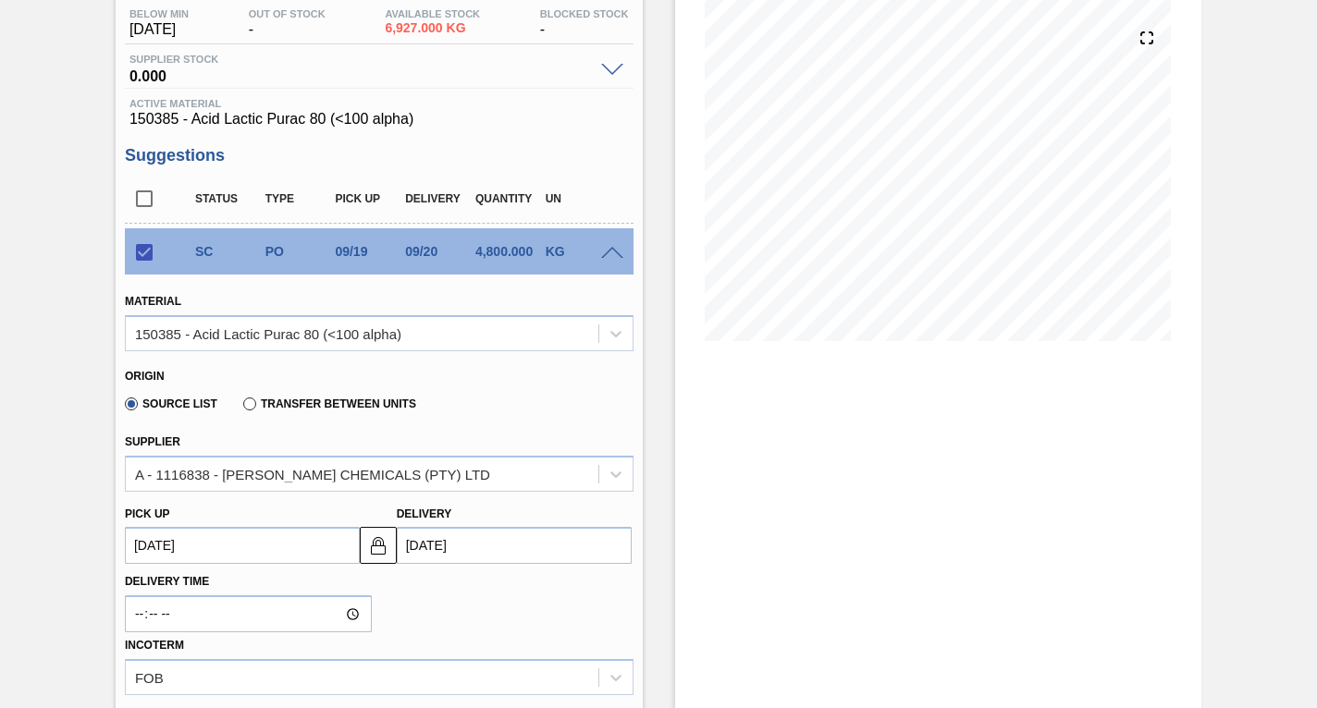
click at [292, 545] on up3249036356 "[DATE]" at bounding box center [242, 545] width 235 height 37
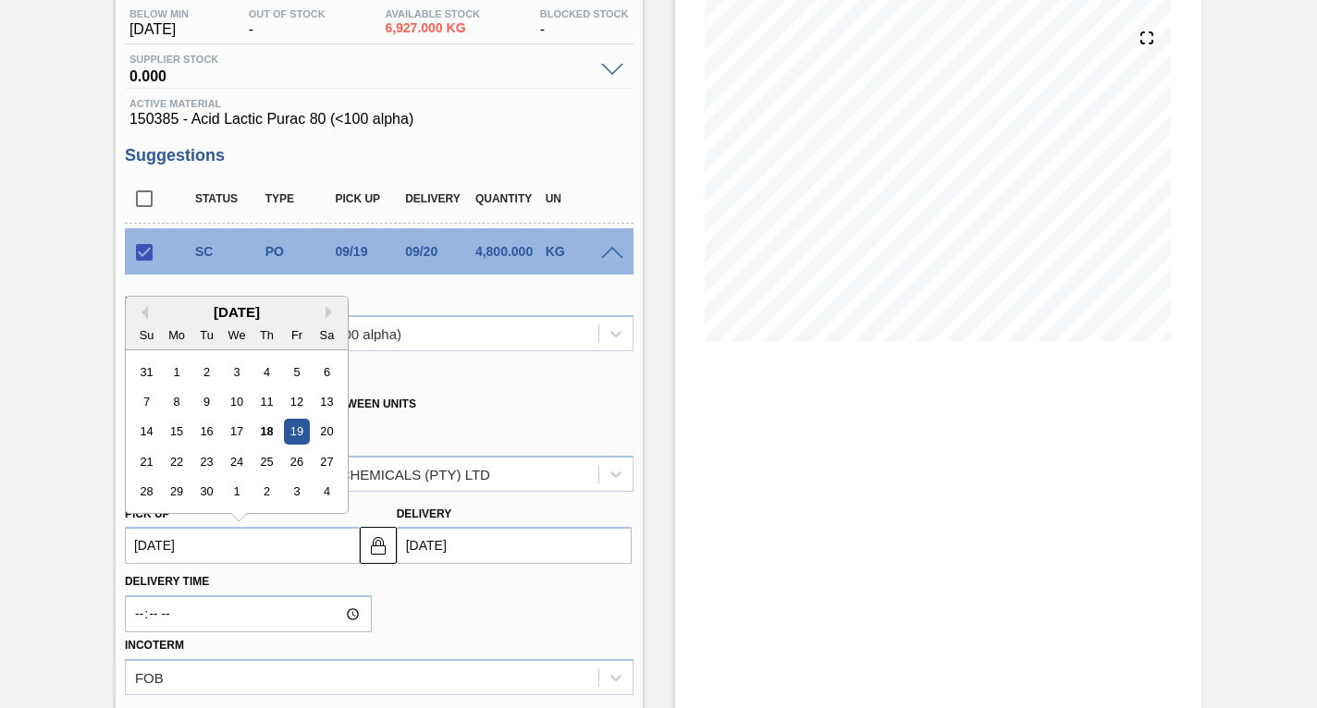
click at [325, 312] on div "[DATE]" at bounding box center [237, 312] width 222 height 16
click at [328, 312] on button "Next Month" at bounding box center [331, 312] width 13 height 13
click at [330, 312] on button "Next Month" at bounding box center [331, 312] width 13 height 13
click at [149, 404] on div "2" at bounding box center [146, 401] width 25 height 25
checkbox input "false"
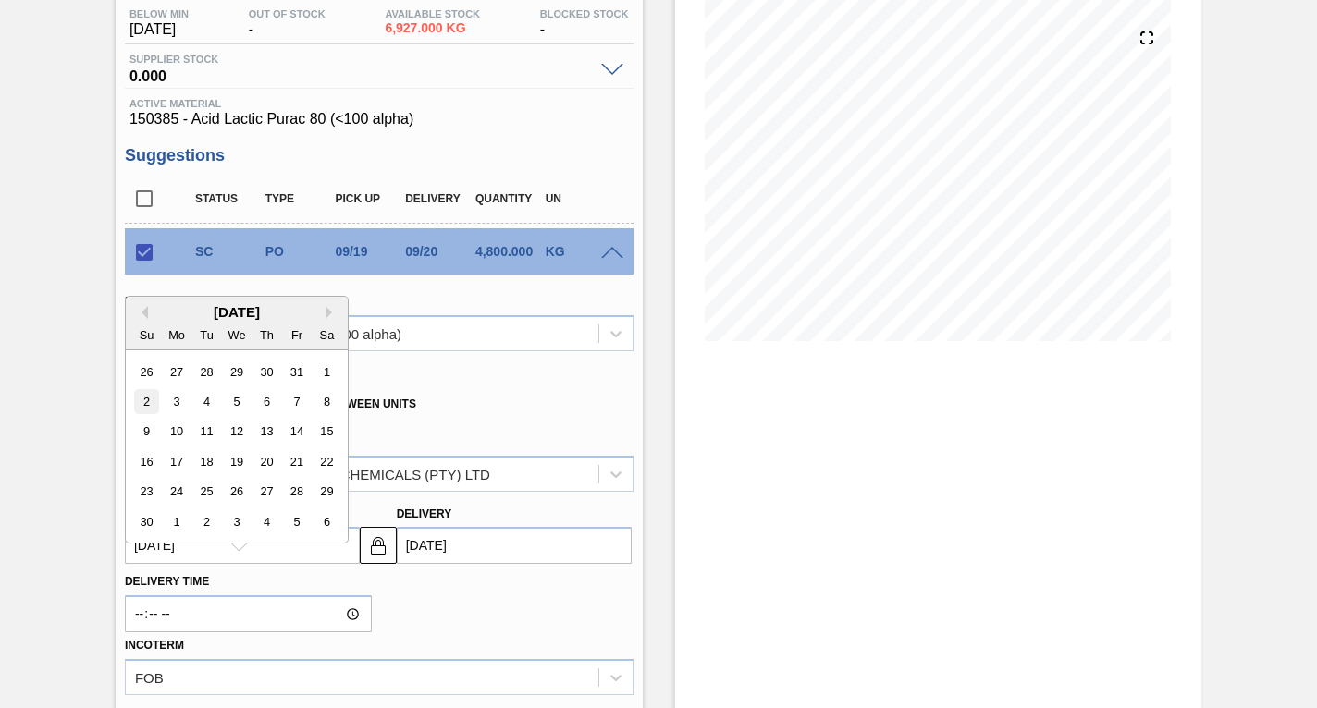
type up3249036356 "[DATE]"
type input "[DATE]"
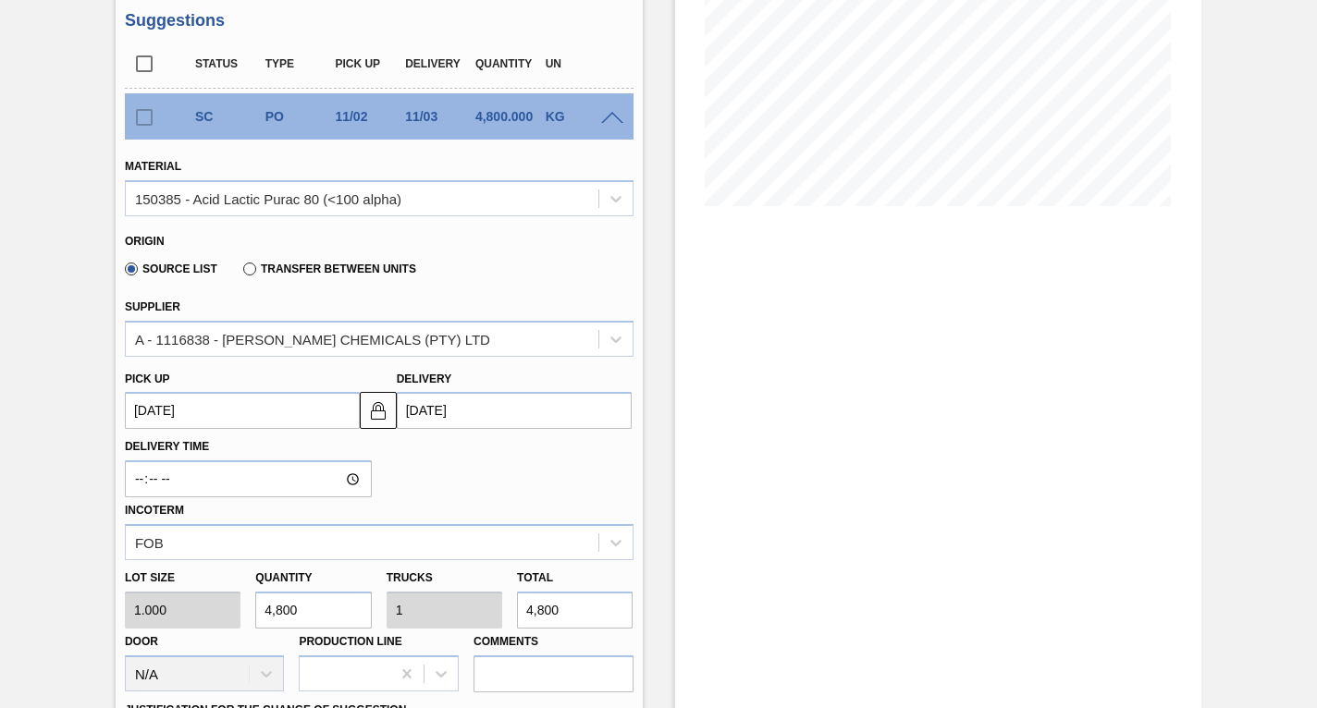
scroll to position [477, 0]
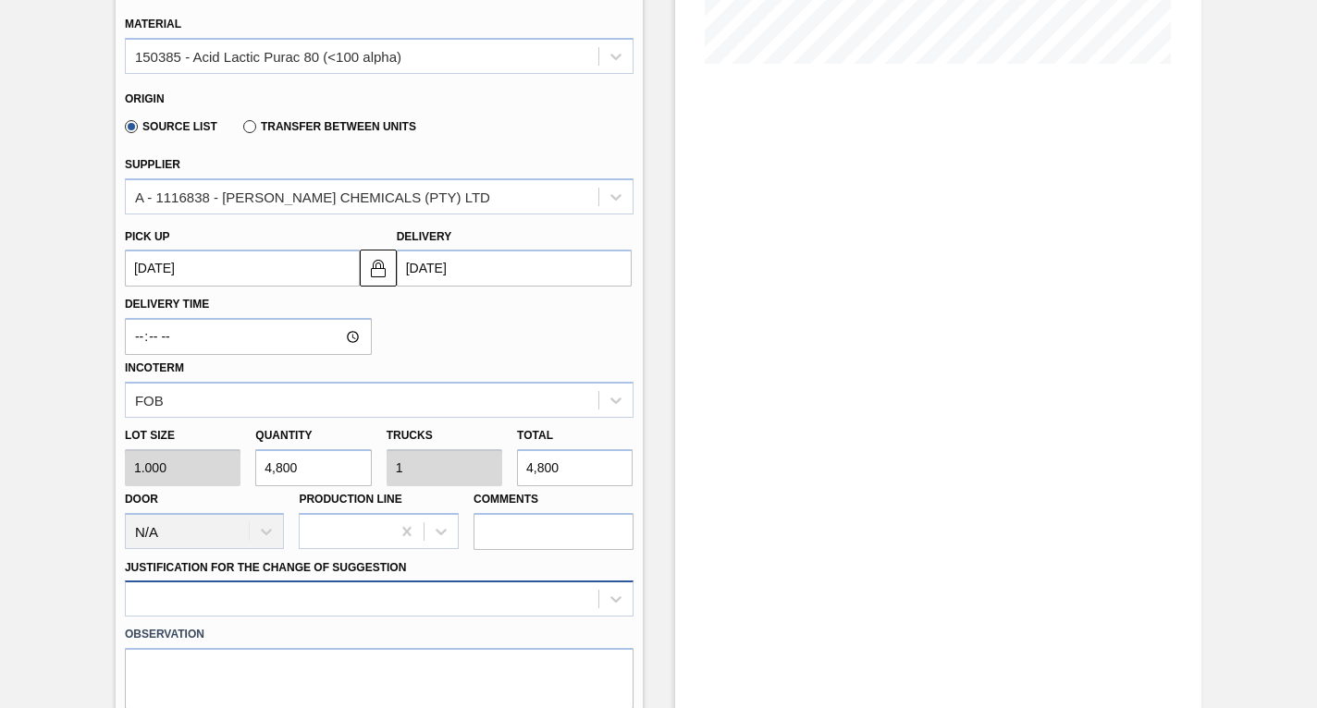
click at [360, 600] on div at bounding box center [379, 599] width 509 height 36
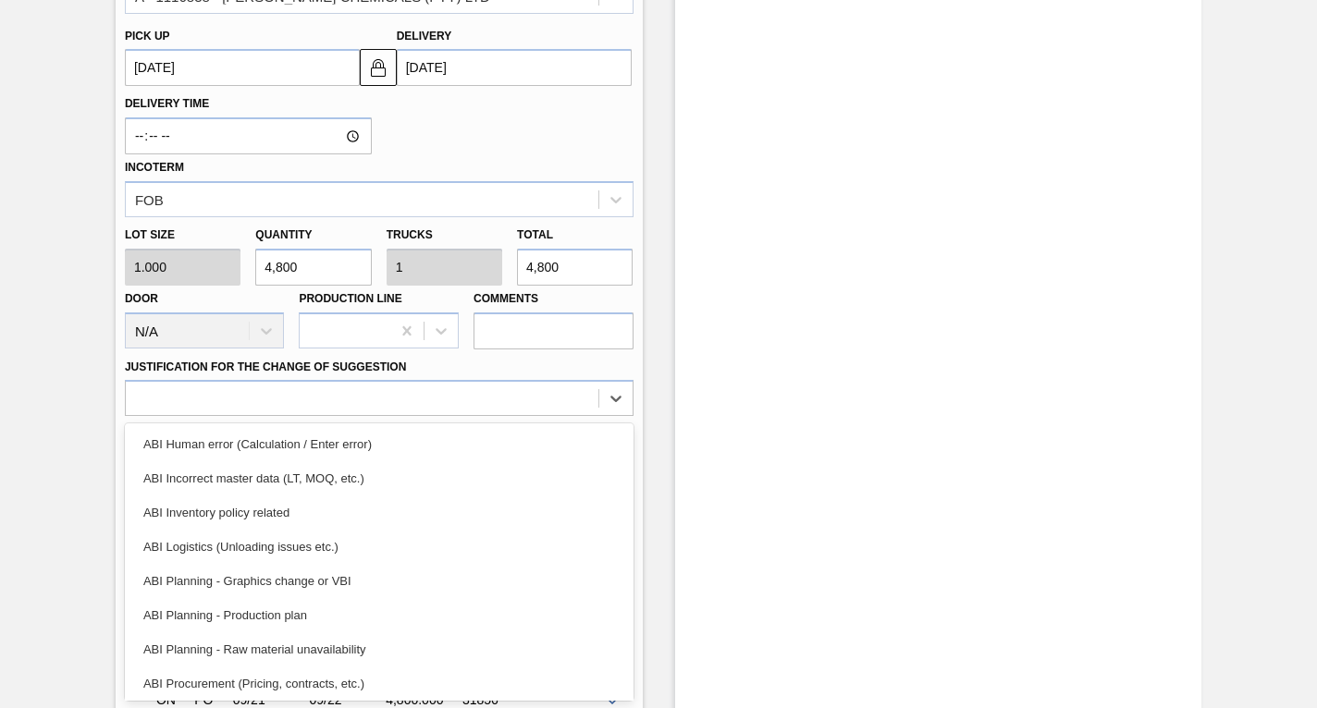
click at [266, 612] on div "ABI Planning - Production plan" at bounding box center [379, 615] width 509 height 34
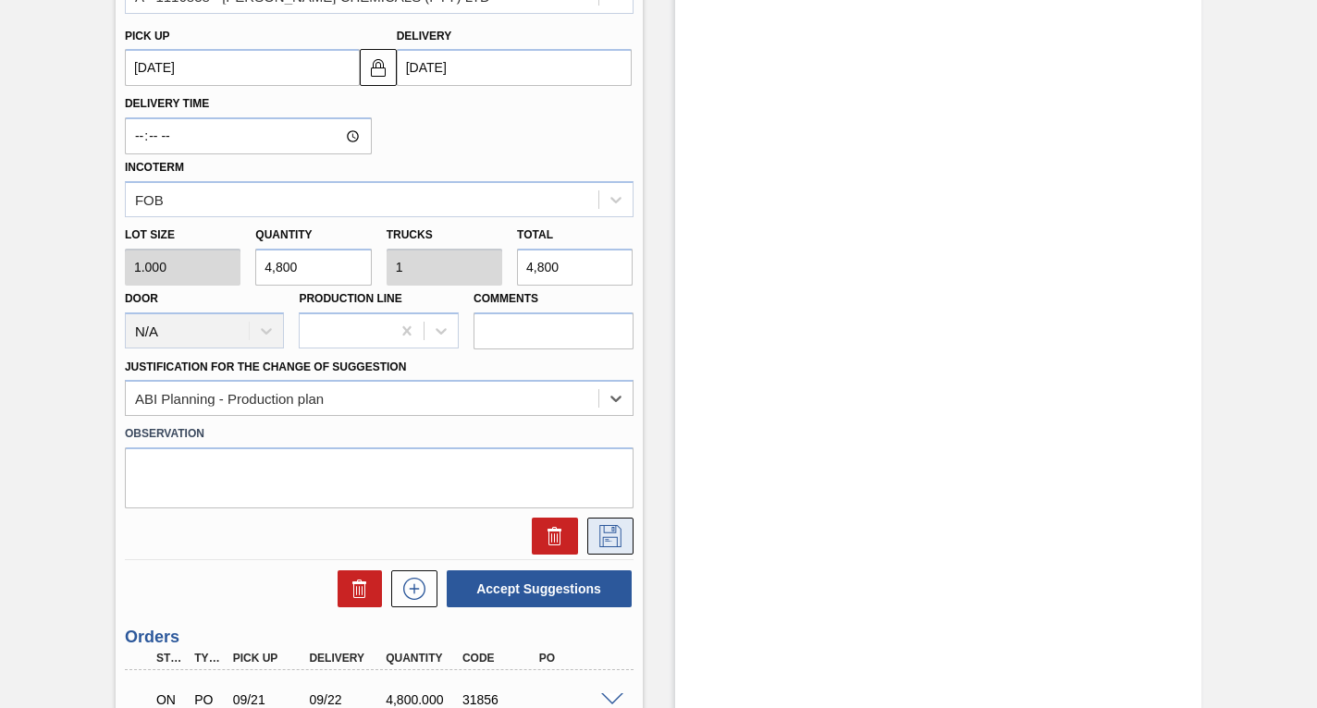
click at [609, 528] on icon at bounding box center [610, 536] width 30 height 22
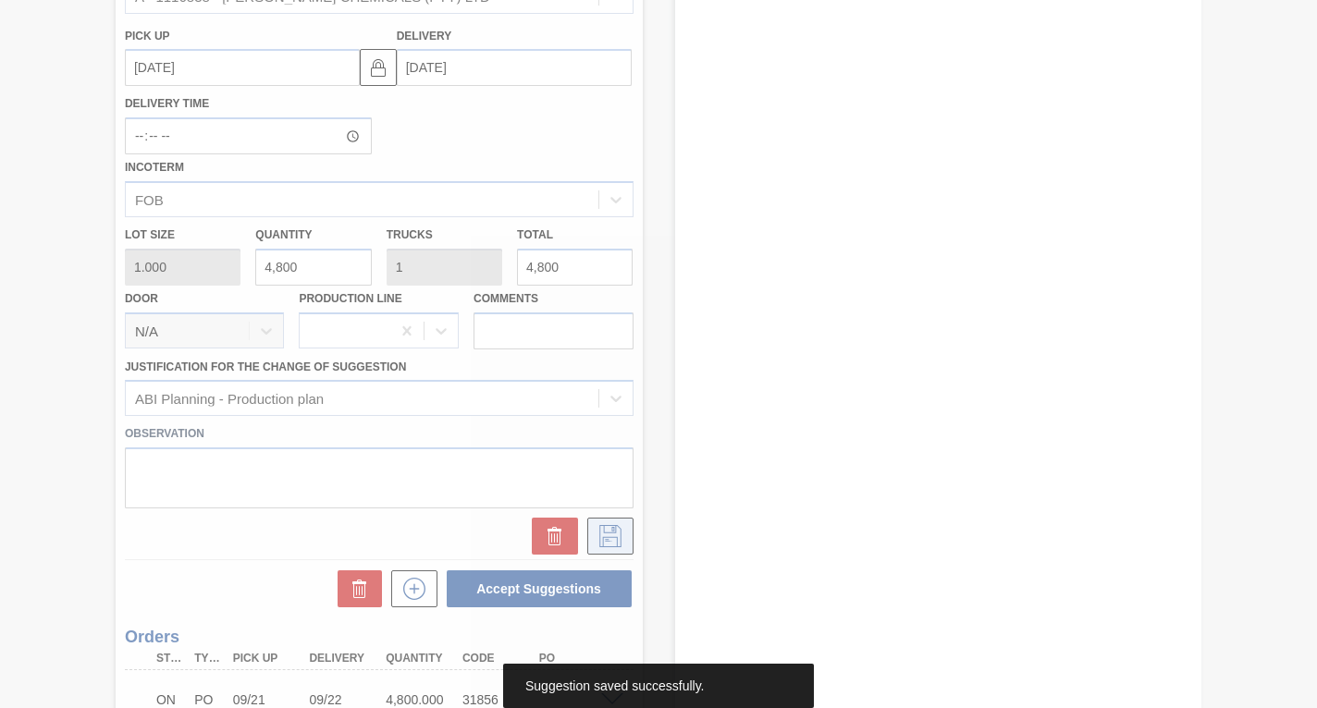
scroll to position [200, 0]
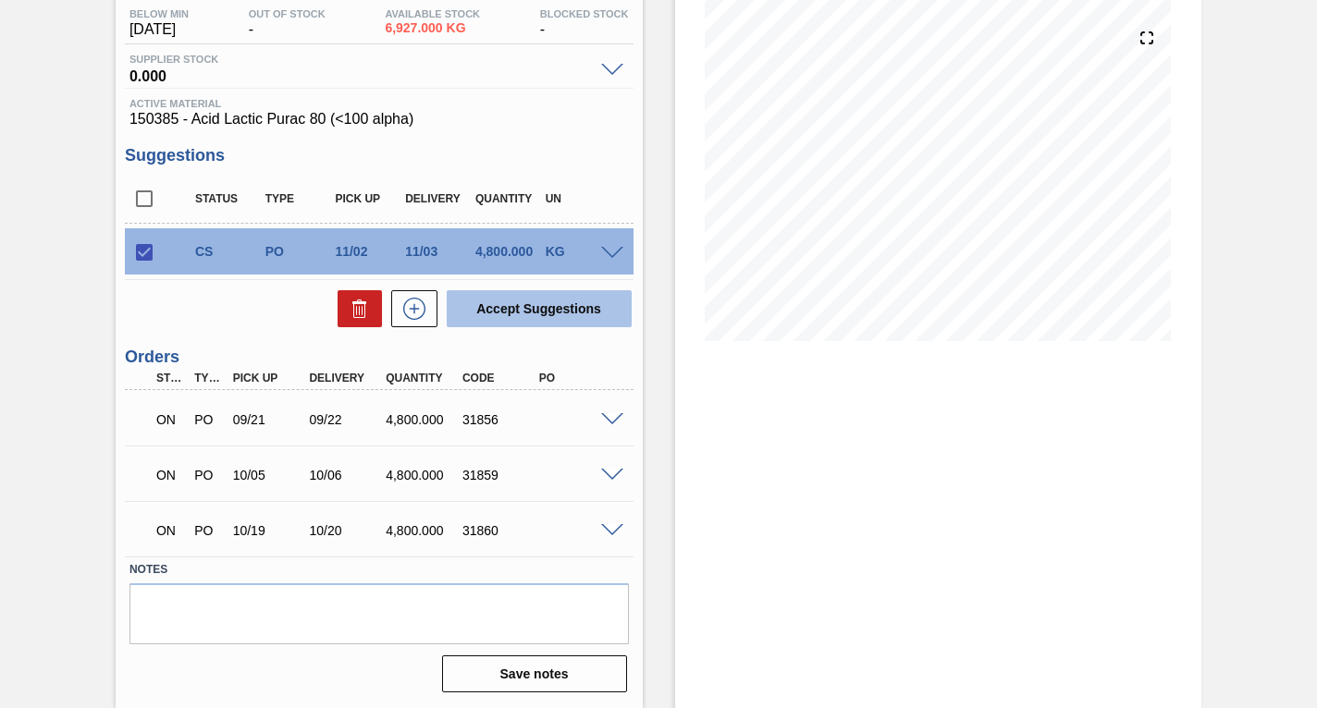
click at [539, 300] on button "Accept Suggestions" at bounding box center [539, 308] width 185 height 37
checkbox input "false"
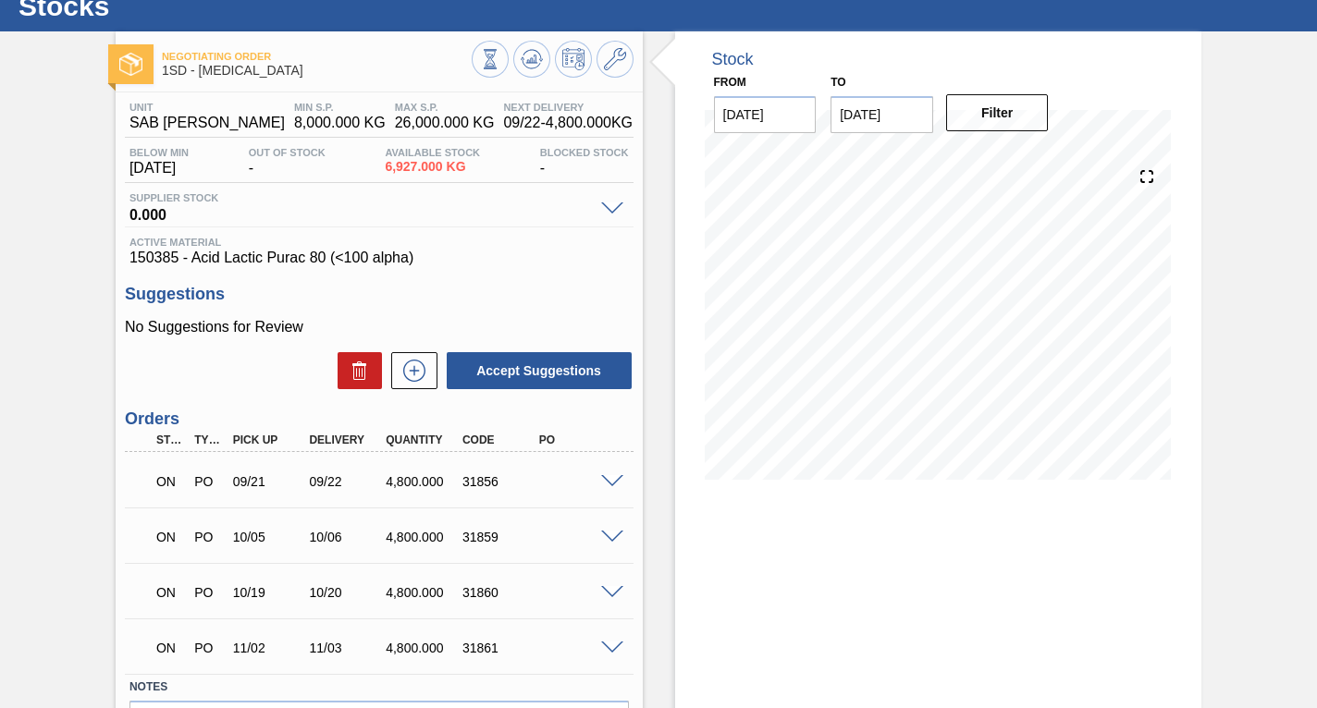
scroll to position [0, 0]
